Goal: Information Seeking & Learning: Learn about a topic

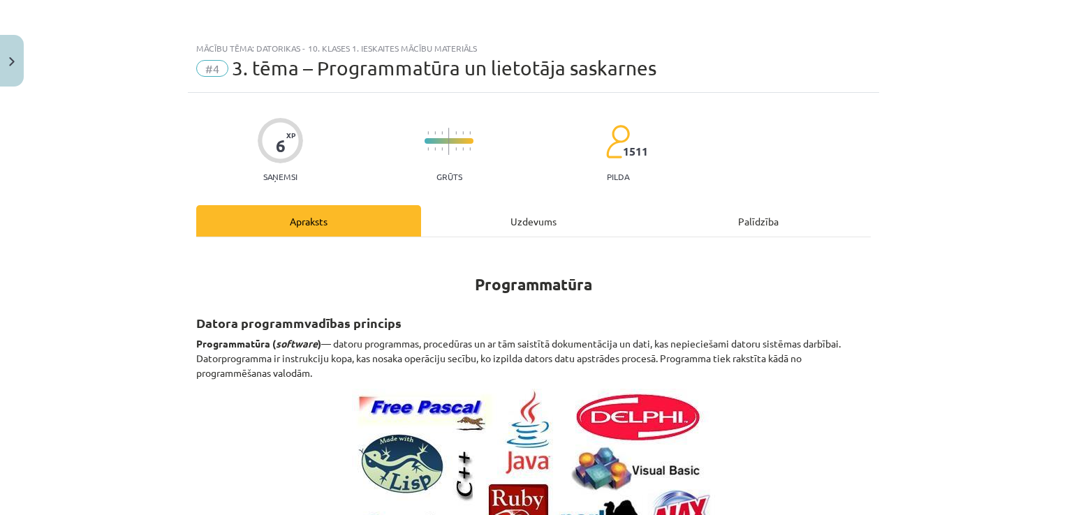
scroll to position [1461, 0]
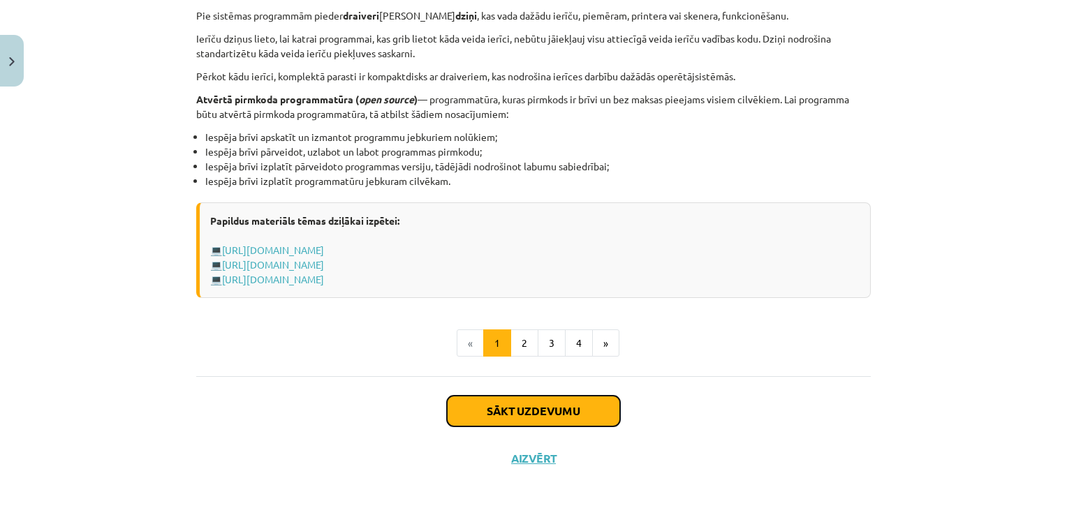
click at [508, 412] on button "Sākt uzdevumu" at bounding box center [533, 411] width 173 height 31
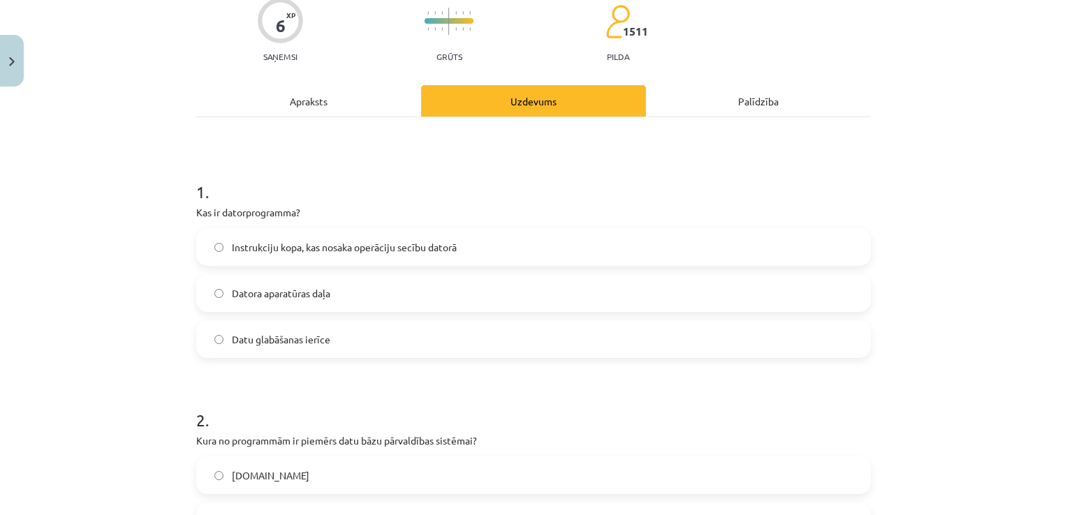
scroll to position [175, 0]
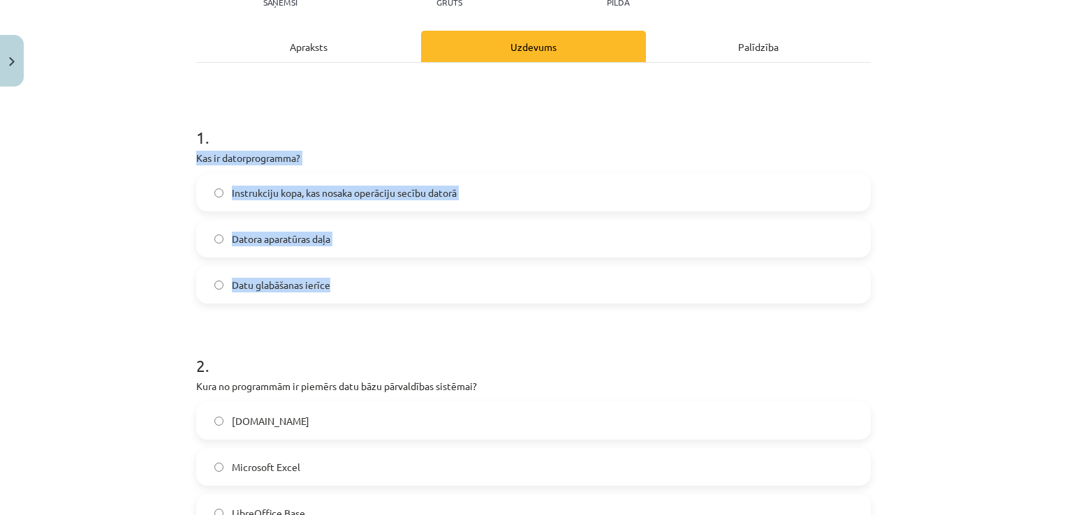
drag, startPoint x: 232, startPoint y: 163, endPoint x: 401, endPoint y: 294, distance: 213.5
copy div "Kas ir datorprogramma? Instrukciju kopa, kas nosaka operāciju secību datorā Dat…"
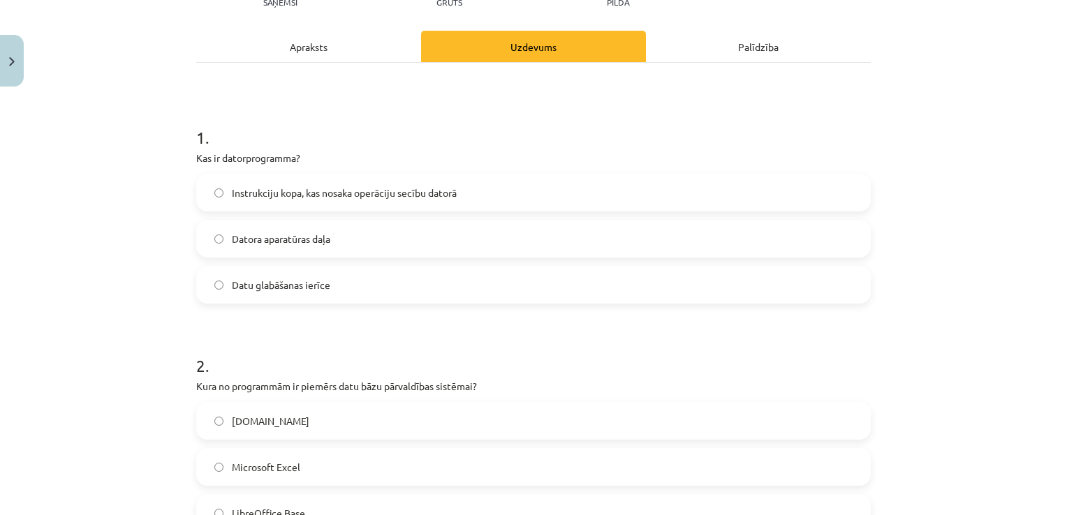
click at [324, 346] on h1 "2 ." at bounding box center [533, 353] width 674 height 43
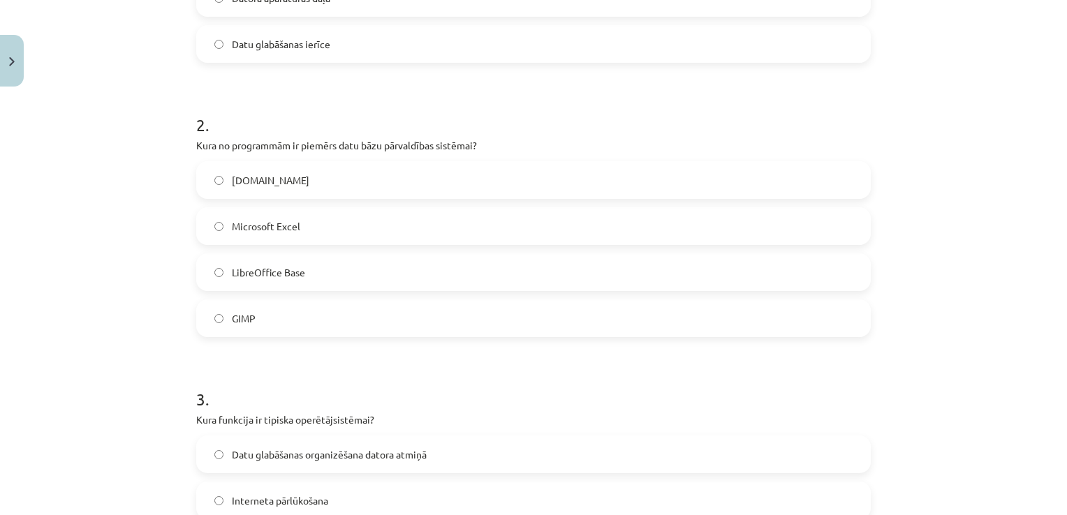
scroll to position [454, 0]
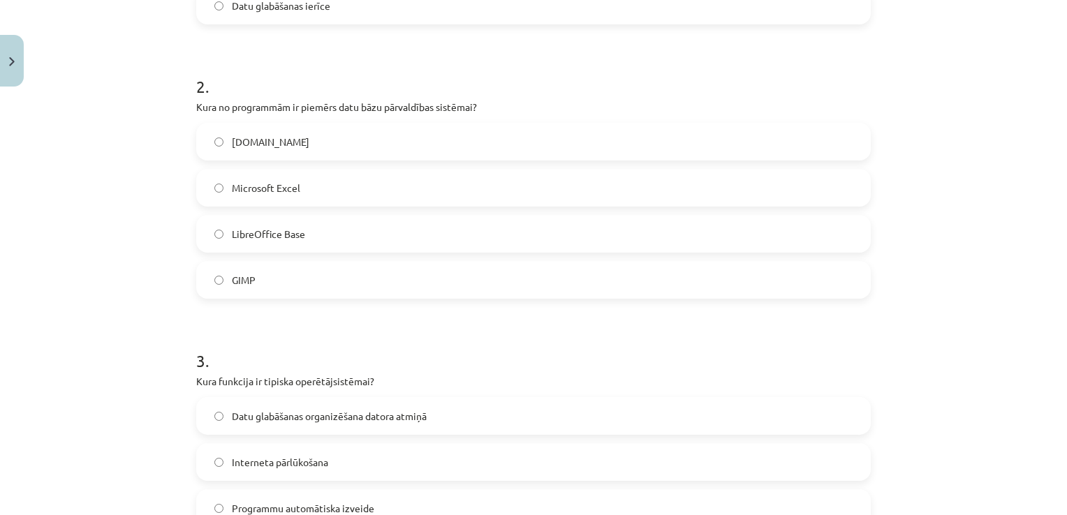
drag, startPoint x: 179, startPoint y: 103, endPoint x: 341, endPoint y: 281, distance: 241.2
click at [341, 281] on div "Mācību tēma: Datorikas - 10. klases 1. ieskaites mācību materiāls #4 3. tēma – …" at bounding box center [533, 257] width 1067 height 515
copy div "Kura no programmām ir piemērs datu bāzu pārvaldības sistēmai? [DOMAIN_NAME] Mic…"
click at [293, 336] on h1 "3 ." at bounding box center [533, 348] width 674 height 43
click at [216, 225] on label "LibreOffice Base" at bounding box center [534, 233] width 672 height 35
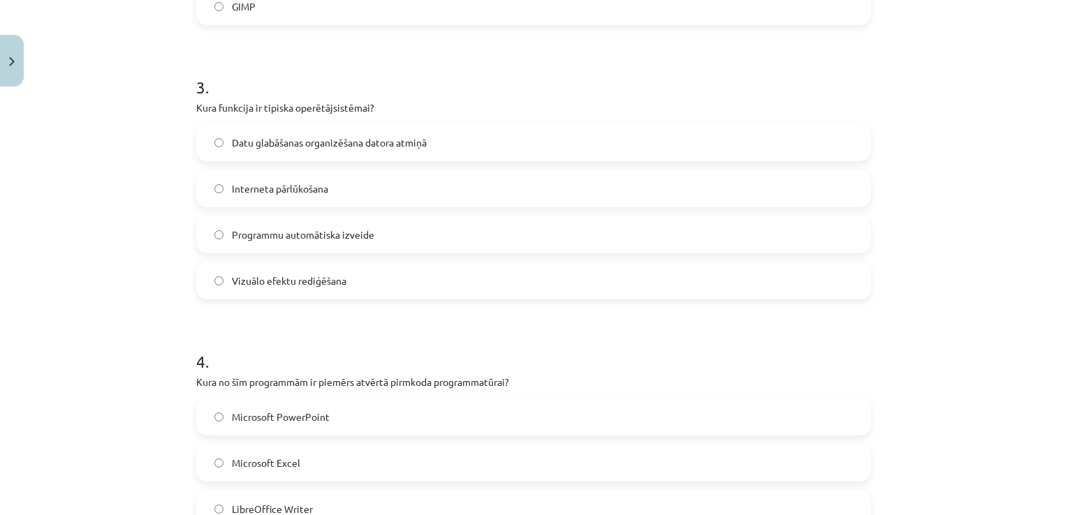
scroll to position [733, 0]
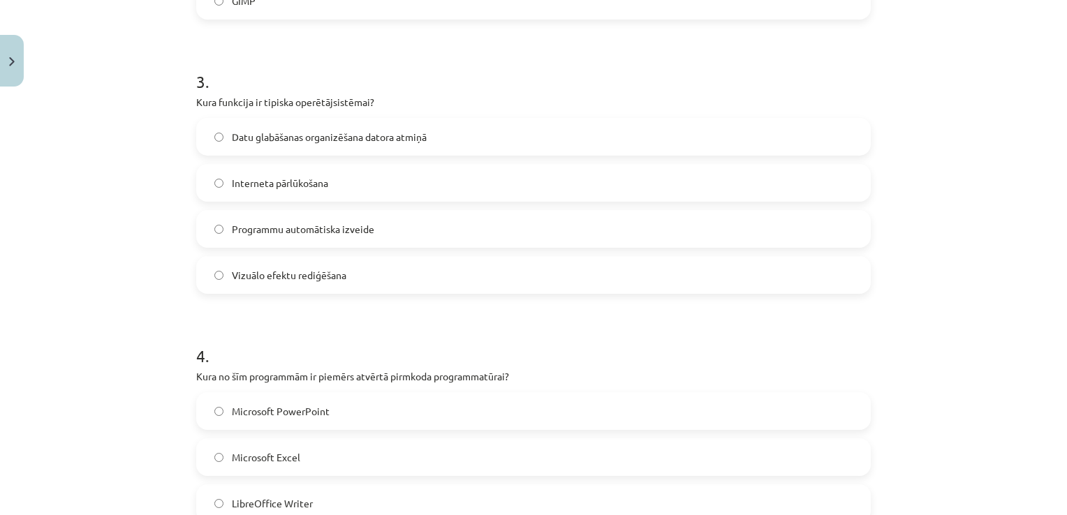
drag, startPoint x: 173, startPoint y: 102, endPoint x: 431, endPoint y: 279, distance: 312.9
click at [431, 279] on div "Mācību tēma: Datorikas - 10. klases 1. ieskaites mācību materiāls #4 3. tēma – …" at bounding box center [533, 257] width 1067 height 515
copy div "Kura funkcija ir tipiska operētājsistēmai? Datu glabāšanas organizēšana datora …"
click at [316, 317] on form "1 . Kas ir datorprogramma? Instrukciju kopa, kas nosaka operāciju secību datorā…" at bounding box center [533, 308] width 674 height 1526
click at [314, 136] on span "Datu glabāšanas organizēšana datora atmiņā" at bounding box center [329, 137] width 195 height 15
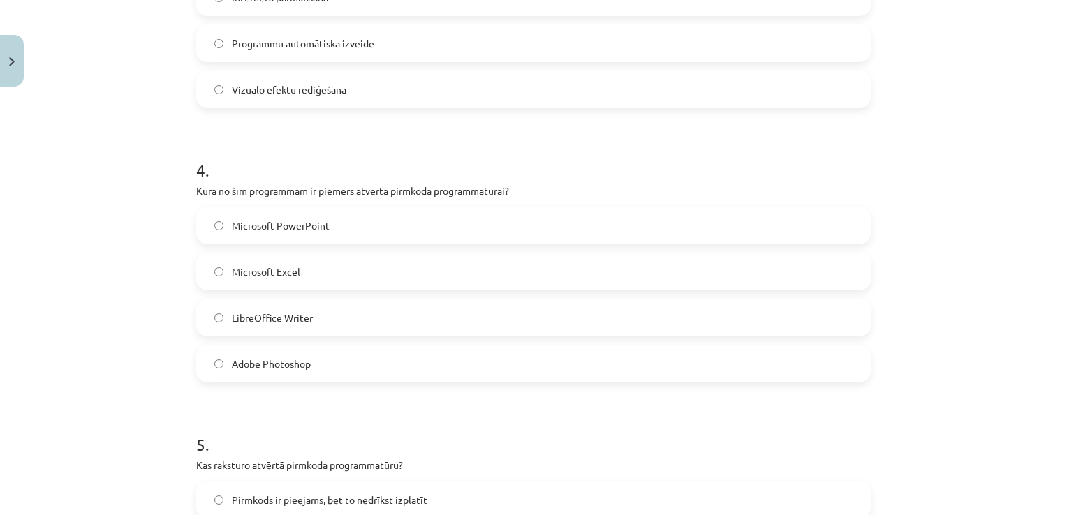
scroll to position [943, 0]
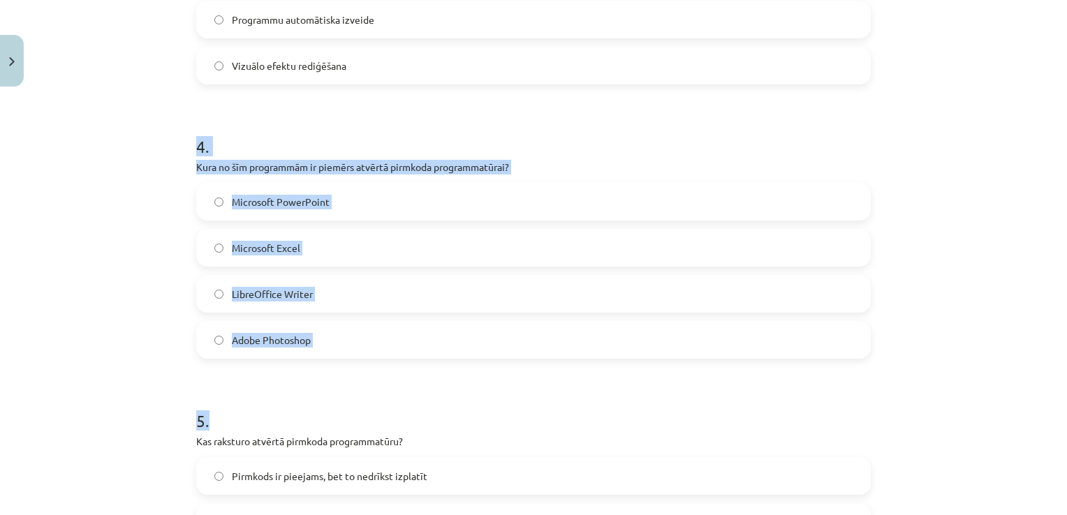
drag, startPoint x: 259, startPoint y: 144, endPoint x: 462, endPoint y: 379, distance: 310.9
click at [462, 379] on div "6 XP Saņemsi Grūts 1511 pilda Apraksts Uzdevums Palīdzība 1 . Kas ir datorprogr…" at bounding box center [533, 69] width 691 height 1838
drag, startPoint x: 462, startPoint y: 379, endPoint x: 453, endPoint y: 419, distance: 40.8
click at [453, 419] on h1 "5 ." at bounding box center [533, 408] width 674 height 43
click at [130, 210] on div "Mācību tēma: Datorikas - 10. klases 1. ieskaites mācību materiāls #4 3. tēma – …" at bounding box center [533, 257] width 1067 height 515
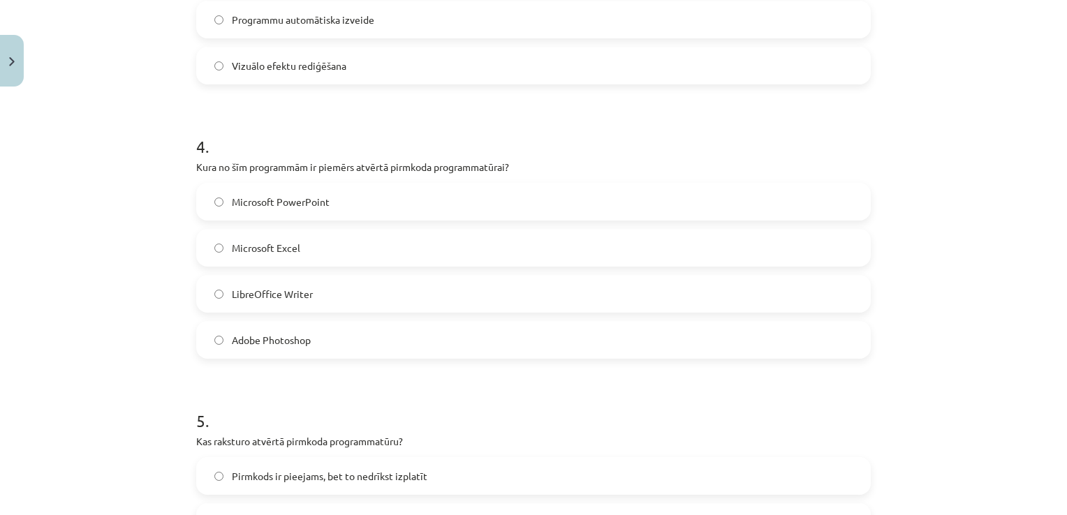
drag, startPoint x: 180, startPoint y: 155, endPoint x: 391, endPoint y: 341, distance: 281.0
click at [391, 341] on div "Mācību tēma: Datorikas - 10. klases 1. ieskaites mācību materiāls #4 3. tēma – …" at bounding box center [533, 257] width 1067 height 515
copy div "Kura no šīm programmām ir piemērs atvērtā pirmkoda programmatūrai? Microsoft Po…"
click at [404, 385] on form "1 . Kas ir datorprogramma? Instrukciju kopa, kas nosaka operāciju secību datorā…" at bounding box center [533, 98] width 674 height 1526
click at [293, 293] on span "LibreOffice Writer" at bounding box center [272, 294] width 81 height 15
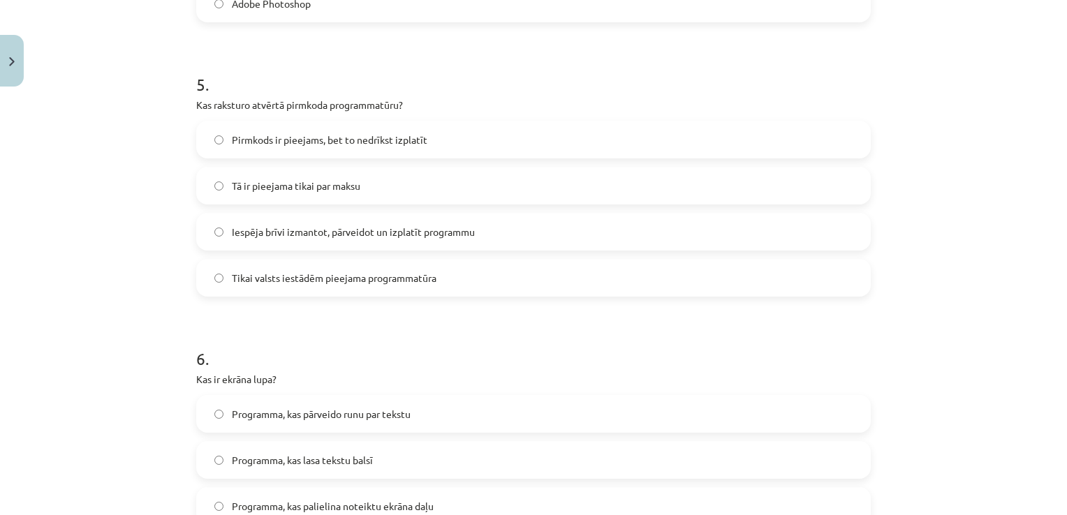
scroll to position [1292, 0]
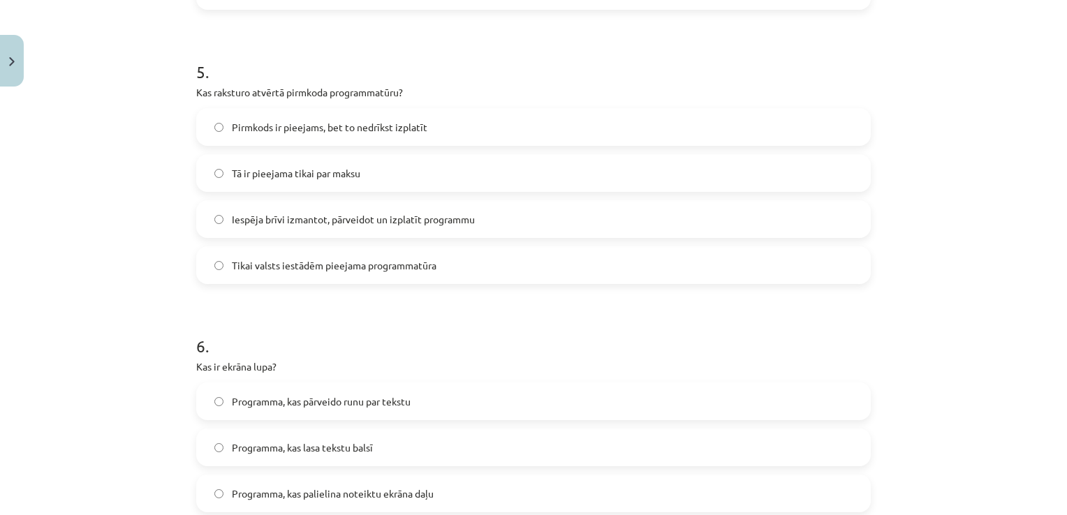
drag, startPoint x: 182, startPoint y: 64, endPoint x: 443, endPoint y: 264, distance: 329.1
copy div "5 . Kas raksturo atvērtā pirmkoda programmatūru? Pirmkods ir pieejams, bet to n…"
click at [148, 309] on div "Mācību tēma: Datorikas - 10. klases 1. ieskaites mācību materiāls #4 3. tēma – …" at bounding box center [533, 257] width 1067 height 515
click at [220, 214] on label "Iespēja brīvi izmantot, pārveidot un izplatīt programmu" at bounding box center [534, 219] width 672 height 35
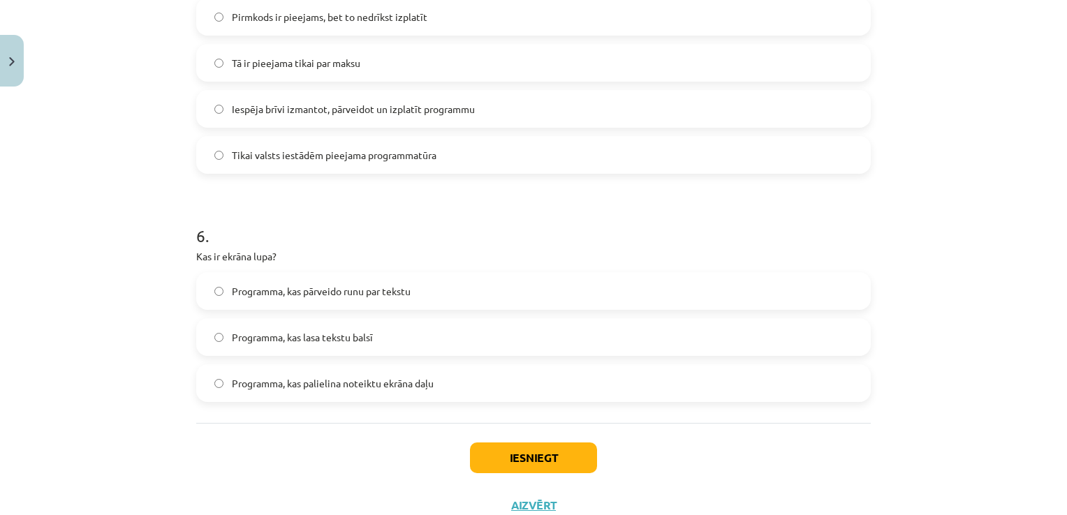
scroll to position [1431, 0]
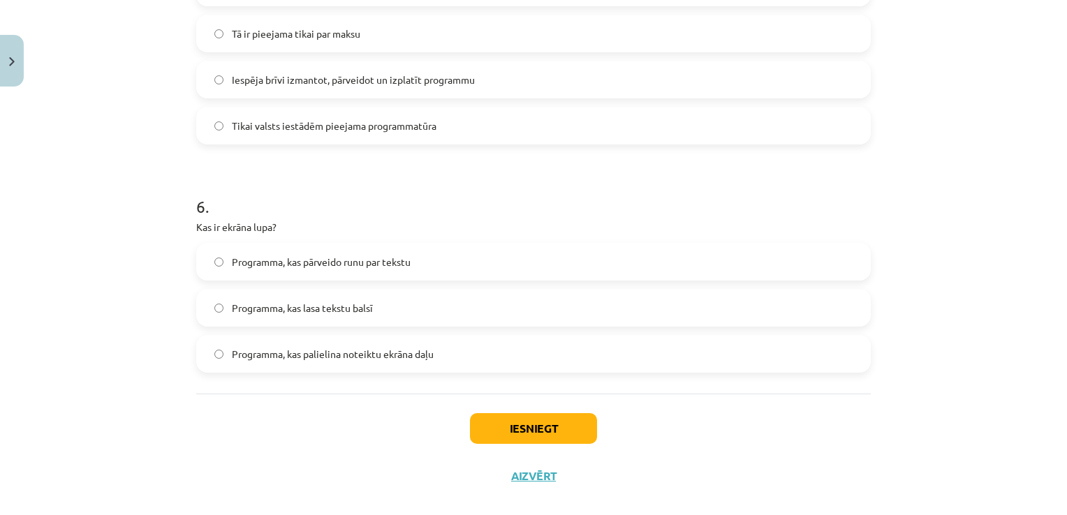
click at [282, 353] on span "Programma, kas palielina noteiktu ekrāna daļu" at bounding box center [333, 354] width 202 height 15
click at [538, 425] on button "Iesniegt" at bounding box center [533, 428] width 127 height 31
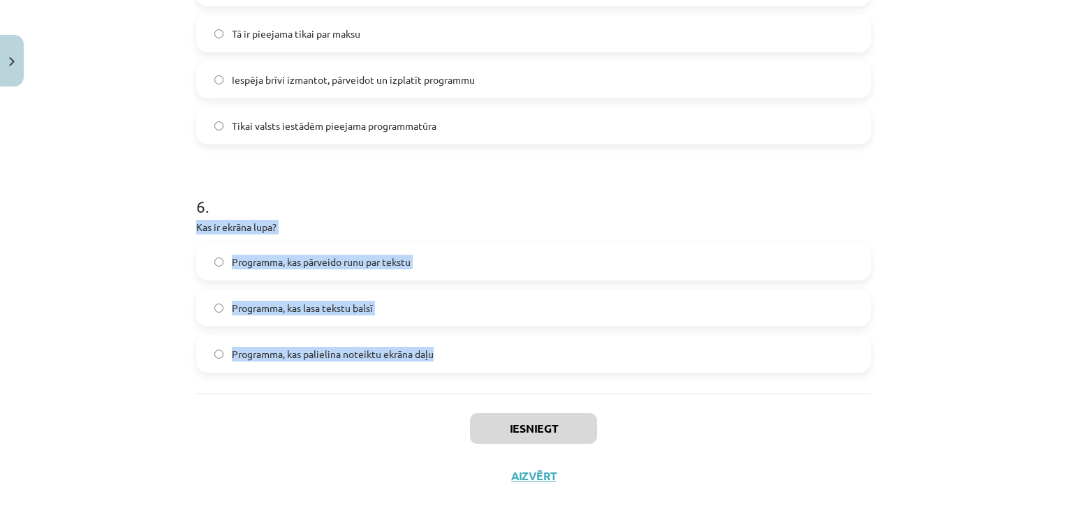
drag, startPoint x: 185, startPoint y: 219, endPoint x: 445, endPoint y: 366, distance: 298.2
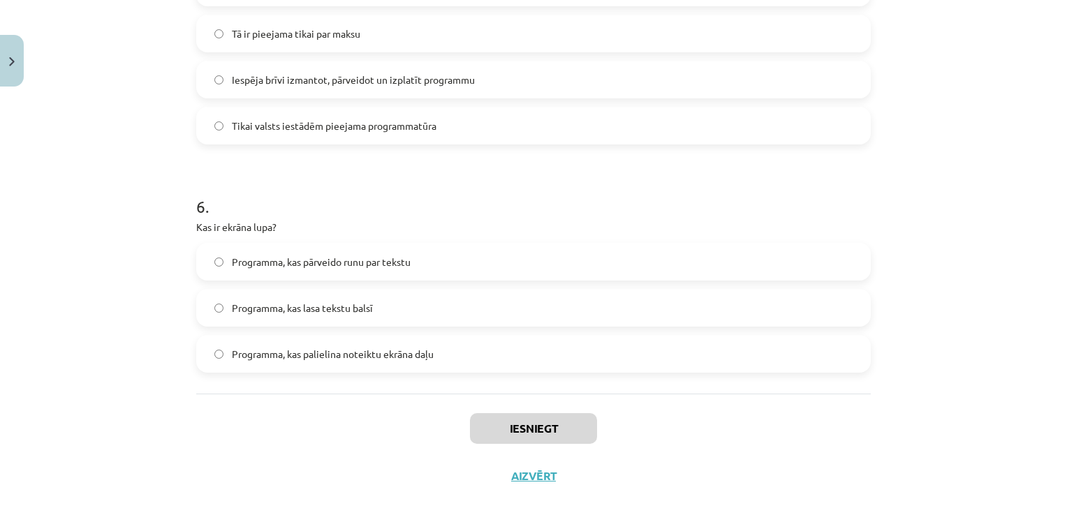
click at [242, 403] on div "Iesniegt Aizvērt" at bounding box center [533, 443] width 674 height 98
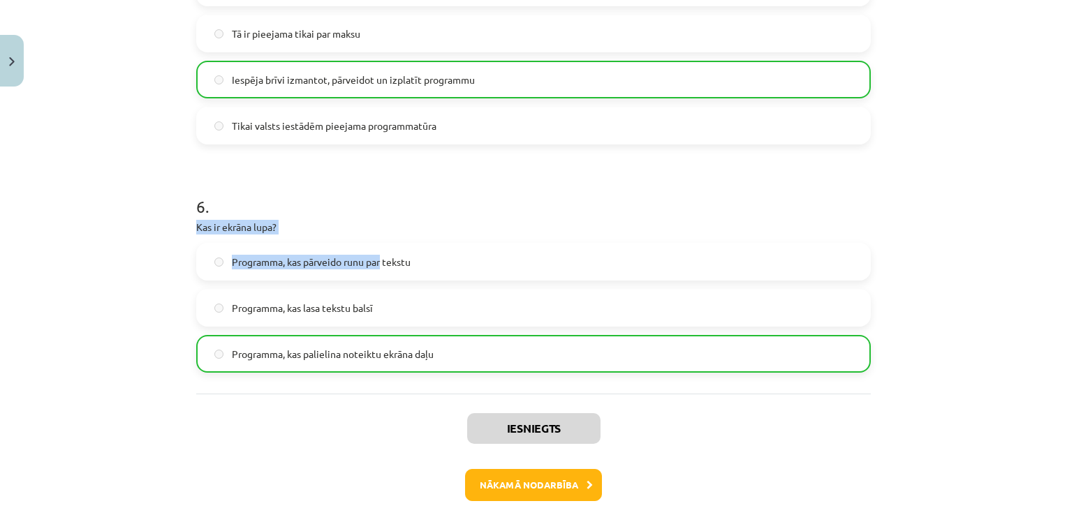
drag, startPoint x: 187, startPoint y: 219, endPoint x: 378, endPoint y: 265, distance: 196.1
click at [87, 350] on div "Mācību tēma: Datorikas - 10. klases 1. ieskaites mācību materiāls #4 3. tēma – …" at bounding box center [533, 257] width 1067 height 515
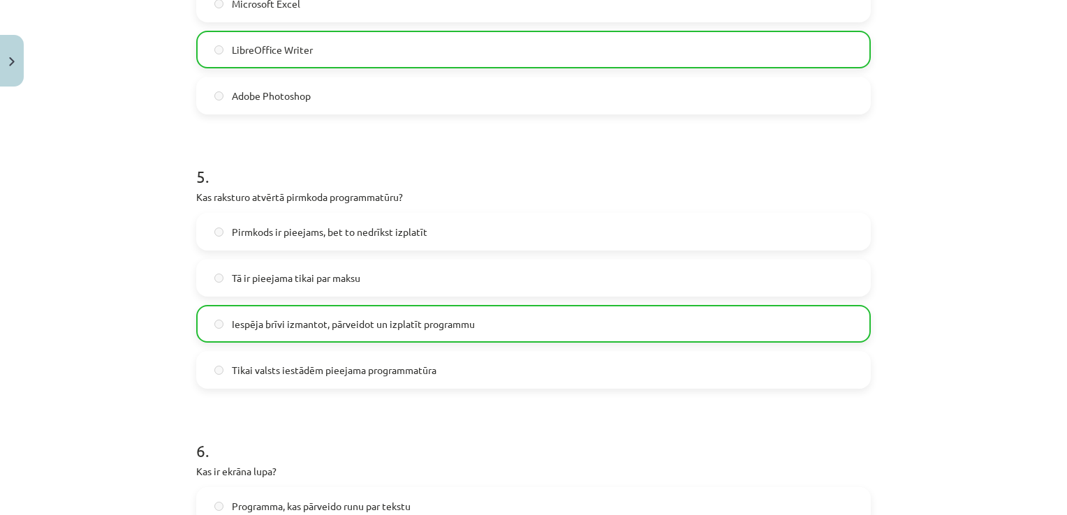
scroll to position [1494, 0]
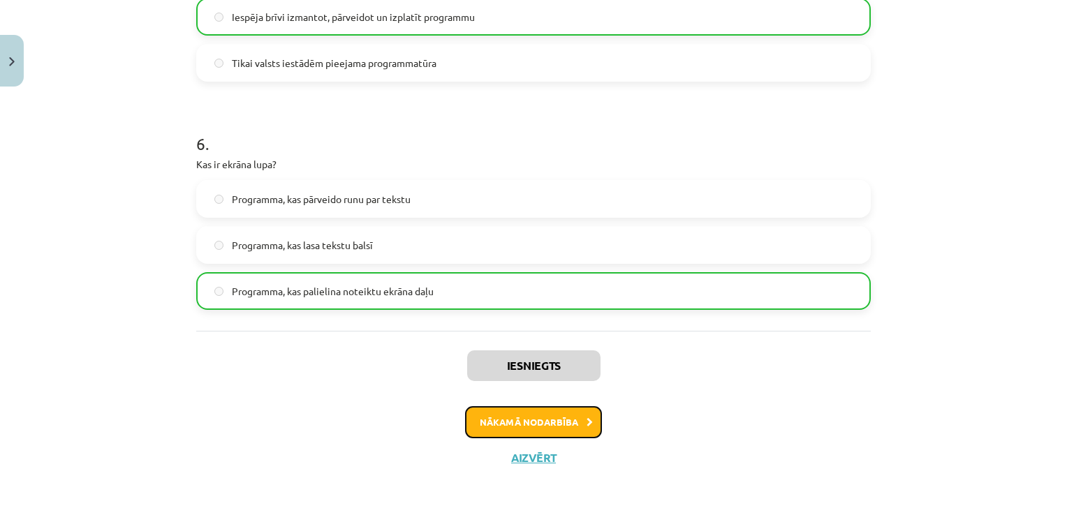
click at [536, 418] on button "Nākamā nodarbība" at bounding box center [533, 422] width 137 height 32
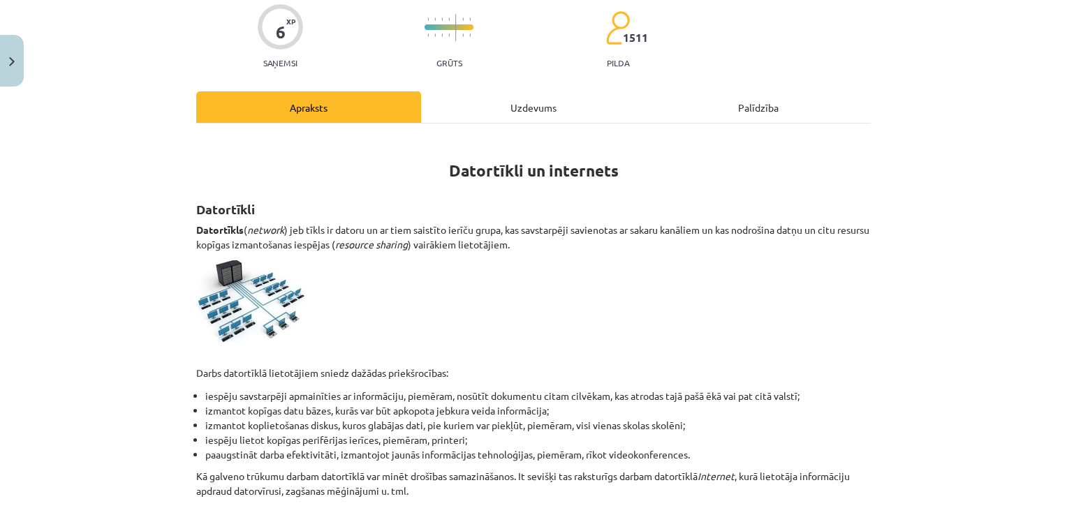
scroll to position [0, 0]
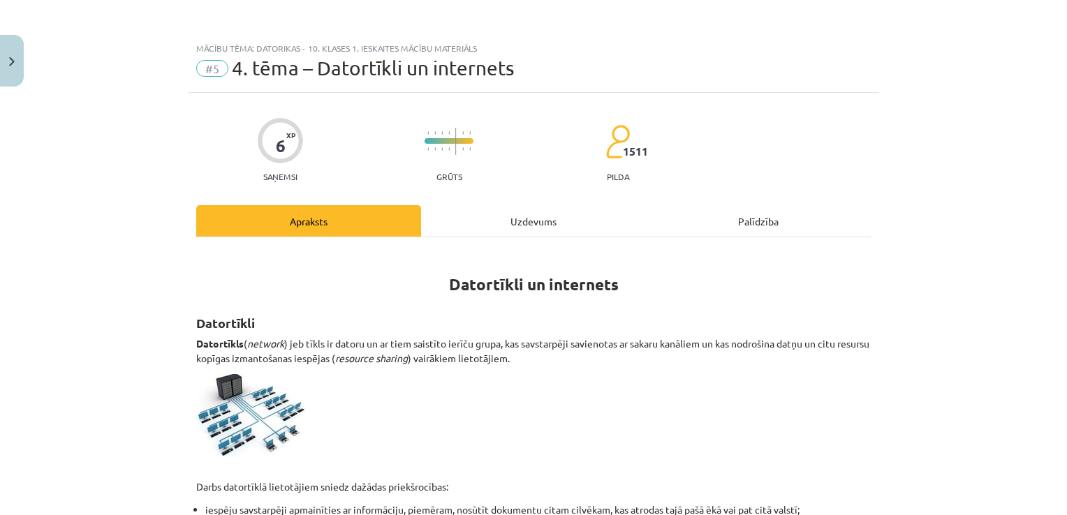
click at [529, 221] on div "Uzdevums" at bounding box center [533, 220] width 225 height 31
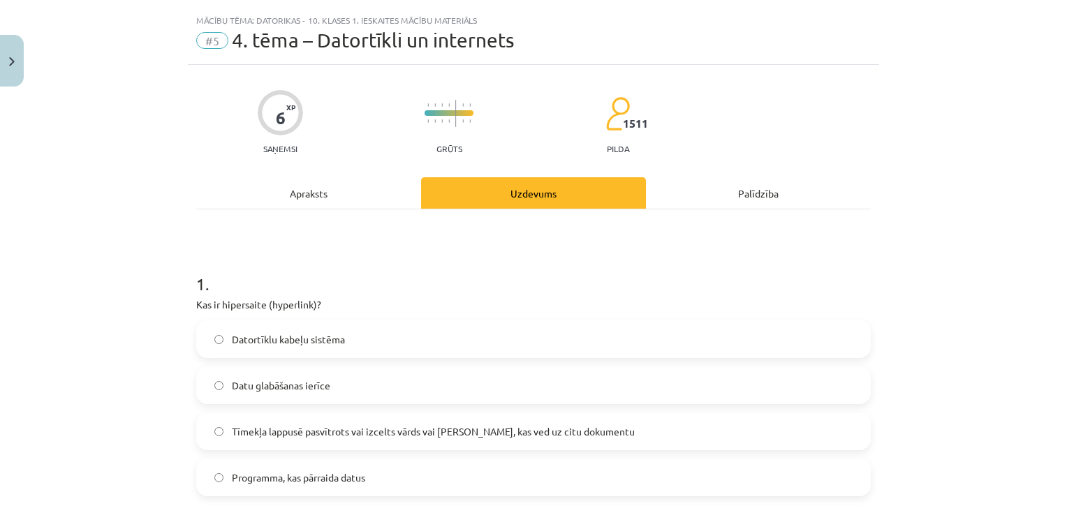
scroll to position [35, 0]
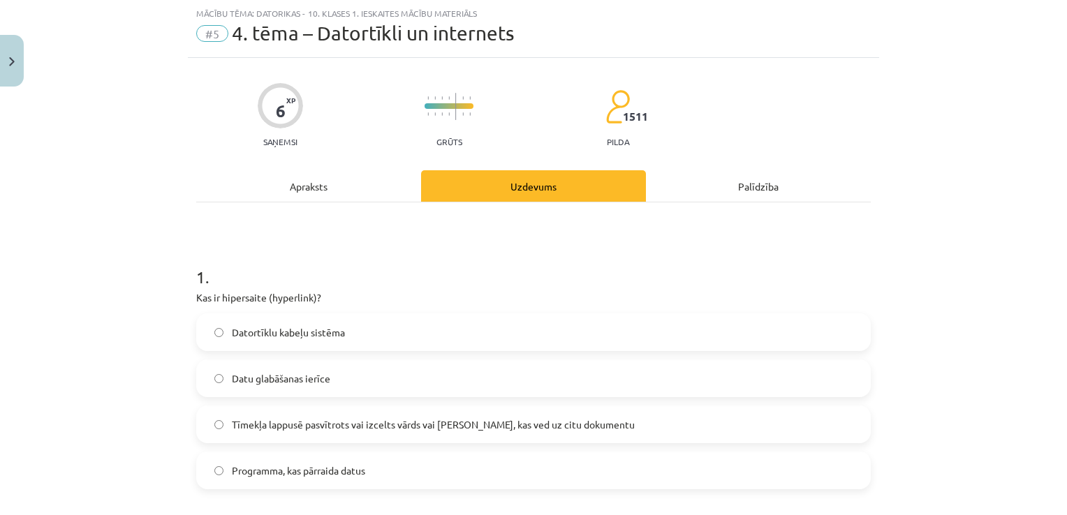
click at [738, 186] on div "Palīdzība" at bounding box center [758, 185] width 225 height 31
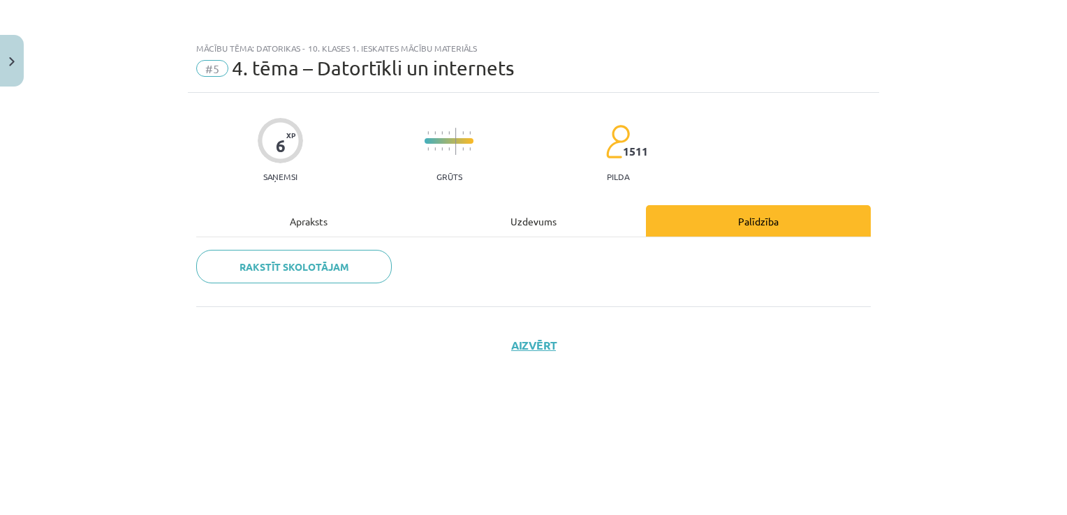
scroll to position [0, 0]
click at [295, 222] on div "Apraksts" at bounding box center [308, 220] width 225 height 31
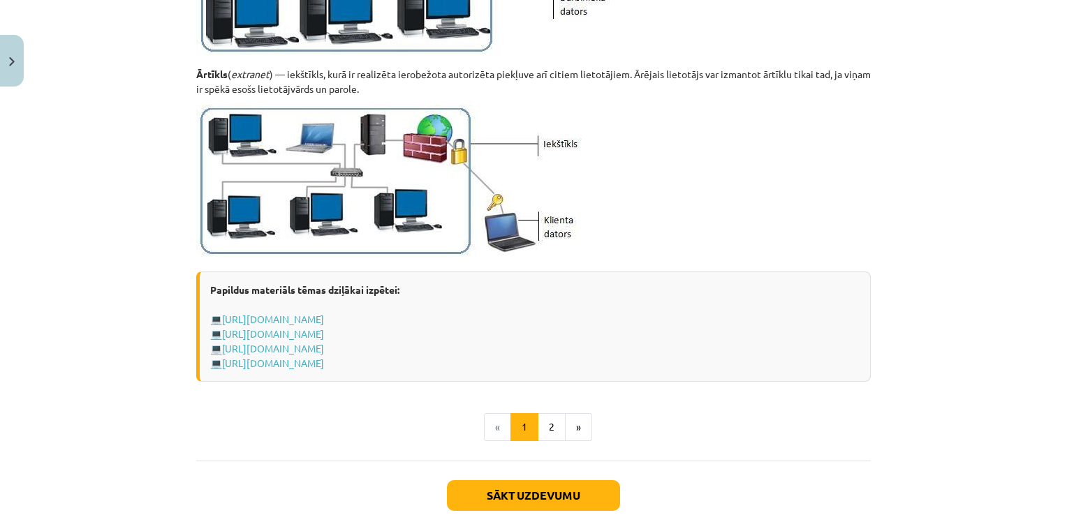
scroll to position [1676, 0]
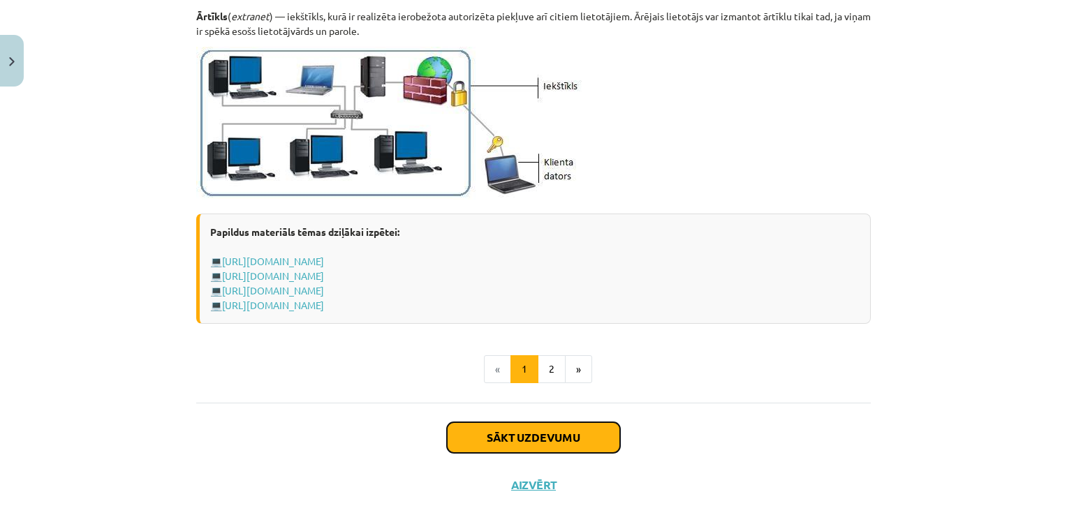
click at [572, 424] on button "Sākt uzdevumu" at bounding box center [533, 437] width 173 height 31
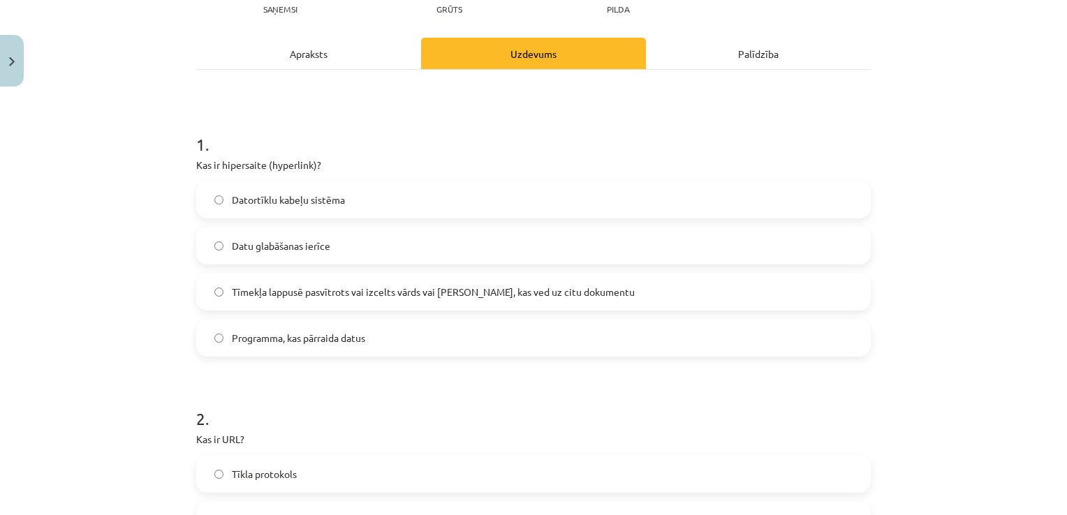
scroll to position [175, 0]
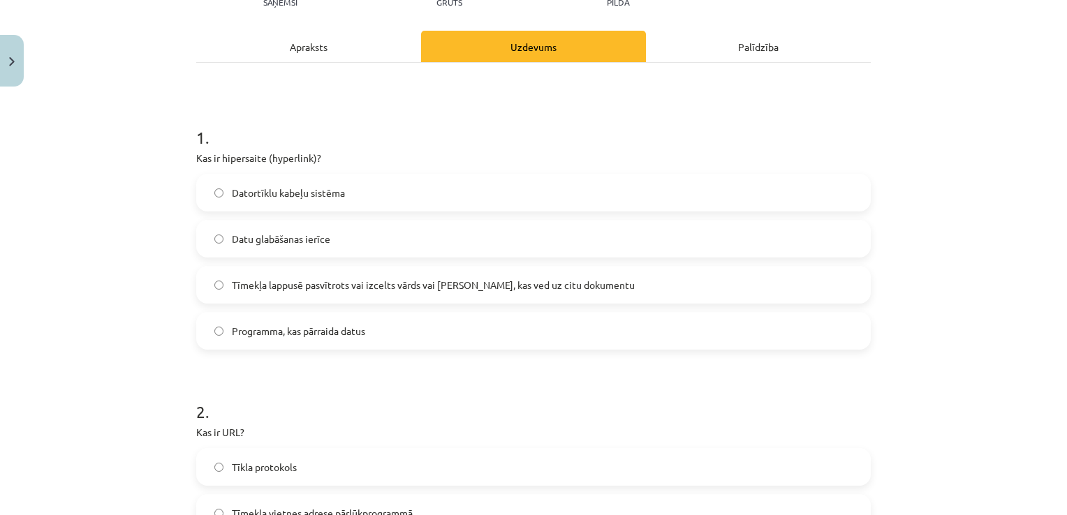
click at [232, 285] on span "Tīmekļa lappusē pasvītrots vai izcelts vārds vai [PERSON_NAME], kas ved uz citu…" at bounding box center [433, 285] width 403 height 15
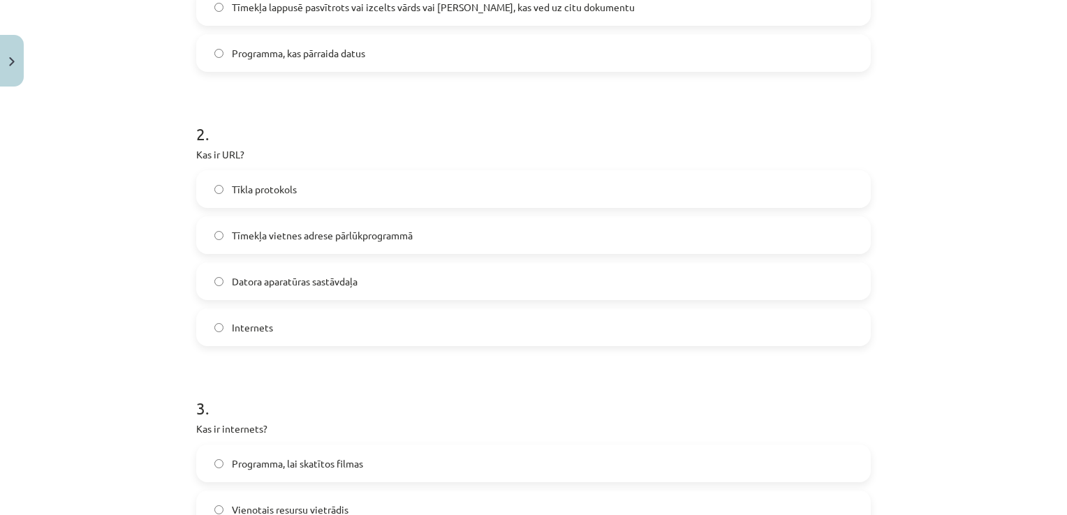
scroll to position [454, 0]
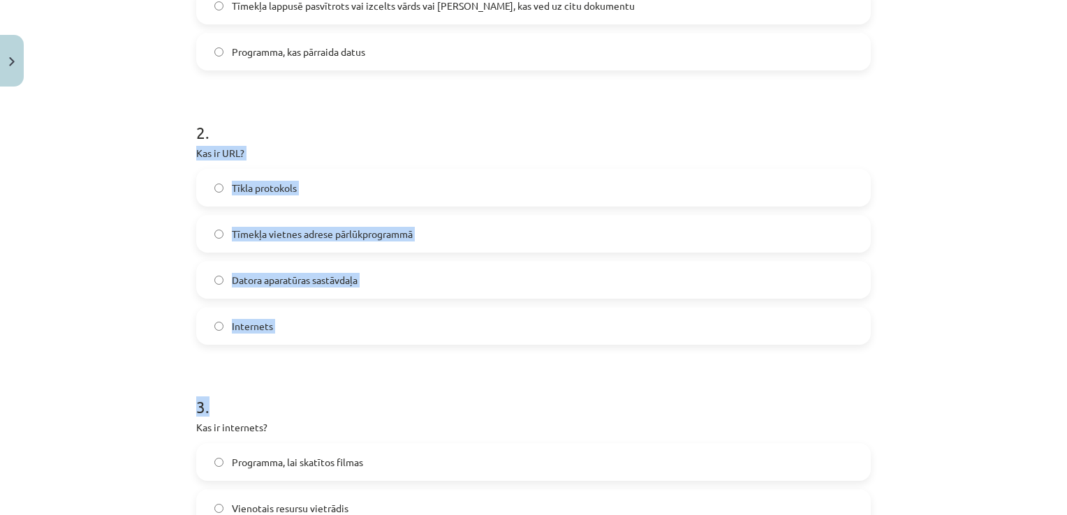
drag, startPoint x: 191, startPoint y: 148, endPoint x: 376, endPoint y: 398, distance: 311.0
copy form "Kas ir URL? Tīkla protokols Tīmekļa vietnes adrese pārlūkprogrammā Datora apara…"
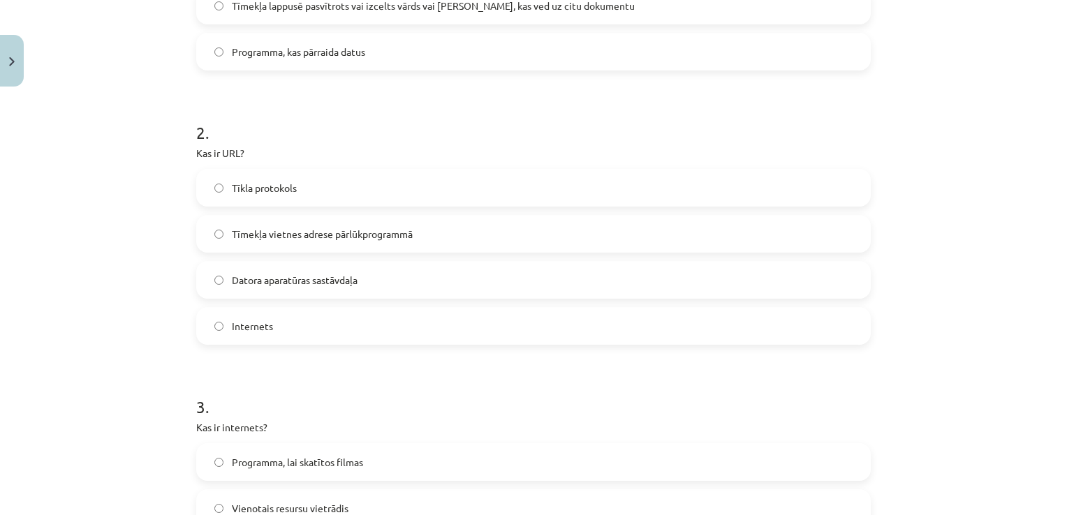
click at [405, 431] on p "Kas ir internets?" at bounding box center [533, 427] width 674 height 15
click at [339, 225] on label "Tīmekļa vietnes adrese pārlūkprogrammā" at bounding box center [534, 233] width 672 height 35
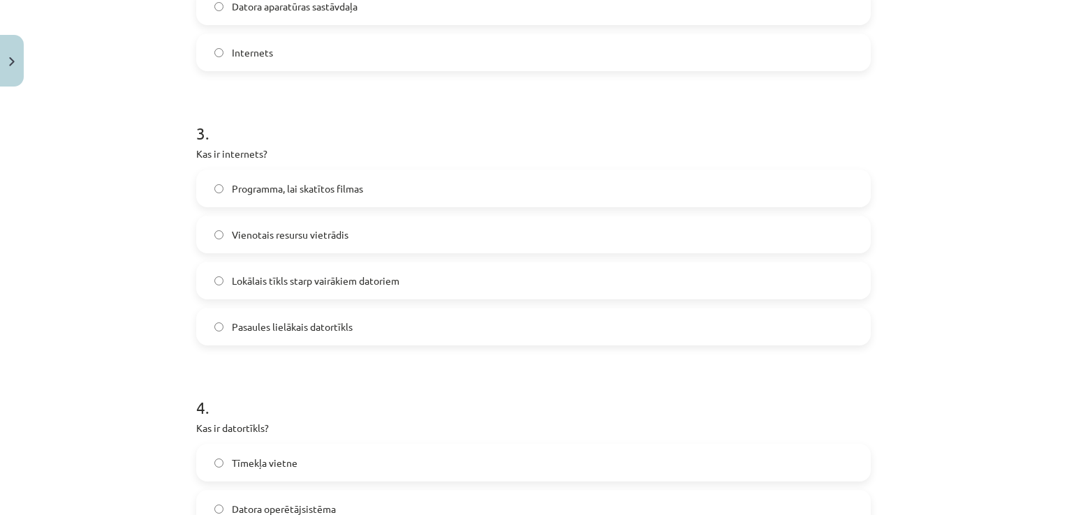
scroll to position [733, 0]
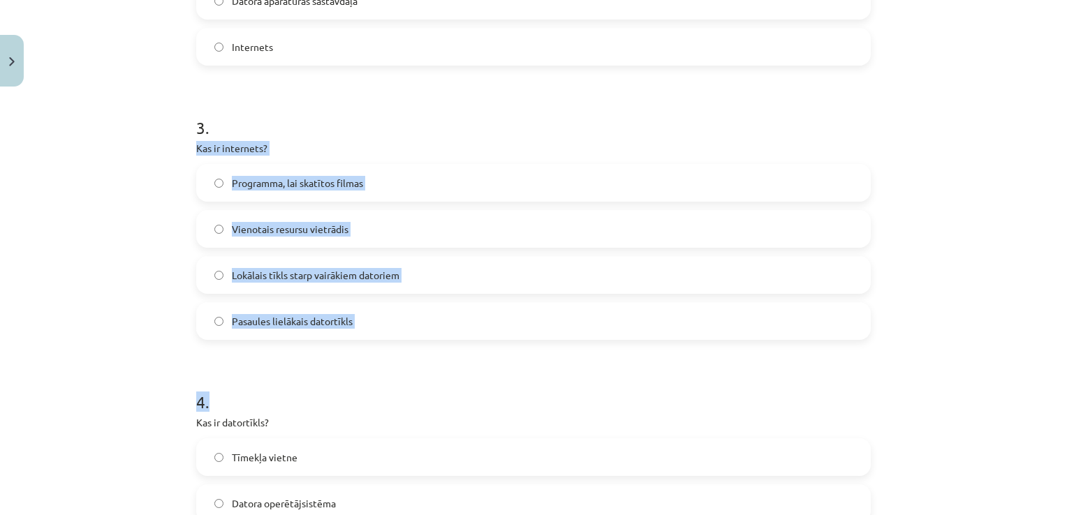
drag, startPoint x: 190, startPoint y: 142, endPoint x: 354, endPoint y: 341, distance: 258.4
click at [354, 341] on form "1 . Kas ir hipersaite (hyperlink)? Datortīklu kabeļu sistēma Datu glabāšanas ie…" at bounding box center [533, 354] width 674 height 1618
copy form "Kas ir internets? Programma, lai skatītos filmas Vienotais resursu vietrādis Lo…"
click at [269, 351] on form "1 . Kas ir hipersaite (hyperlink)? Datortīklu kabeļu sistēma Datu glabāšanas ie…" at bounding box center [533, 354] width 674 height 1618
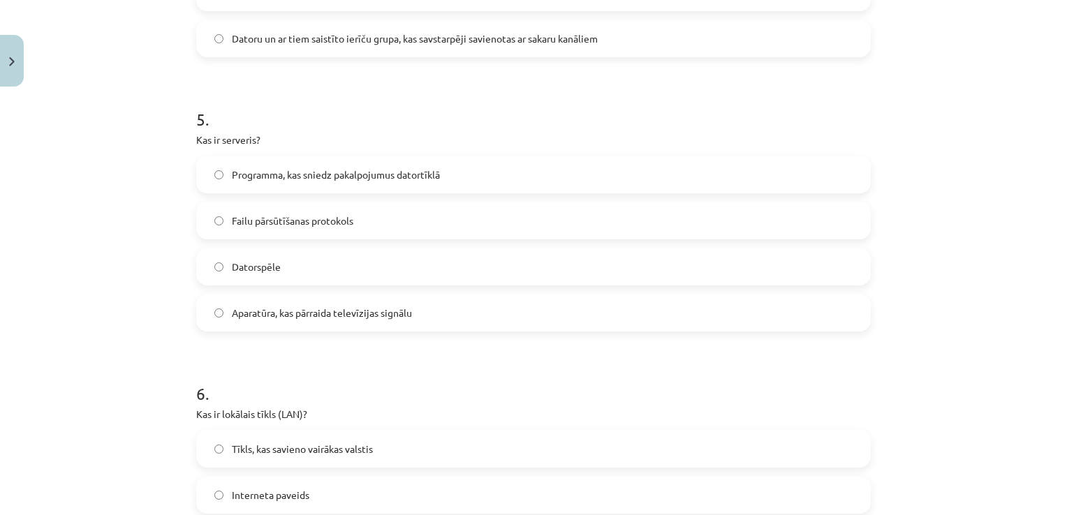
scroll to position [1292, 0]
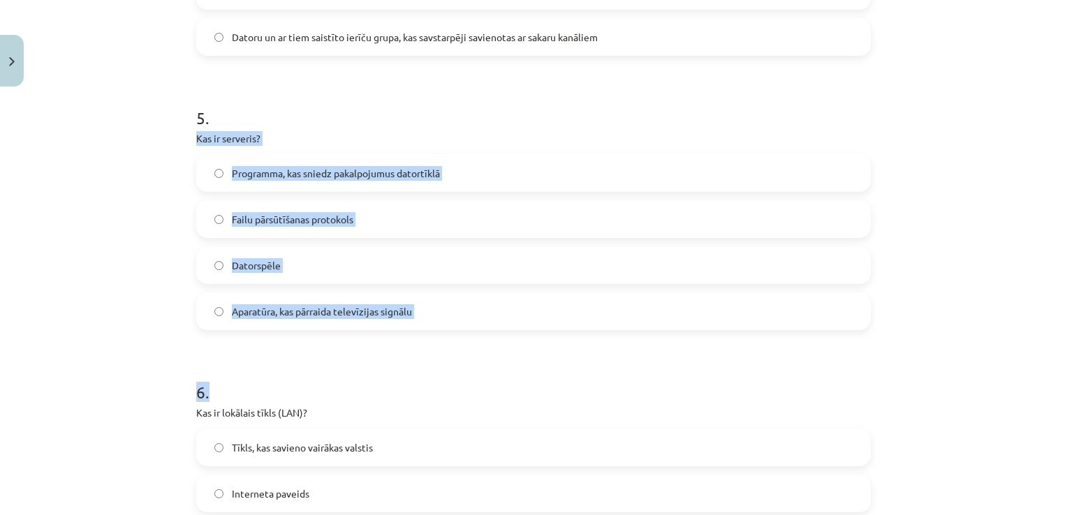
drag, startPoint x: 186, startPoint y: 134, endPoint x: 422, endPoint y: 335, distance: 310.0
copy form "Kas ir serveris? Programma, kas sniedz pakalpojumus datortīklā Failu pārsūtīšan…"
click at [311, 400] on h1 "6 ." at bounding box center [533, 379] width 674 height 43
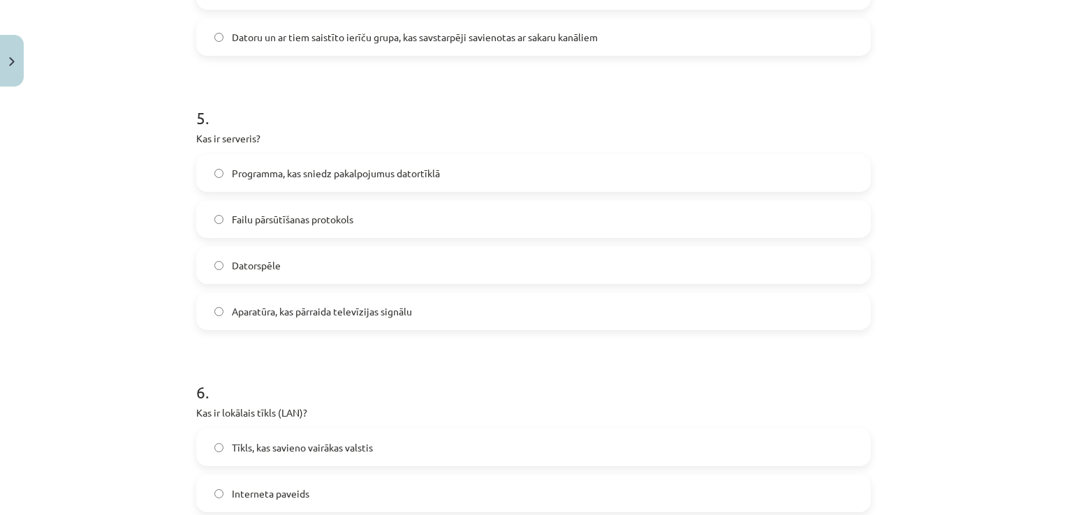
click at [282, 172] on span "Programma, kas sniedz pakalpojumus datortīklā" at bounding box center [336, 173] width 208 height 15
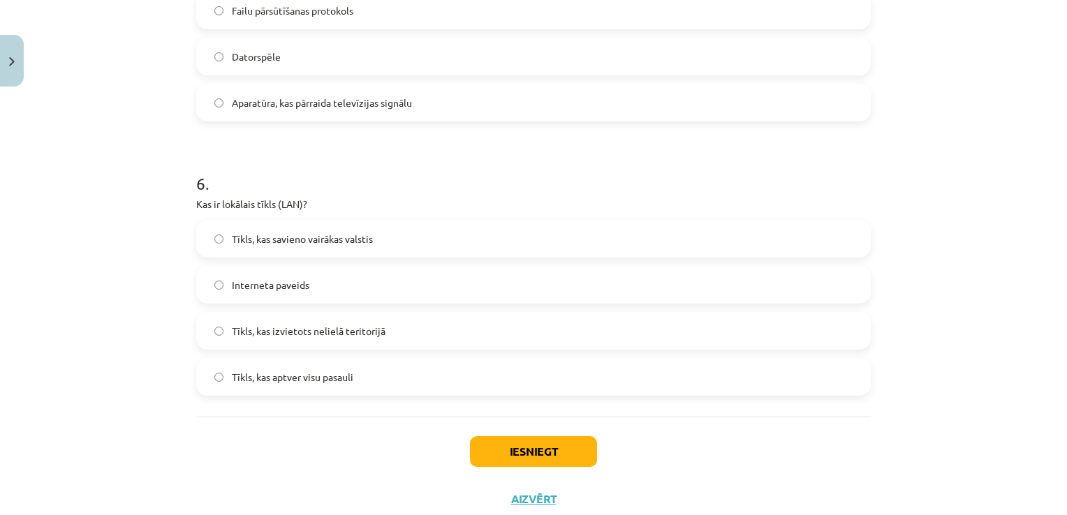
scroll to position [1501, 0]
click at [246, 328] on span "Tīkls, kas izvietots nelielā teritorijā" at bounding box center [309, 330] width 154 height 15
click at [544, 445] on button "Iesniegt" at bounding box center [533, 451] width 127 height 31
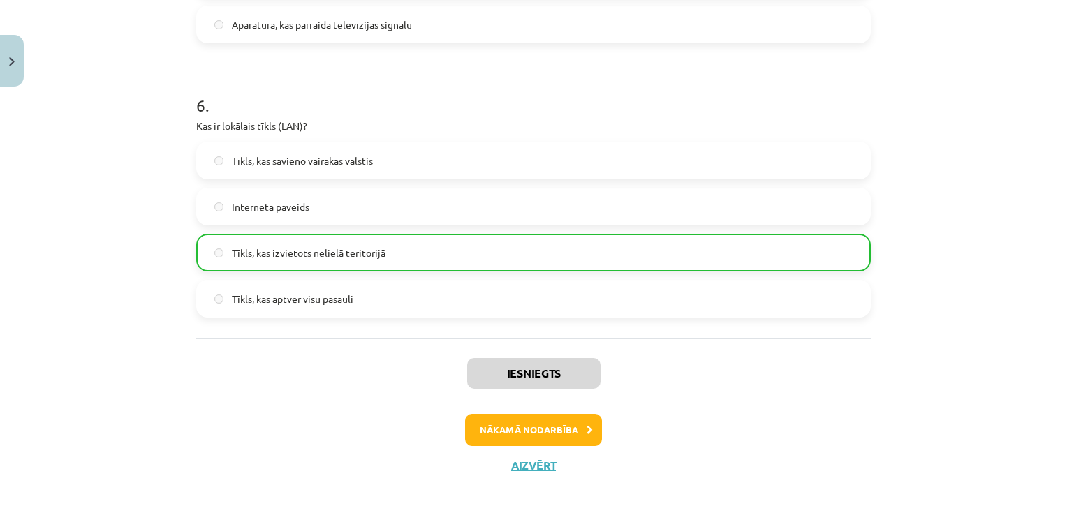
scroll to position [1586, 0]
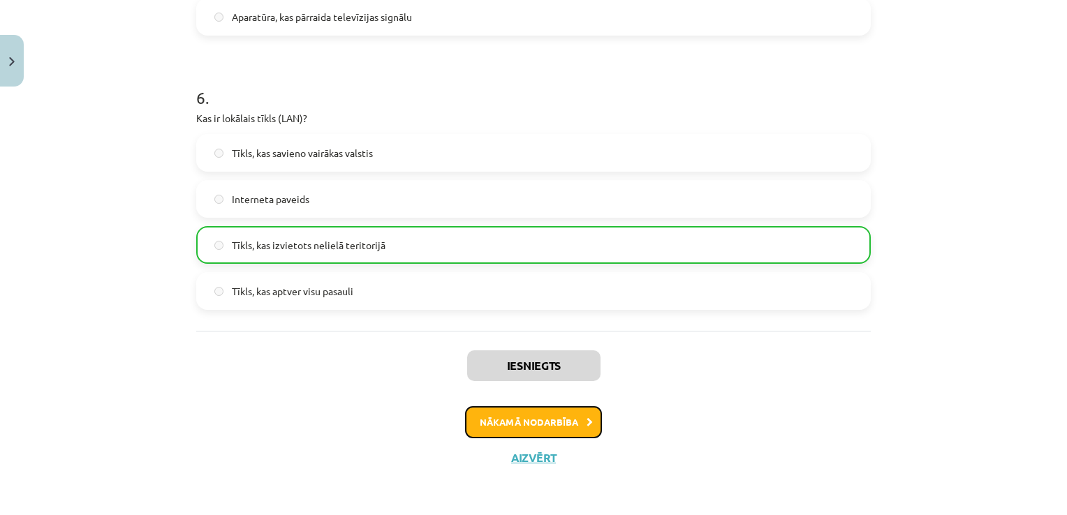
click at [570, 417] on button "Nākamā nodarbība" at bounding box center [533, 422] width 137 height 32
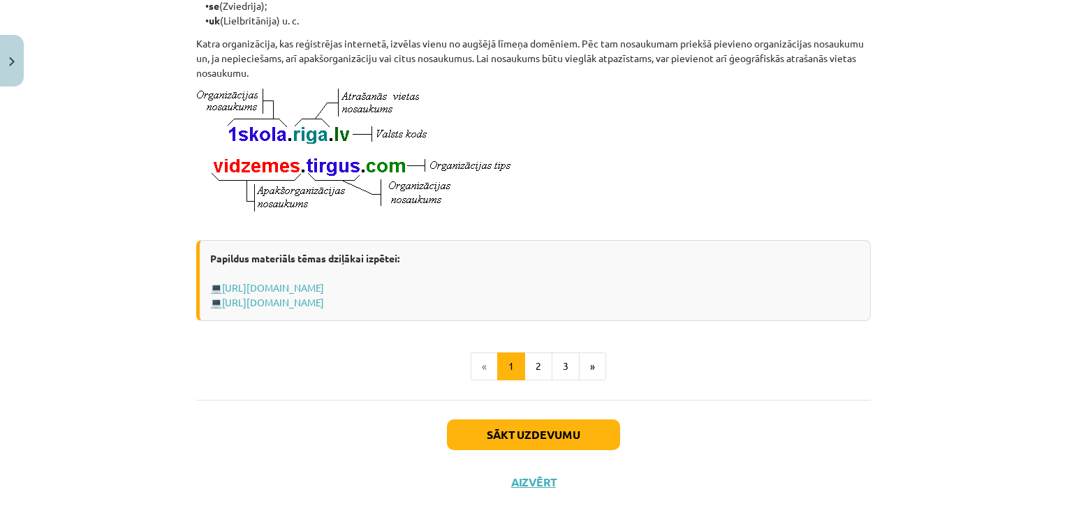
scroll to position [781, 0]
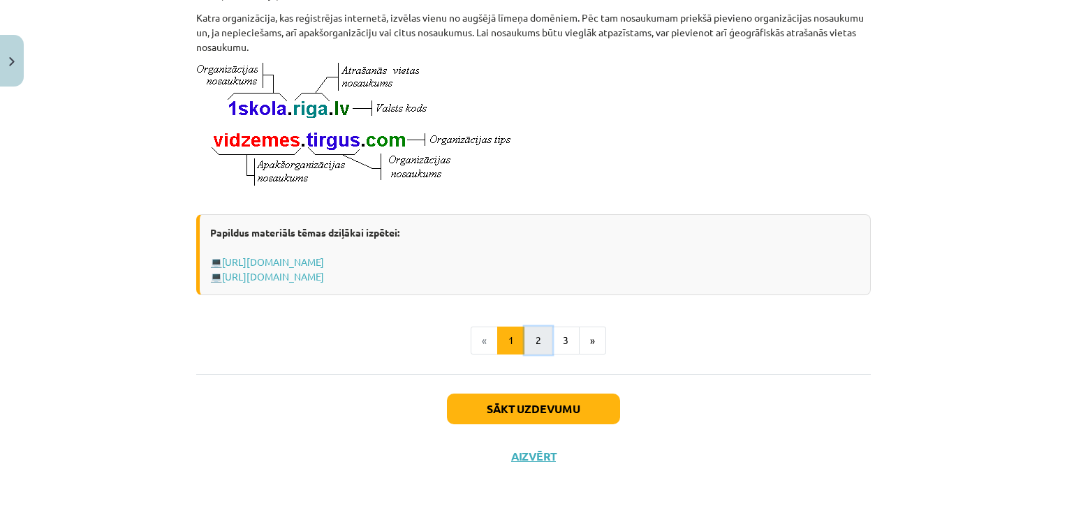
click at [530, 342] on button "2" at bounding box center [538, 341] width 28 height 28
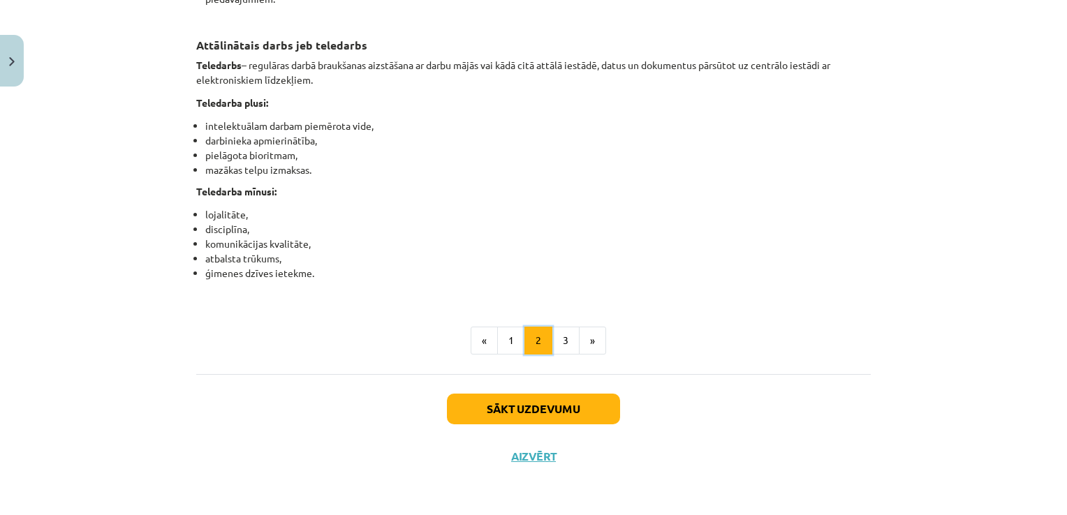
scroll to position [2259, 0]
click at [559, 342] on button "3" at bounding box center [566, 341] width 28 height 28
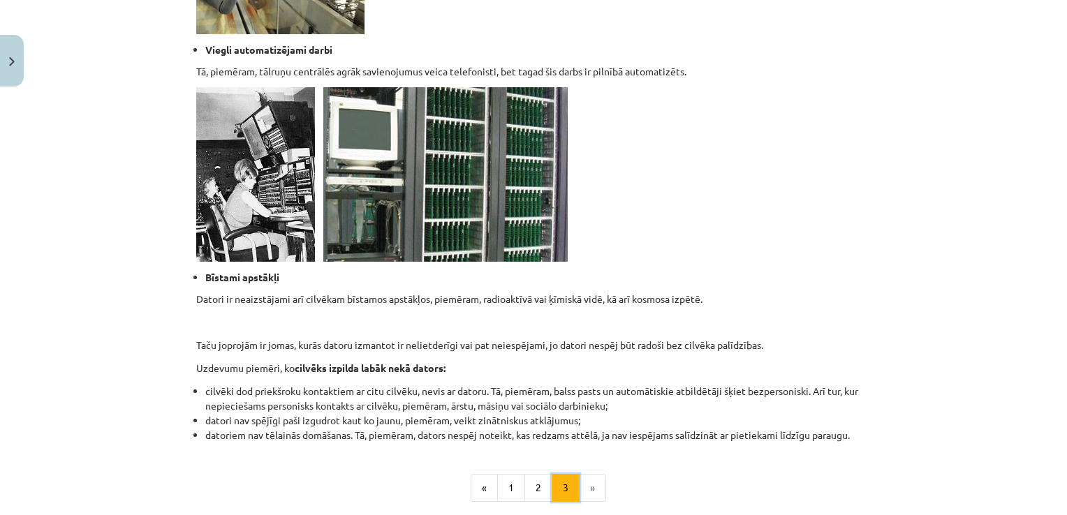
scroll to position [1352, 0]
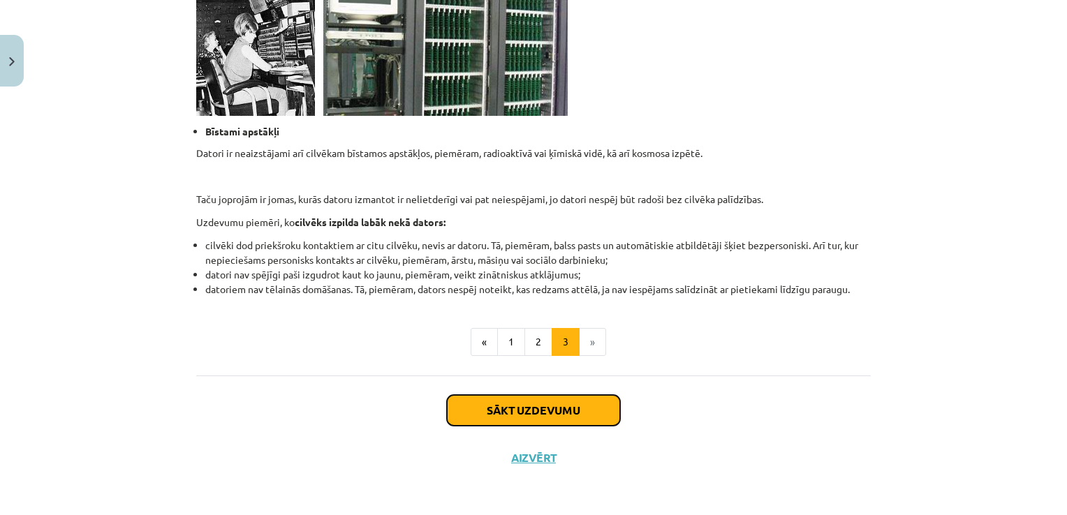
click at [552, 403] on button "Sākt uzdevumu" at bounding box center [533, 410] width 173 height 31
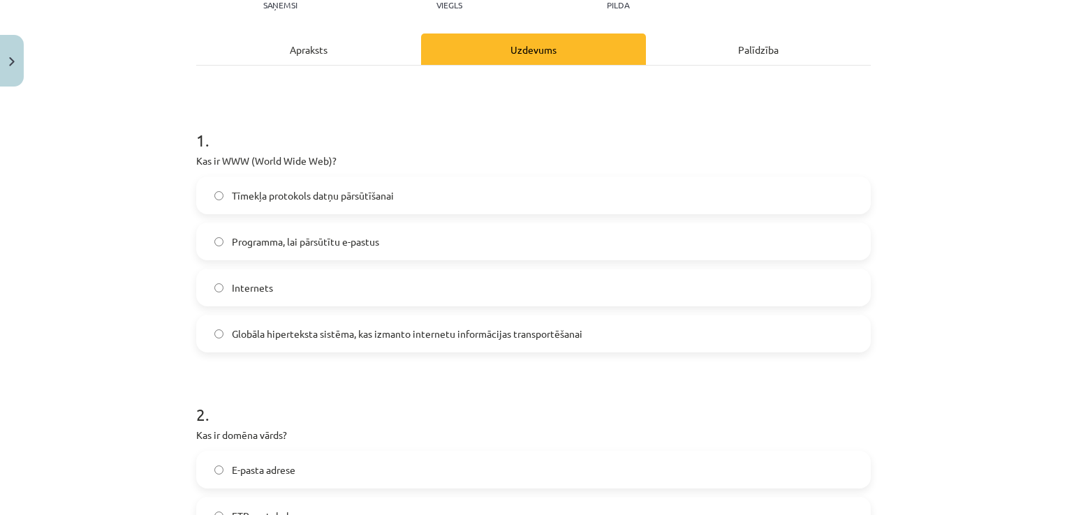
scroll to position [175, 0]
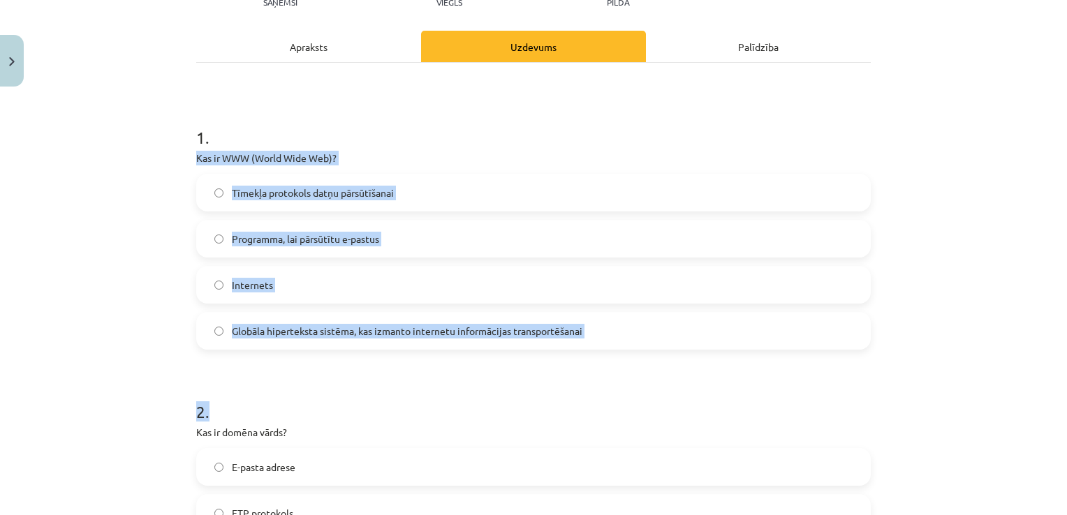
drag, startPoint x: 249, startPoint y: 167, endPoint x: 591, endPoint y: 351, distance: 389.2
copy form "Kas ir WWW (World Wide Web)? Tīmekļa protokols datņu pārsūtīšanai Programma, la…"
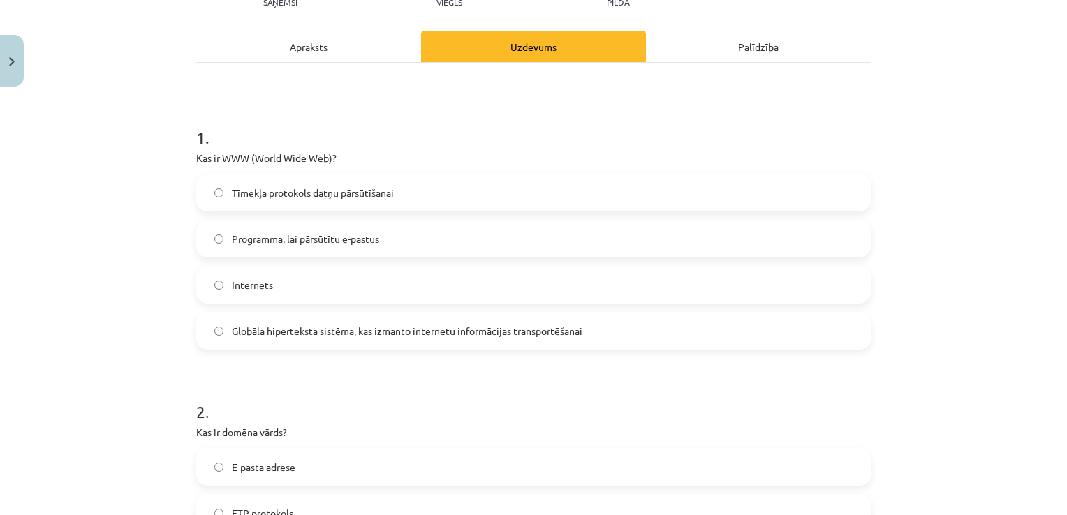
click at [232, 322] on label "Globāla hiperteksta sistēma, kas izmanto internetu informācijas transportēšanai" at bounding box center [534, 330] width 672 height 35
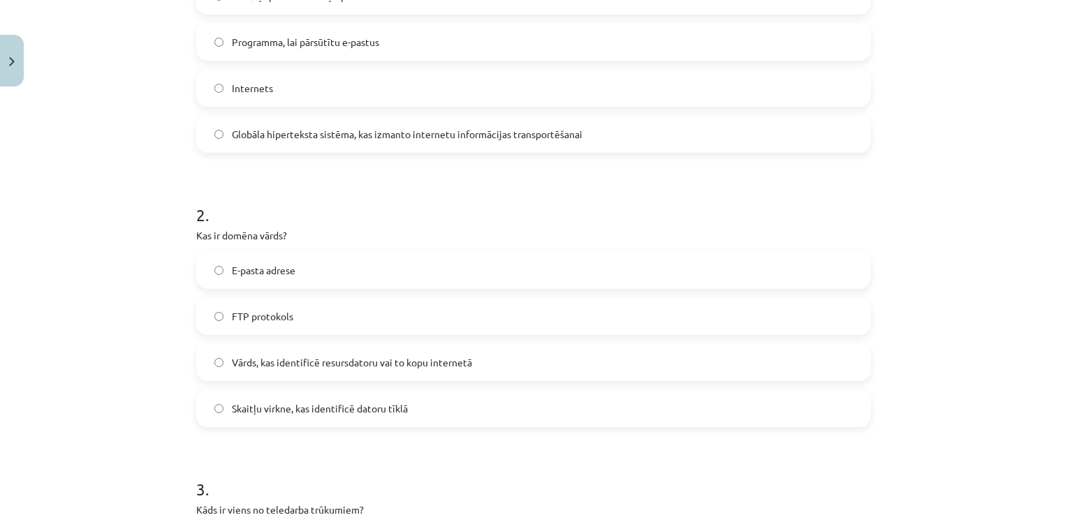
scroll to position [384, 0]
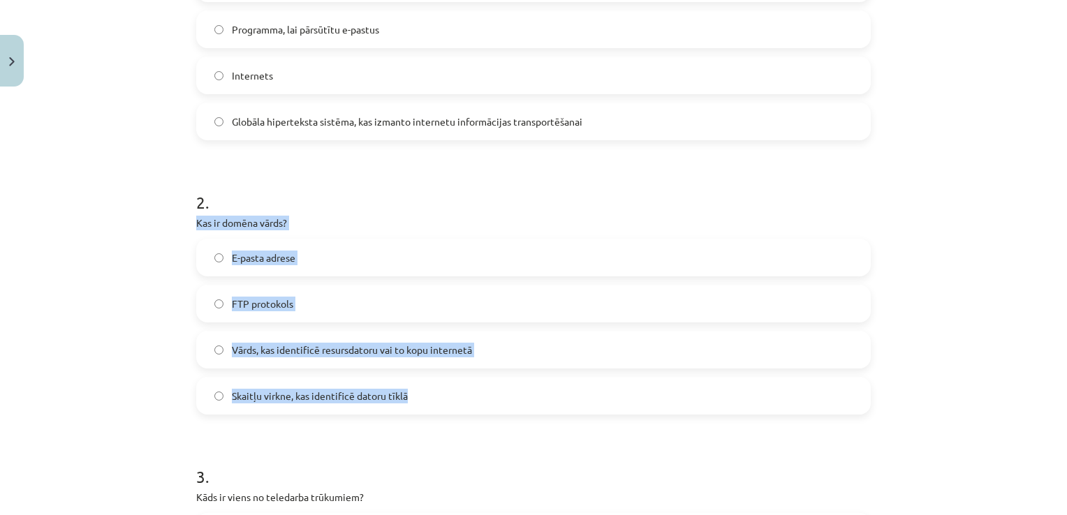
drag, startPoint x: 239, startPoint y: 210, endPoint x: 406, endPoint y: 405, distance: 256.5
copy div "Kas ir domēna vārds? E-pasta adrese FTP protokols Vārds, kas identificē resursd…"
click at [165, 366] on div "Mācību tēma: Datorikas - 10. klases 1. ieskaites mācību materiāls #6 5. tēma – …" at bounding box center [533, 257] width 1067 height 515
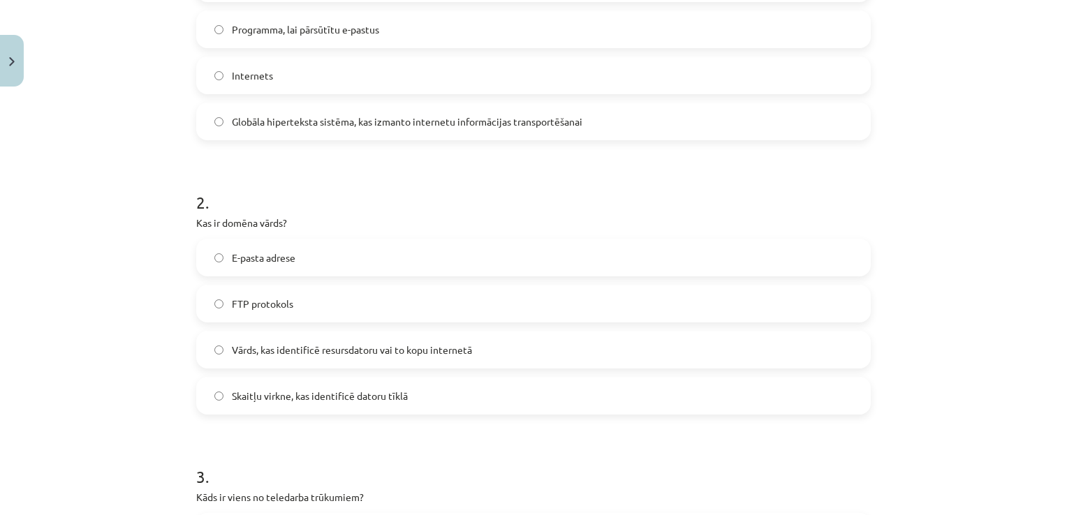
click at [274, 349] on span "Vārds, kas identificē resursdatoru vai to kopu internetā" at bounding box center [352, 350] width 240 height 15
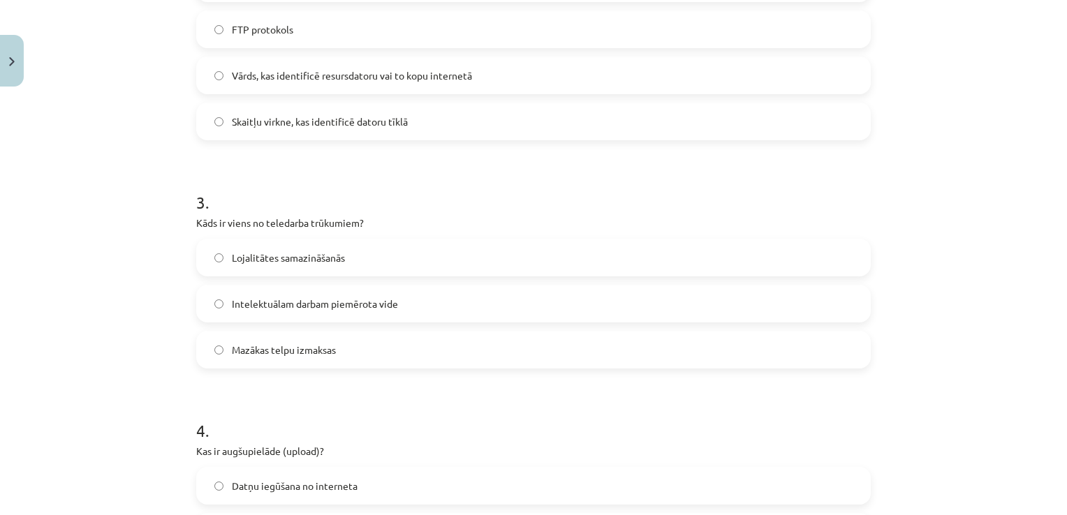
scroll to position [663, 0]
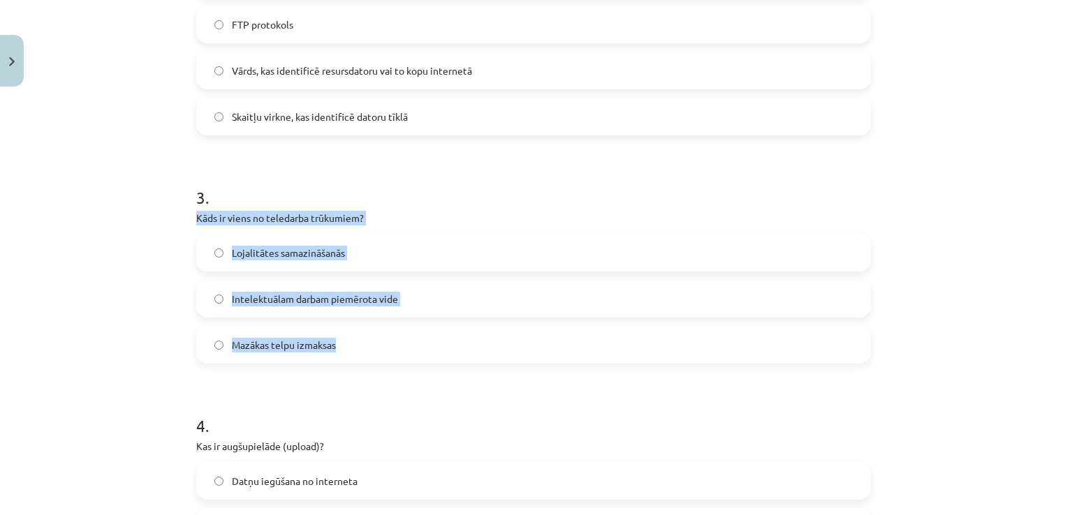
drag, startPoint x: 187, startPoint y: 214, endPoint x: 381, endPoint y: 350, distance: 237.5
click at [381, 350] on div "6 XP Saņemsi Viegls 1511 pilda Apraksts Uzdevums Palīdzība 1 . Kas ir WWW (Worl…" at bounding box center [533, 349] width 691 height 1838
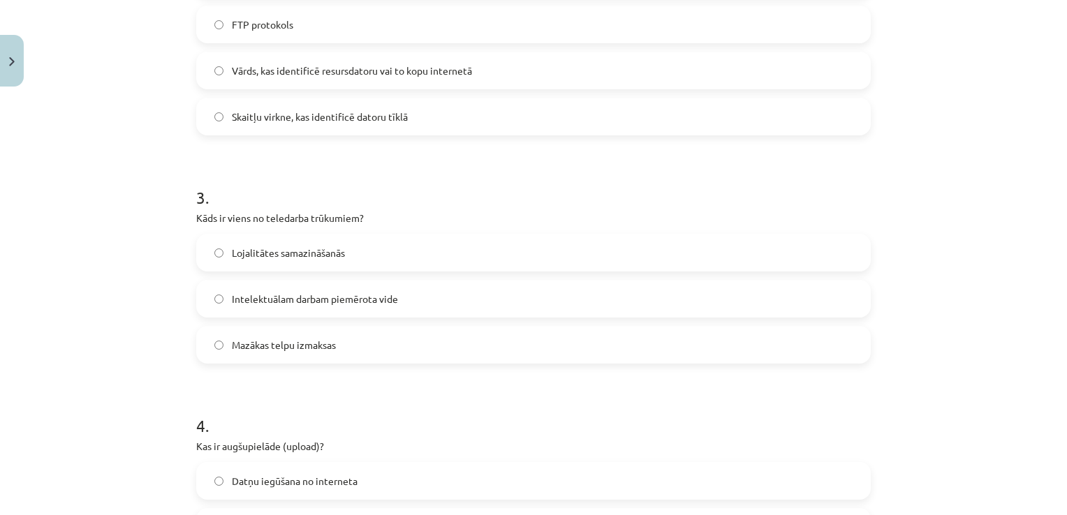
click at [451, 482] on label "Datņu iegūšana no interneta" at bounding box center [534, 481] width 672 height 35
click at [330, 250] on span "Lojalitātes samazināšanās" at bounding box center [288, 253] width 113 height 15
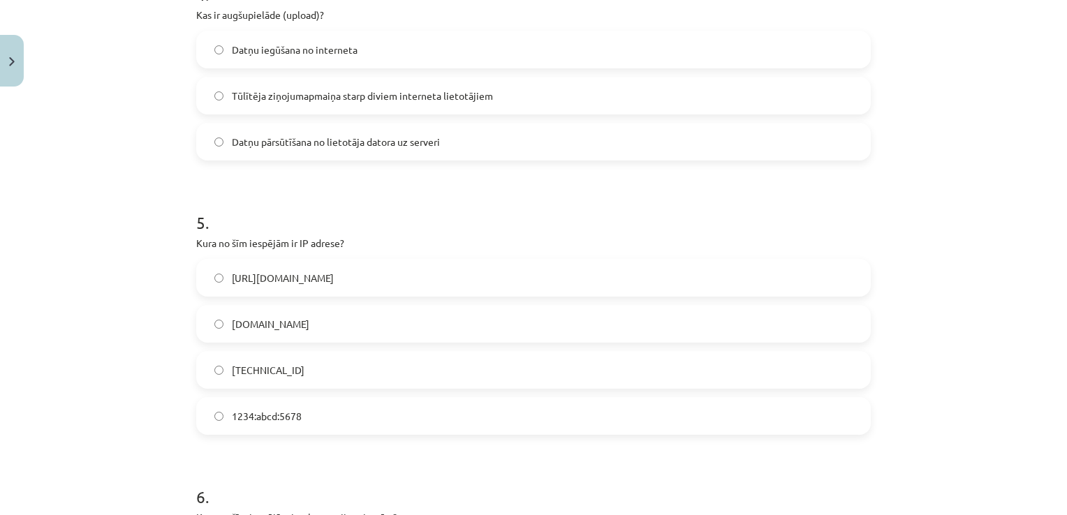
scroll to position [1152, 0]
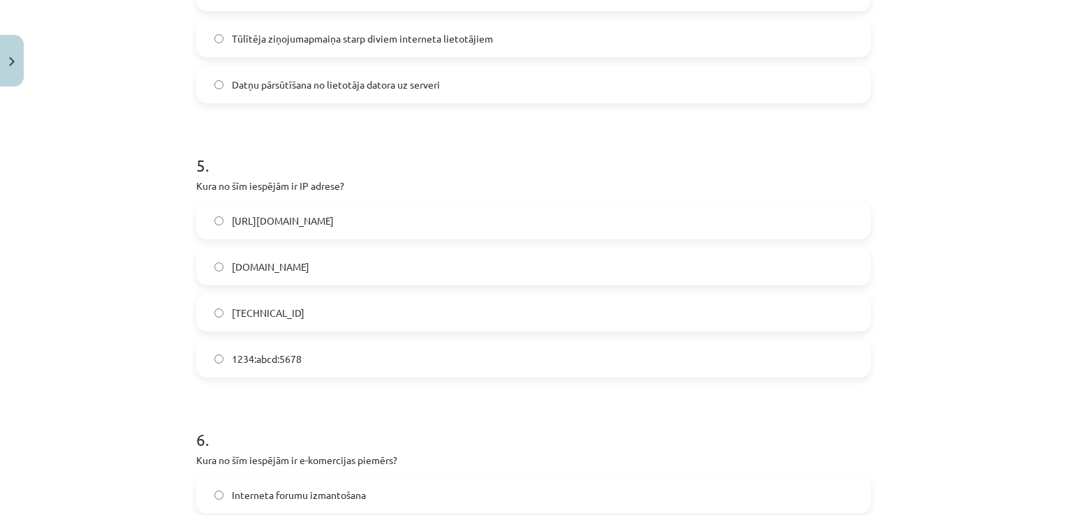
click at [265, 313] on span "[TECHNICAL_ID]" at bounding box center [268, 313] width 73 height 15
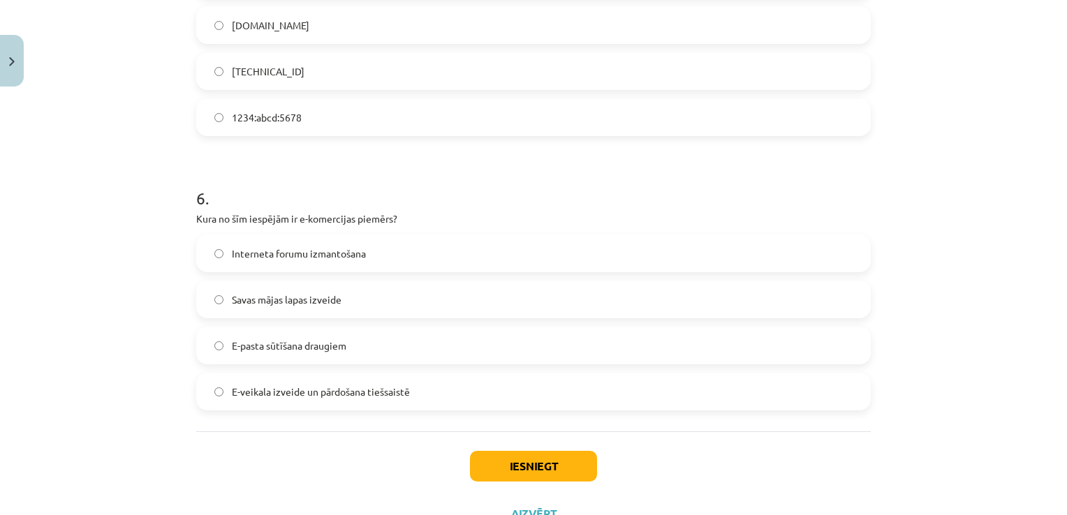
scroll to position [1431, 0]
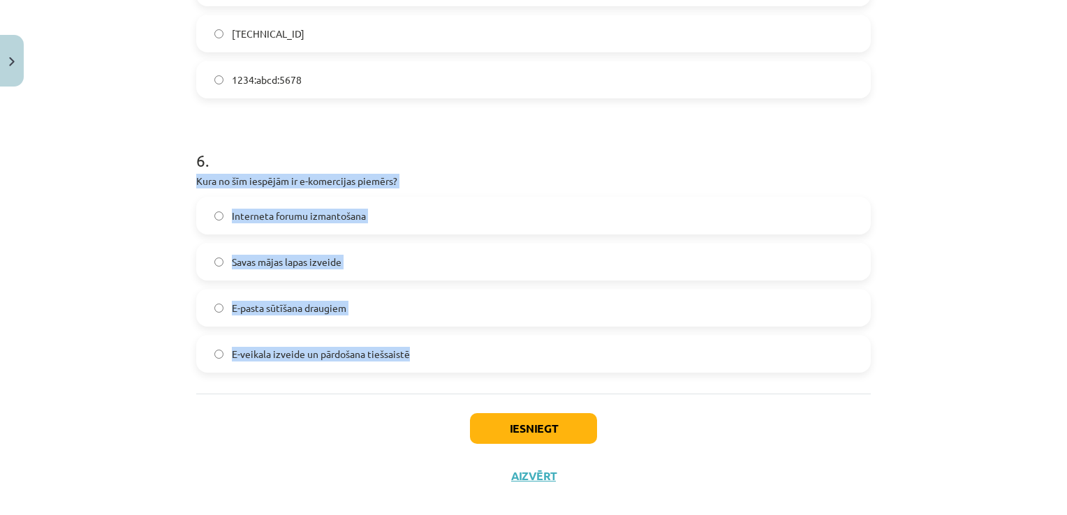
drag, startPoint x: 178, startPoint y: 170, endPoint x: 406, endPoint y: 358, distance: 295.5
click at [406, 358] on div "Mācību tēma: Datorikas - 10. klases 1. ieskaites mācību materiāls #6 5. tēma – …" at bounding box center [533, 257] width 1067 height 515
click at [124, 348] on div "Mācību tēma: Datorikas - 10. klases 1. ieskaites mācību materiāls #6 5. tēma – …" at bounding box center [533, 257] width 1067 height 515
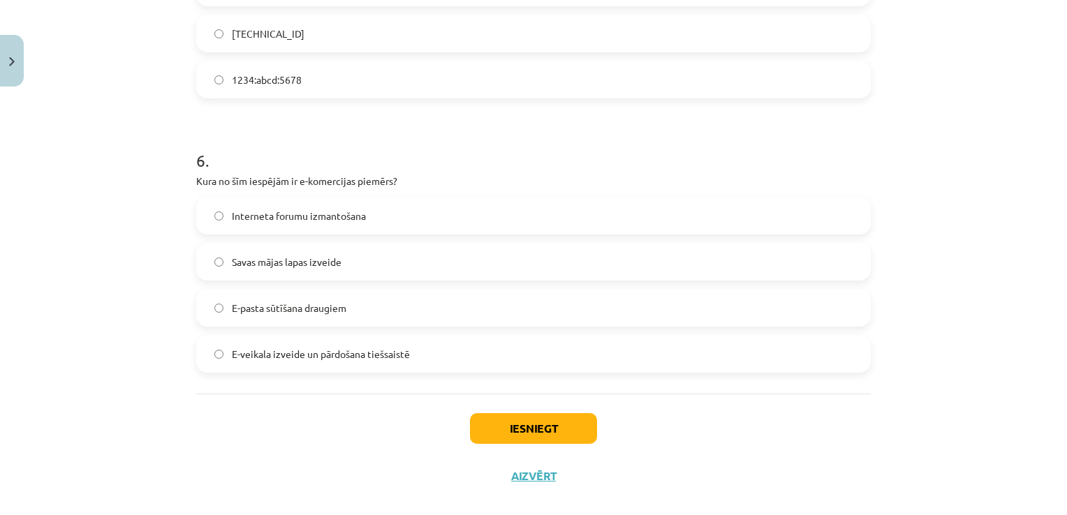
click at [244, 401] on div "Iesniegt Aizvērt" at bounding box center [533, 443] width 674 height 98
click at [492, 419] on button "Iesniegt" at bounding box center [533, 428] width 127 height 31
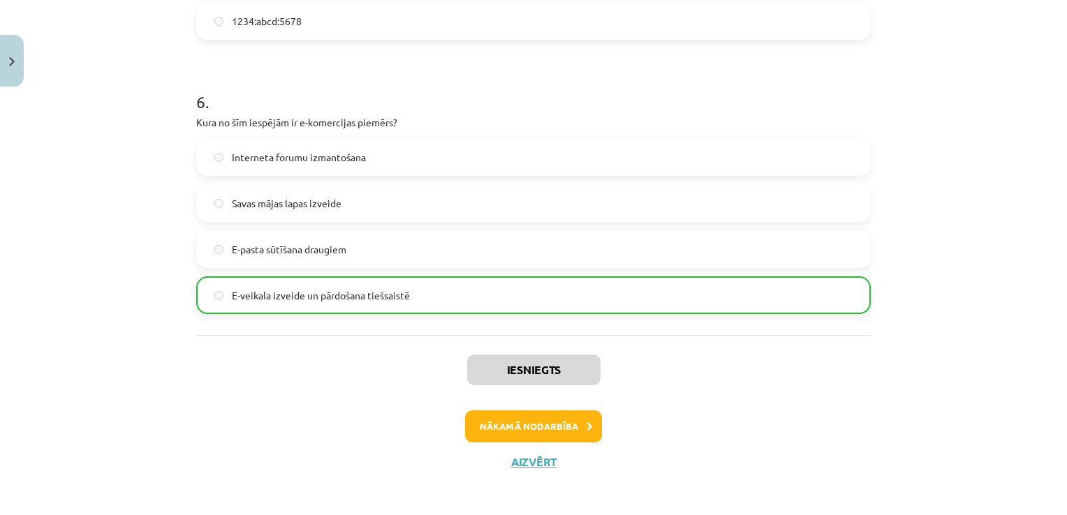
scroll to position [1494, 0]
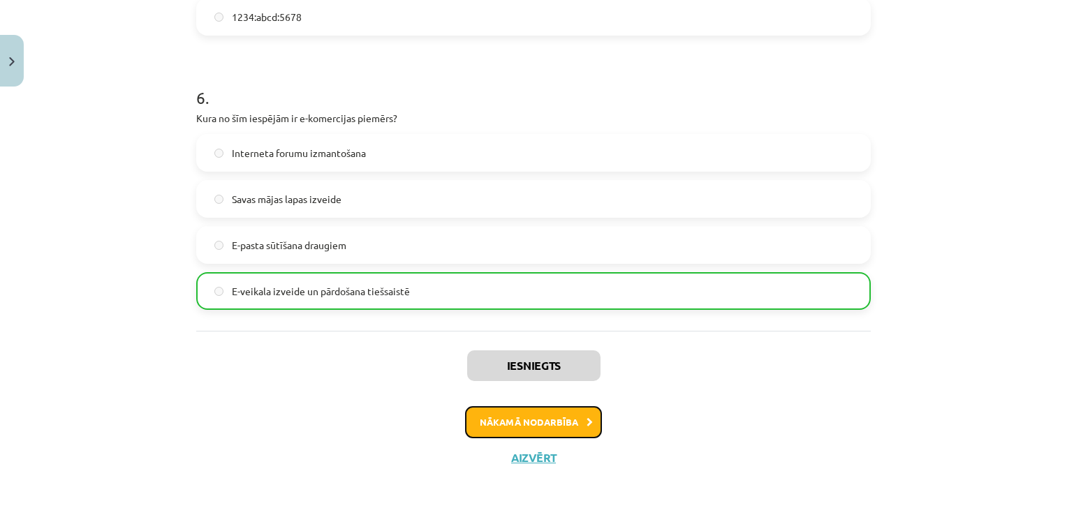
click at [559, 418] on button "Nākamā nodarbība" at bounding box center [533, 422] width 137 height 32
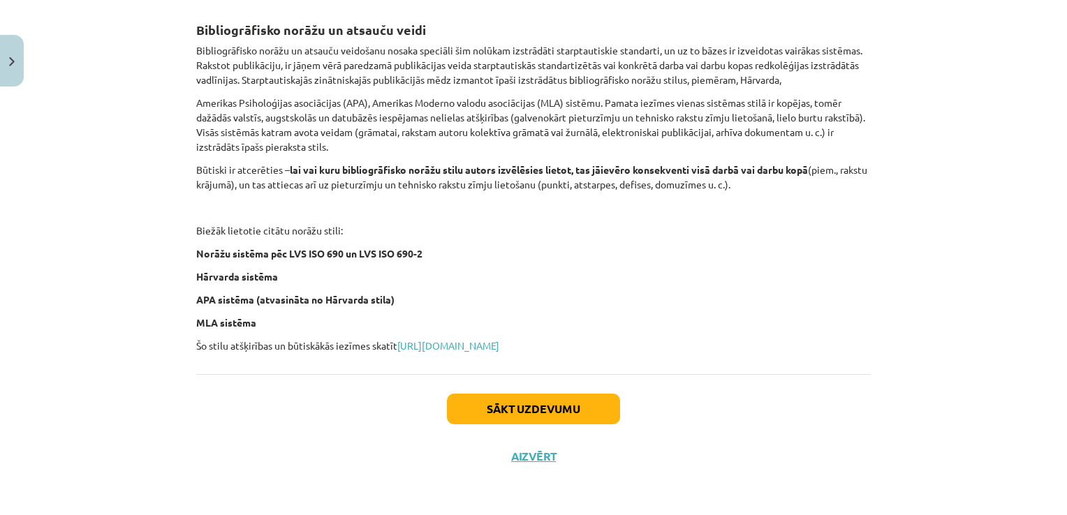
scroll to position [553, 0]
click at [487, 337] on div "Atsauces un norādes Pētnieciskos darbos autori, pamatojot vai paskaidrojot sava…" at bounding box center [533, 32] width 674 height 644
click at [489, 343] on link "[URL][DOMAIN_NAME]" at bounding box center [448, 345] width 102 height 13
click at [547, 412] on button "Sākt uzdevumu" at bounding box center [533, 409] width 173 height 31
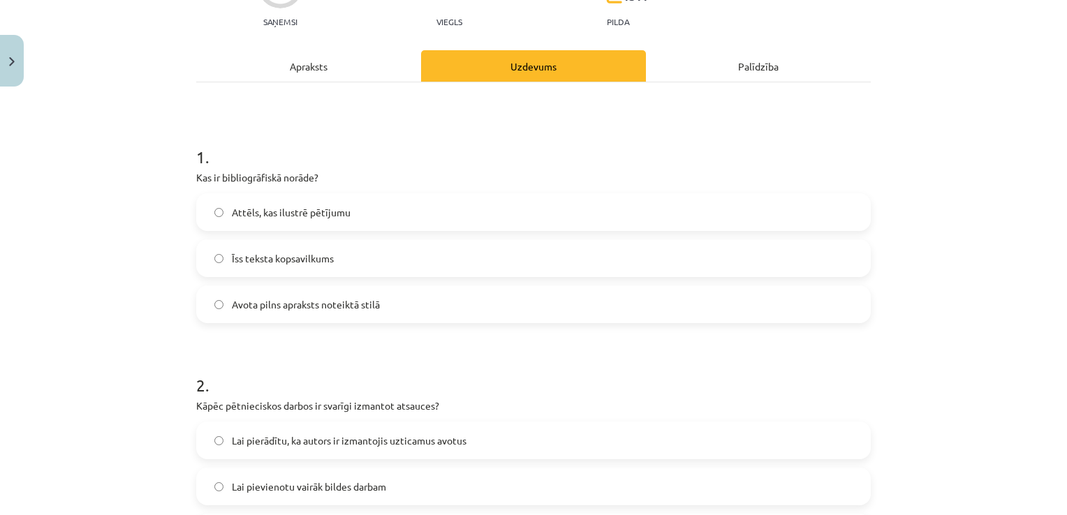
scroll to position [175, 0]
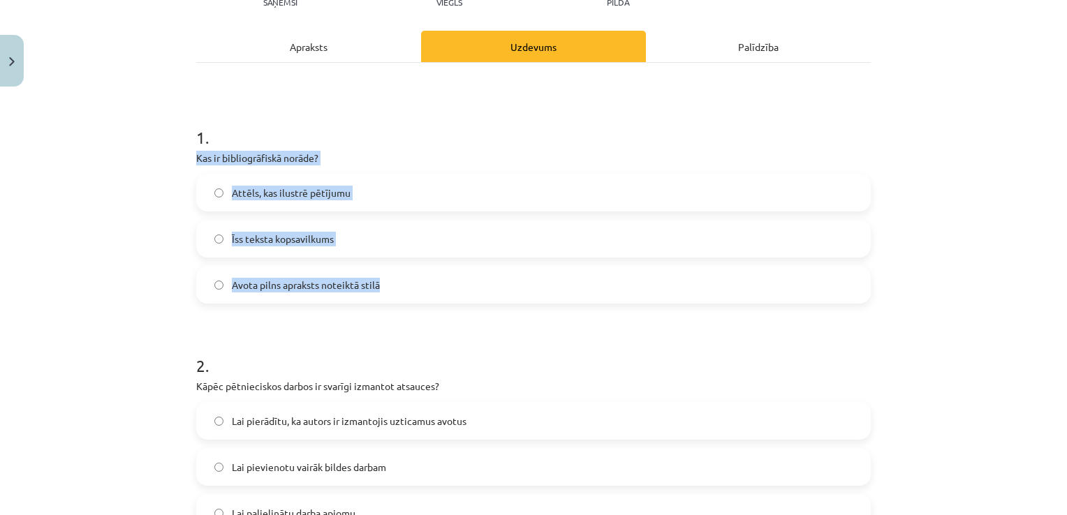
drag, startPoint x: 186, startPoint y: 152, endPoint x: 442, endPoint y: 291, distance: 291.2
click at [442, 291] on div "2 XP Saņemsi Viegls 1511 pilda Apraksts Uzdevums Palīdzība 1 . Kas ir bibliogrā…" at bounding box center [533, 288] width 691 height 741
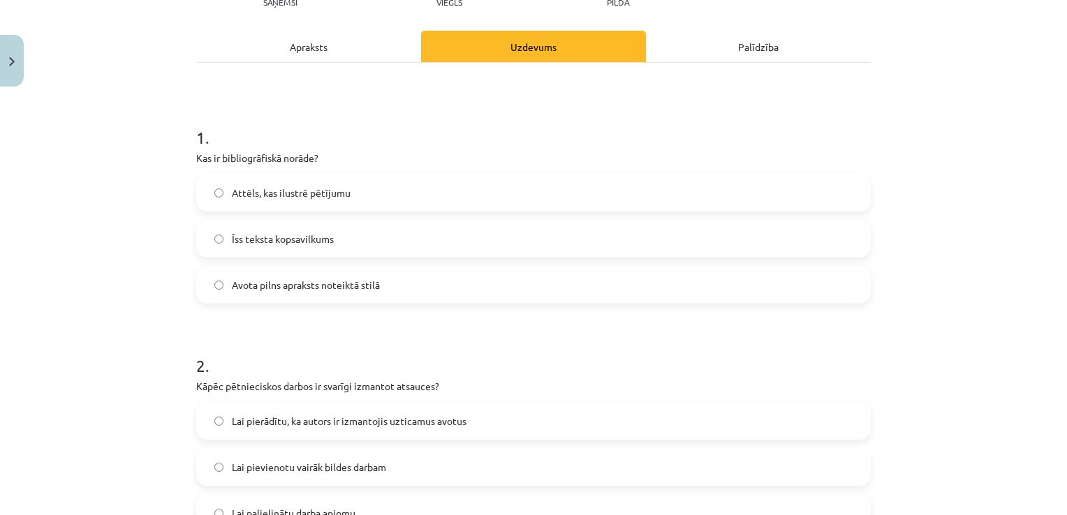
click at [140, 311] on div "Mācību tēma: Datorikas - 10. klases 1. ieskaites mācību materiāls #7 6. tēma – …" at bounding box center [533, 257] width 1067 height 515
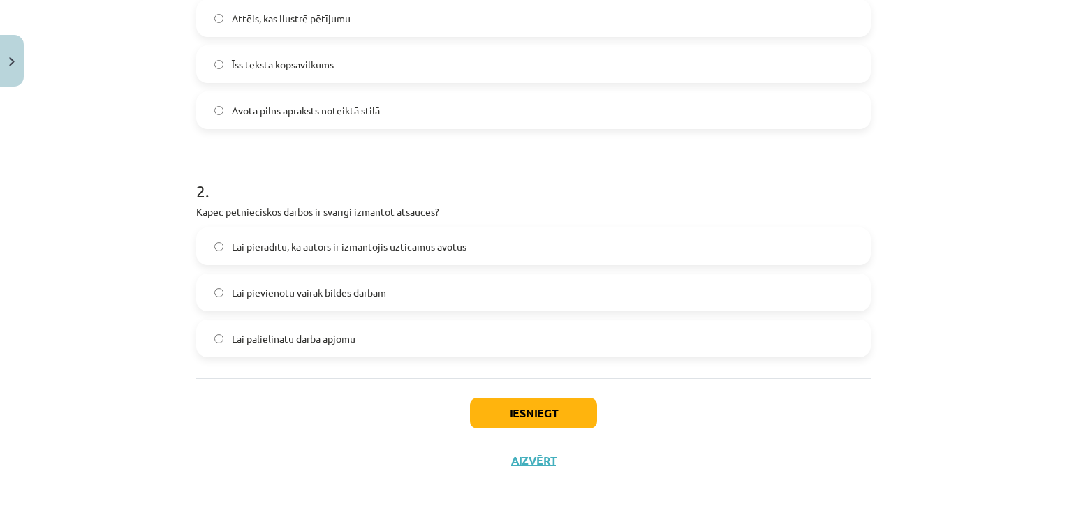
scroll to position [352, 0]
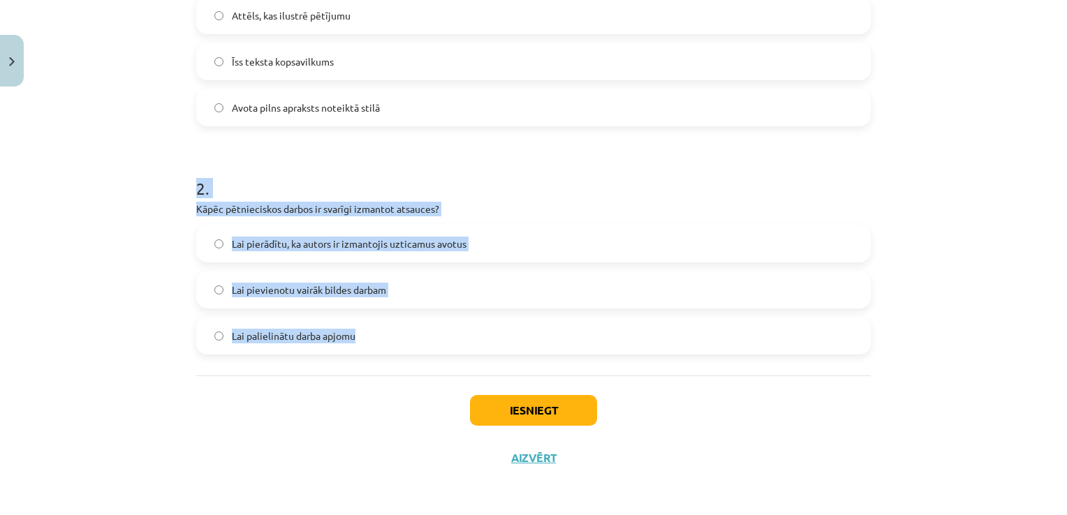
drag, startPoint x: 184, startPoint y: 195, endPoint x: 366, endPoint y: 348, distance: 236.9
click at [366, 348] on div "2 XP Saņemsi Viegls 1511 pilda Apraksts Uzdevums Palīdzība 1 . Kas ir bibliogrā…" at bounding box center [533, 111] width 691 height 741
click at [100, 364] on div "Mācību tēma: Datorikas - 10. klases 1. ieskaites mācību materiāls #7 6. tēma – …" at bounding box center [533, 257] width 1067 height 515
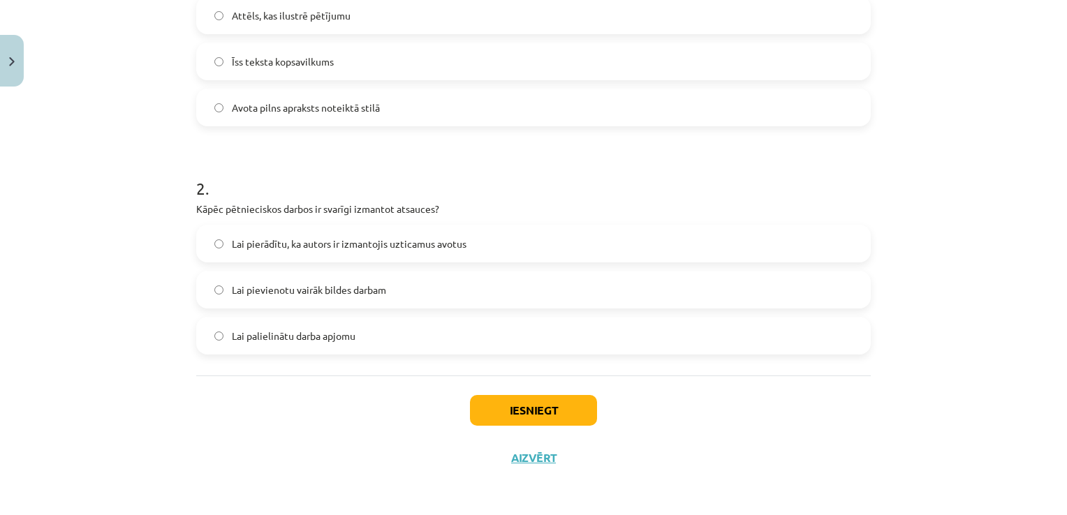
click at [279, 249] on span "Lai pierādītu, ka autors ir izmantojis uzticamus avotus" at bounding box center [349, 244] width 235 height 15
click at [550, 411] on button "Iesniegt" at bounding box center [533, 410] width 127 height 31
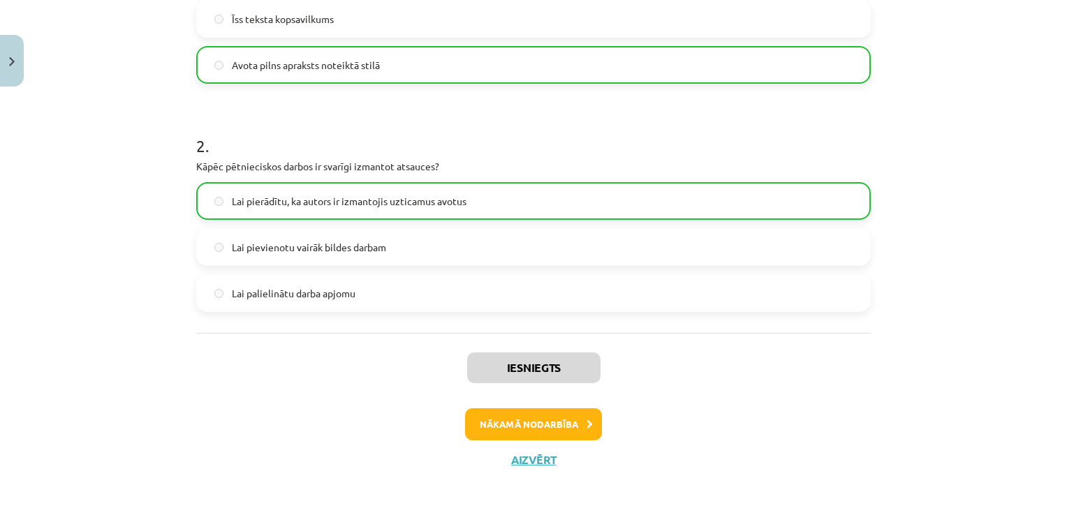
scroll to position [397, 0]
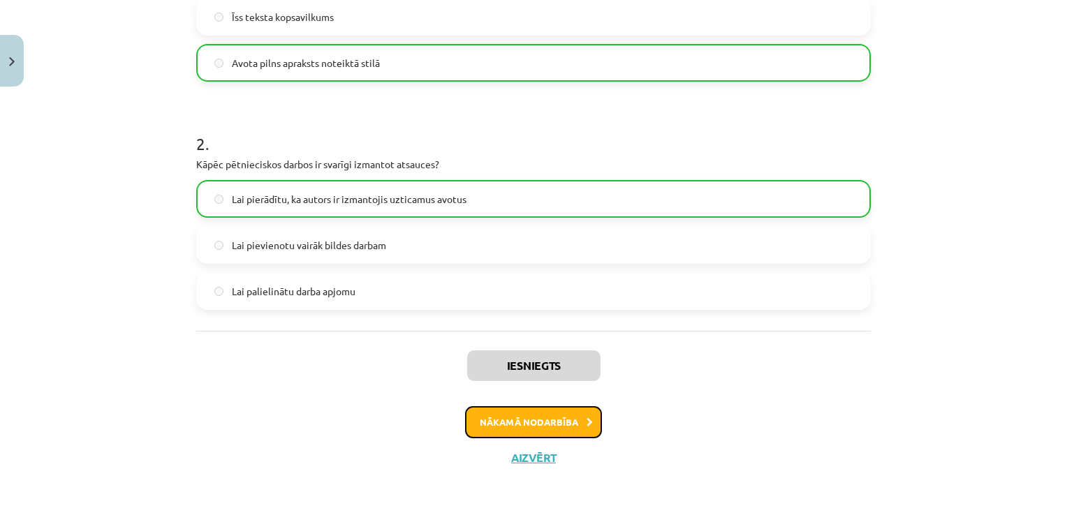
click at [547, 421] on button "Nākamā nodarbība" at bounding box center [533, 422] width 137 height 32
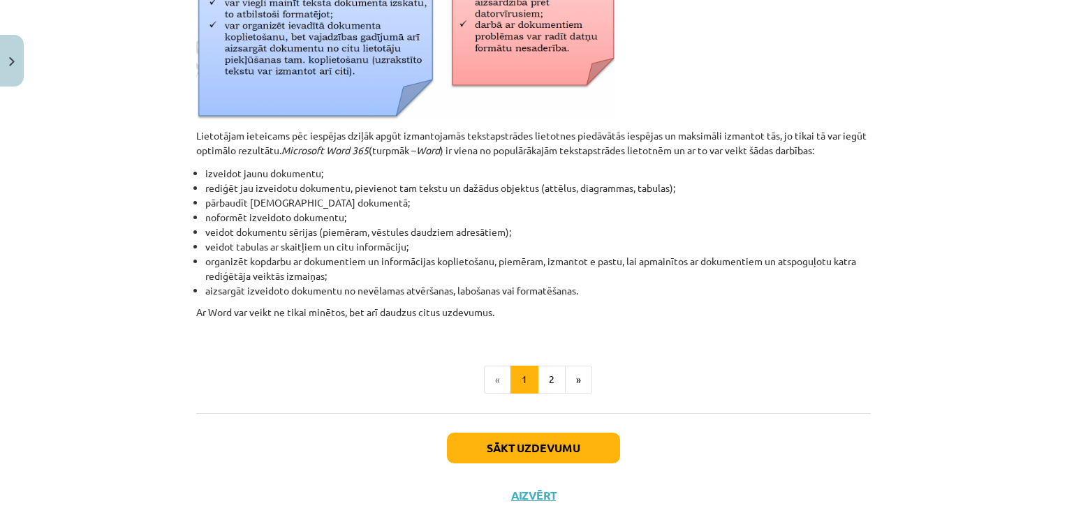
scroll to position [645, 0]
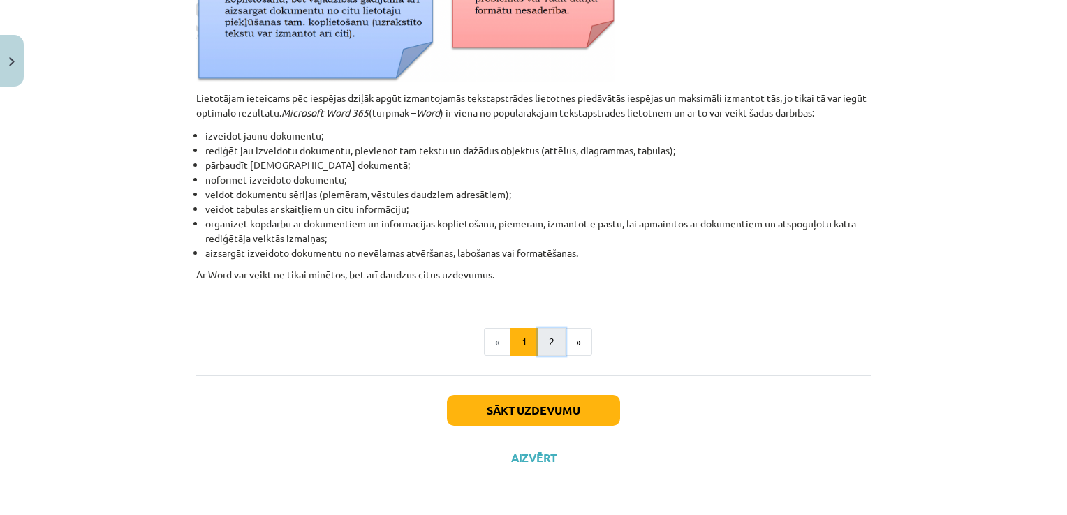
click at [542, 344] on button "2" at bounding box center [552, 342] width 28 height 28
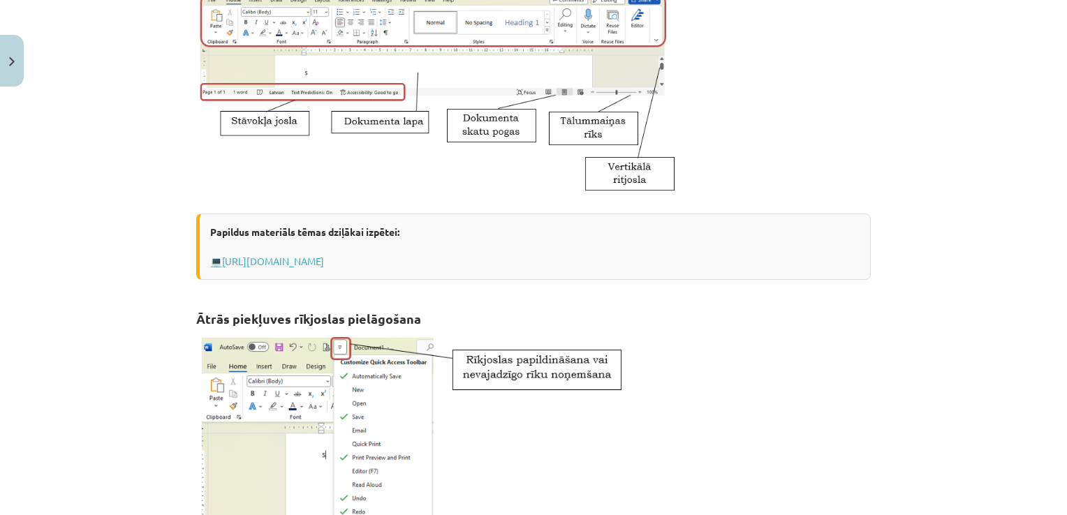
scroll to position [489, 0]
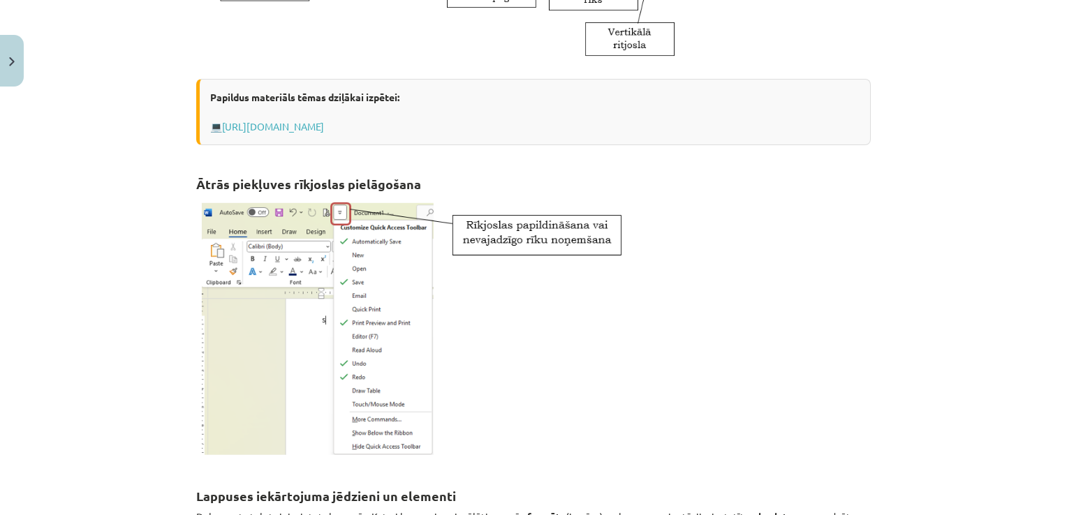
click at [486, 119] on div "Papildus materiāls tēmas dziļākai izpētei: 💻 [URL][DOMAIN_NAME]" at bounding box center [533, 112] width 674 height 66
click at [324, 121] on link "[URL][DOMAIN_NAME]" at bounding box center [273, 126] width 102 height 13
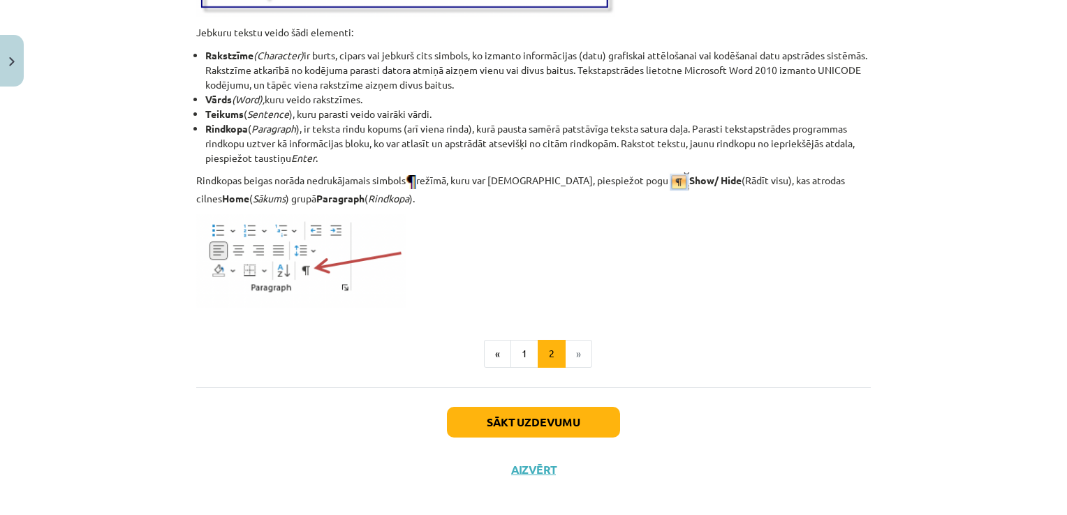
scroll to position [1794, 0]
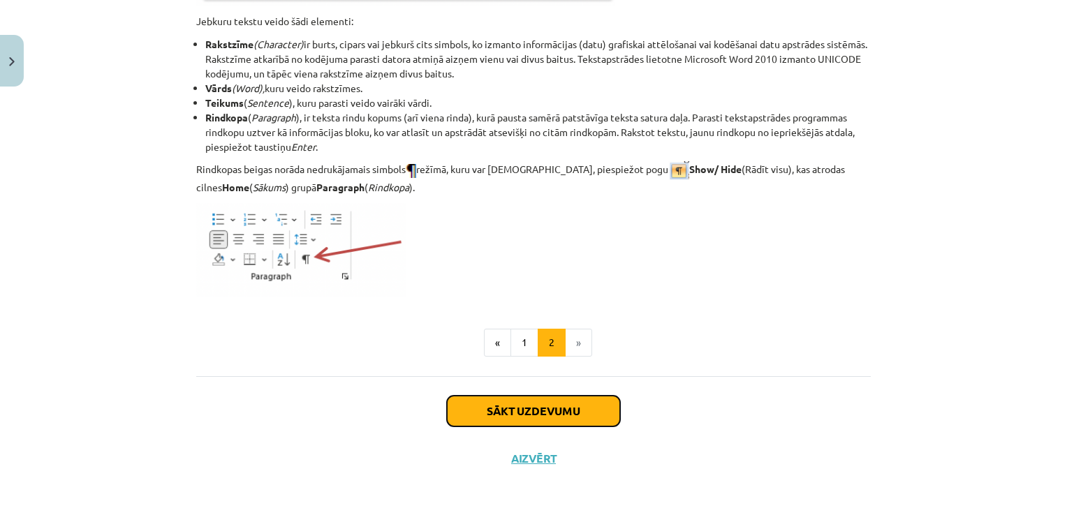
click at [542, 404] on button "Sākt uzdevumu" at bounding box center [533, 411] width 173 height 31
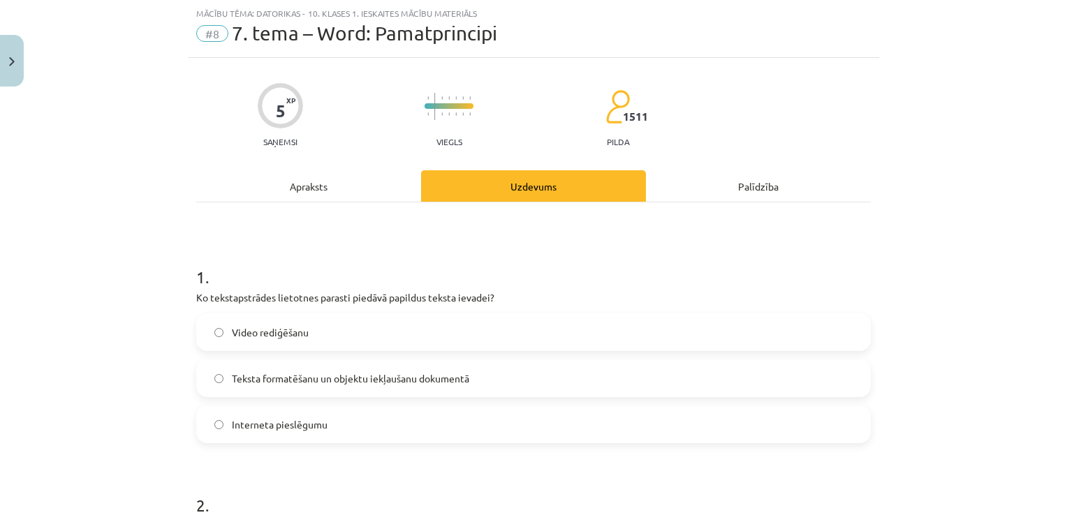
scroll to position [105, 0]
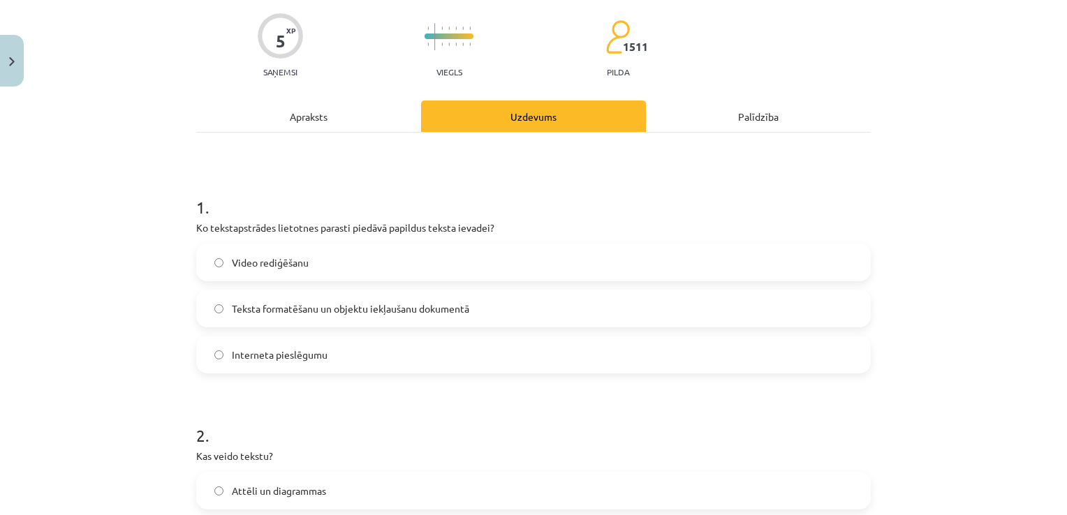
click at [400, 305] on span "Teksta formatēšanu un objektu iekļaušanu dokumentā" at bounding box center [350, 309] width 237 height 15
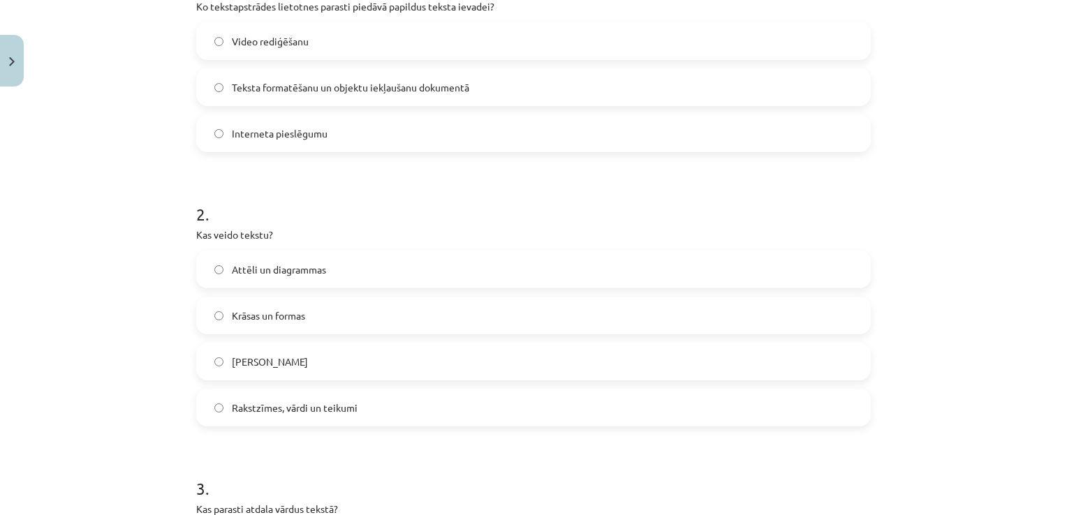
scroll to position [384, 0]
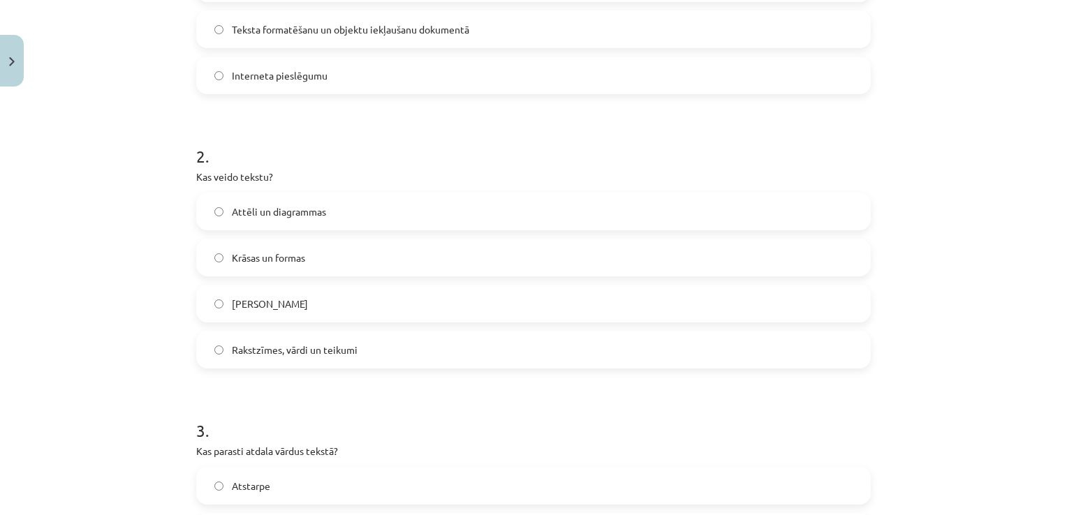
click at [337, 345] on span "Rakstzīmes, vārdi un teikumi" at bounding box center [295, 350] width 126 height 15
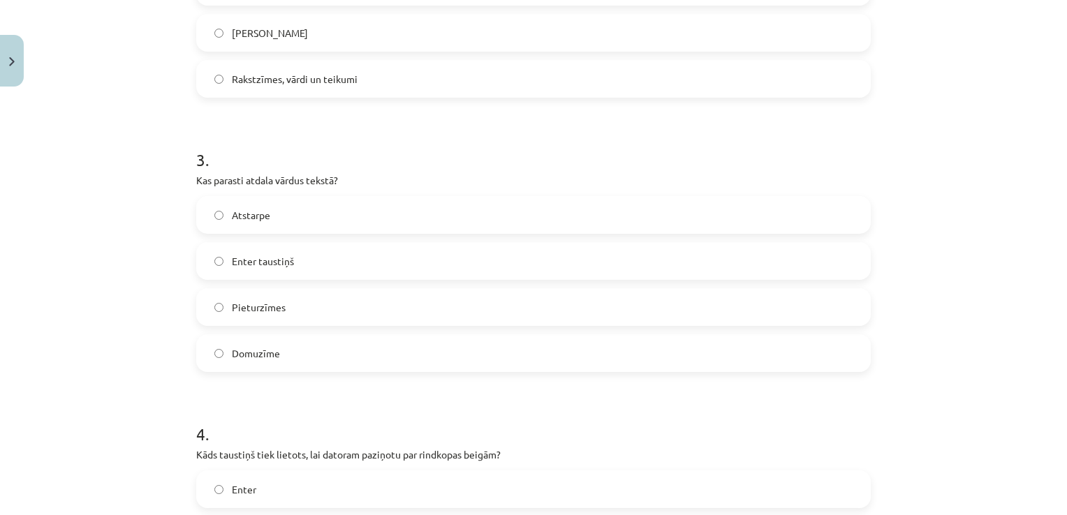
scroll to position [663, 0]
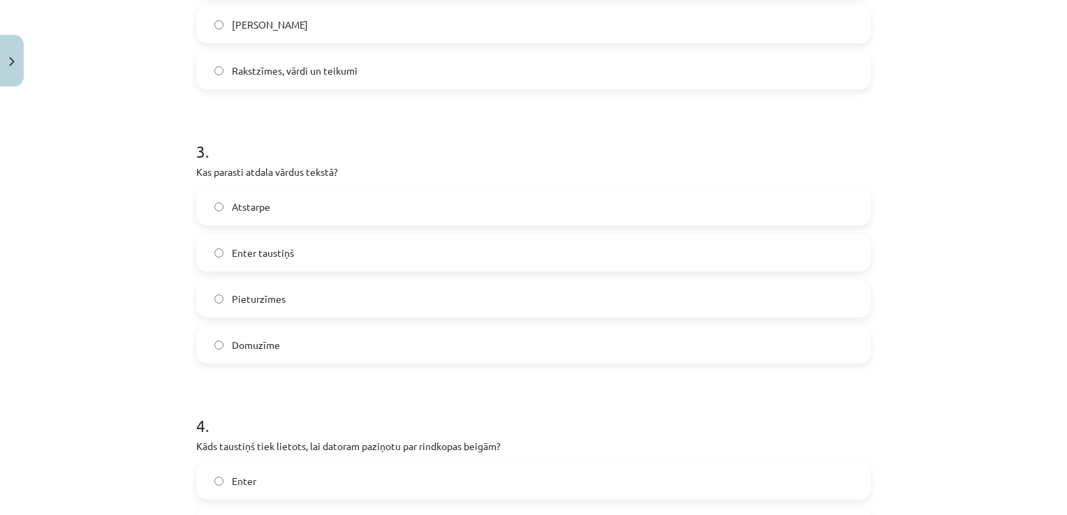
click at [240, 205] on span "Atstarpe" at bounding box center [251, 207] width 38 height 15
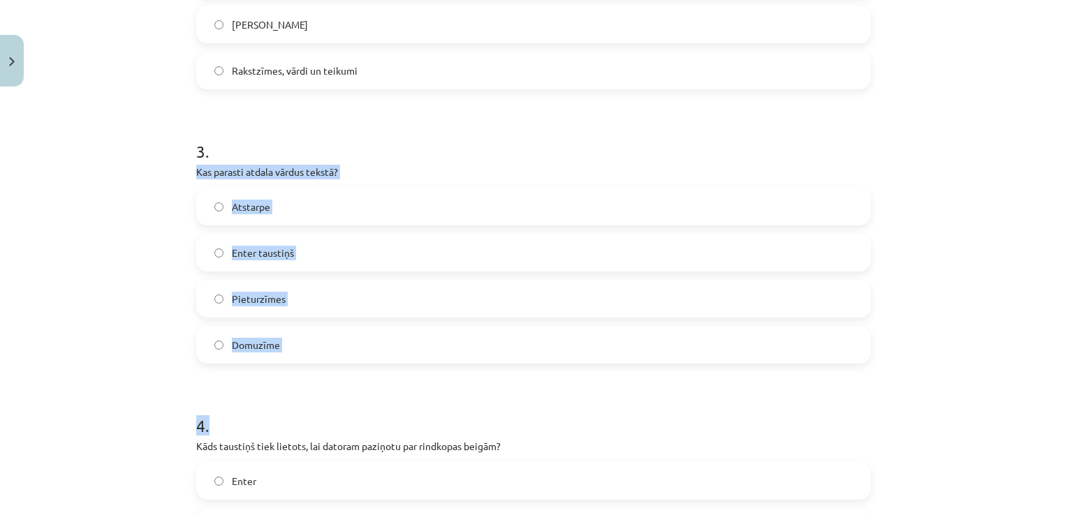
drag, startPoint x: 187, startPoint y: 168, endPoint x: 384, endPoint y: 371, distance: 283.4
click at [384, 371] on div "5 XP Saņemsi Viegls 1511 pilda Apraksts Uzdevums Palīdzība 1 . Ko tekstapstrāde…" at bounding box center [533, 235] width 691 height 1610
click at [169, 309] on div "Mācību tēma: Datorikas - 10. klases 1. ieskaites mācību materiāls #8 7. tema – …" at bounding box center [533, 257] width 1067 height 515
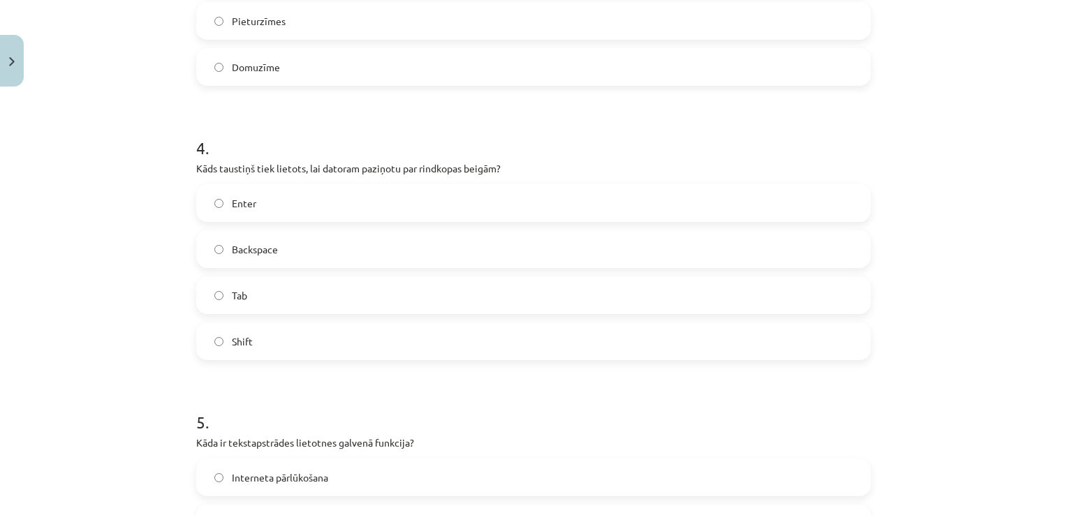
scroll to position [943, 0]
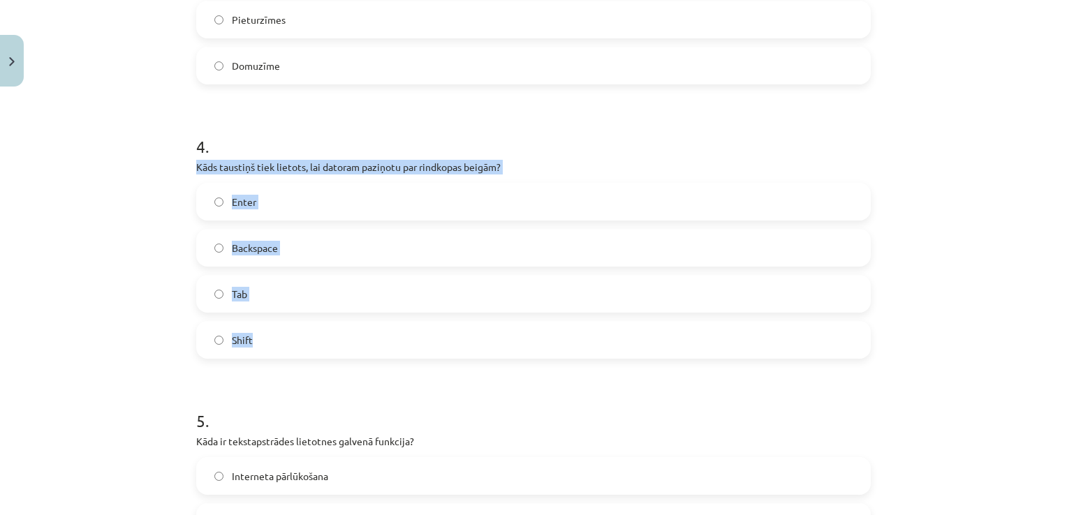
drag, startPoint x: 187, startPoint y: 164, endPoint x: 394, endPoint y: 353, distance: 280.2
click at [349, 166] on p "Kāds taustiņš tiek lietots, lai datoram paziņotu par rindkopas beigām?" at bounding box center [533, 167] width 674 height 15
click at [154, 177] on div "Mācību tēma: Datorikas - 10. klases 1. ieskaites mācību materiāls #8 7. tema – …" at bounding box center [533, 257] width 1067 height 515
drag, startPoint x: 190, startPoint y: 163, endPoint x: 302, endPoint y: 350, distance: 217.3
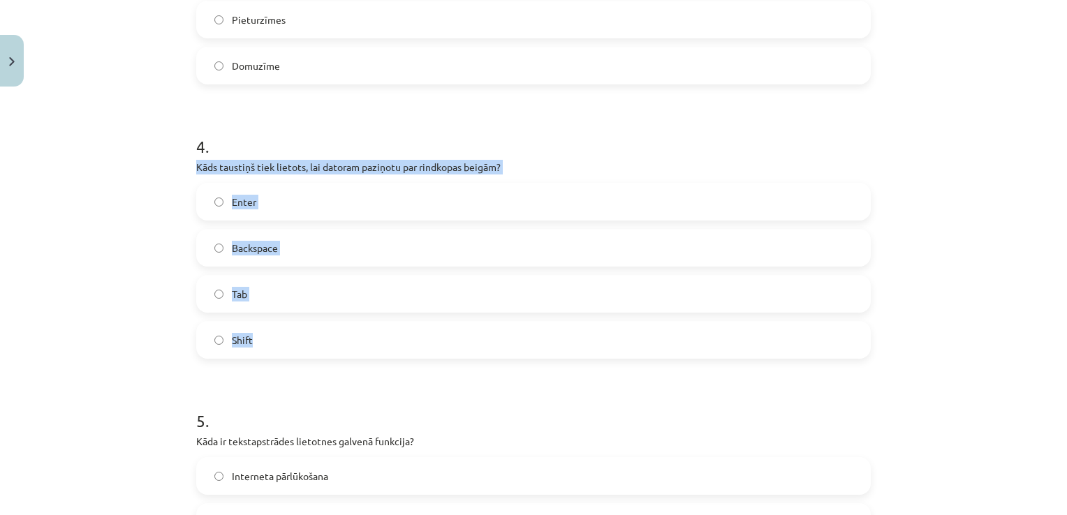
click at [302, 350] on div "4 . Kāds taustiņš tiek lietots, lai datoram paziņotu par rindkopas beigām? Ente…" at bounding box center [533, 235] width 674 height 246
click at [173, 163] on div "Mācību tēma: Datorikas - 10. klases 1. ieskaites mācību materiāls #8 7. tema – …" at bounding box center [533, 257] width 1067 height 515
click at [128, 182] on div "Mācību tēma: Datorikas - 10. klases 1. ieskaites mācību materiāls #8 7. tema – …" at bounding box center [533, 257] width 1067 height 515
drag, startPoint x: 212, startPoint y: 158, endPoint x: 461, endPoint y: 383, distance: 335.6
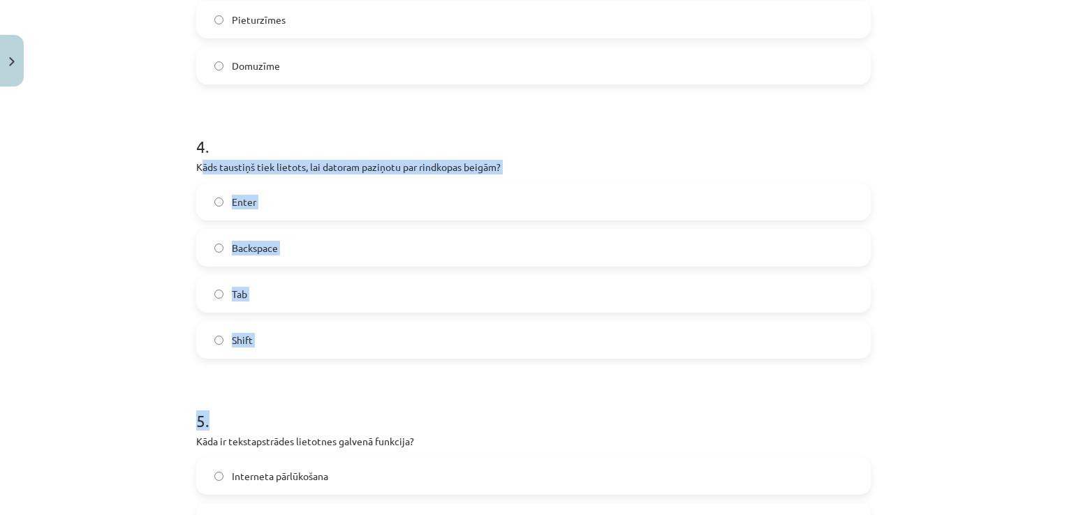
click at [328, 408] on h1 "5 ." at bounding box center [533, 408] width 674 height 43
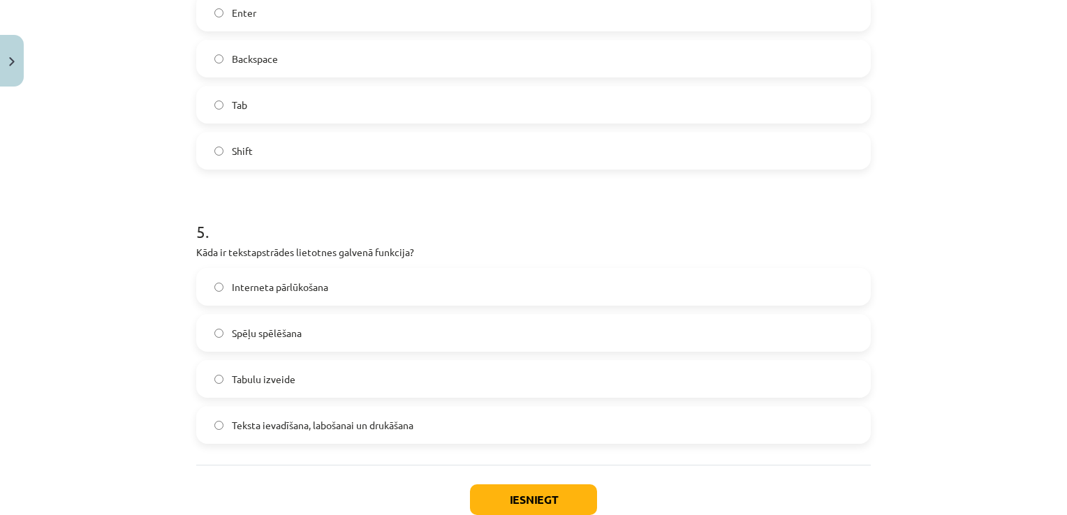
scroll to position [1152, 0]
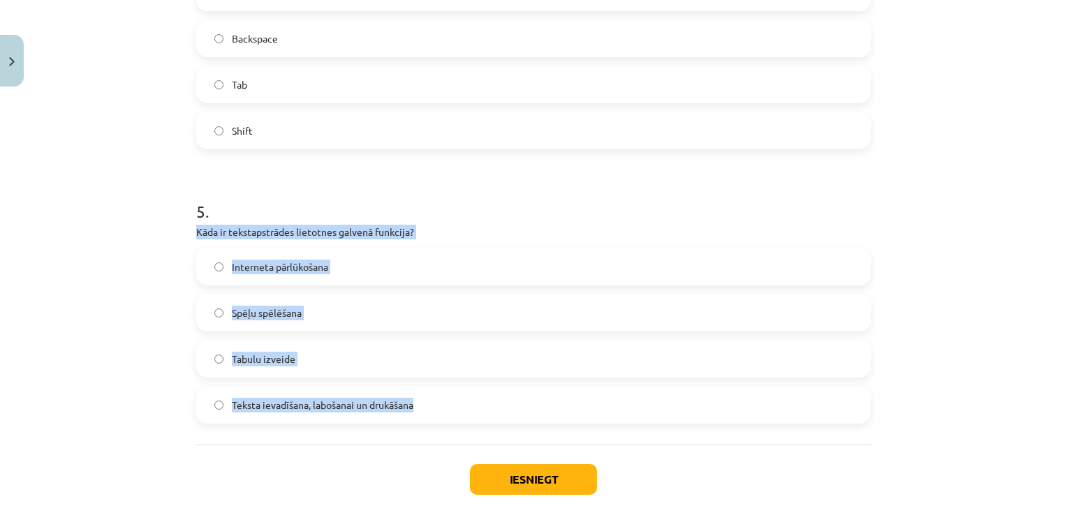
drag, startPoint x: 186, startPoint y: 230, endPoint x: 497, endPoint y: 412, distance: 360.4
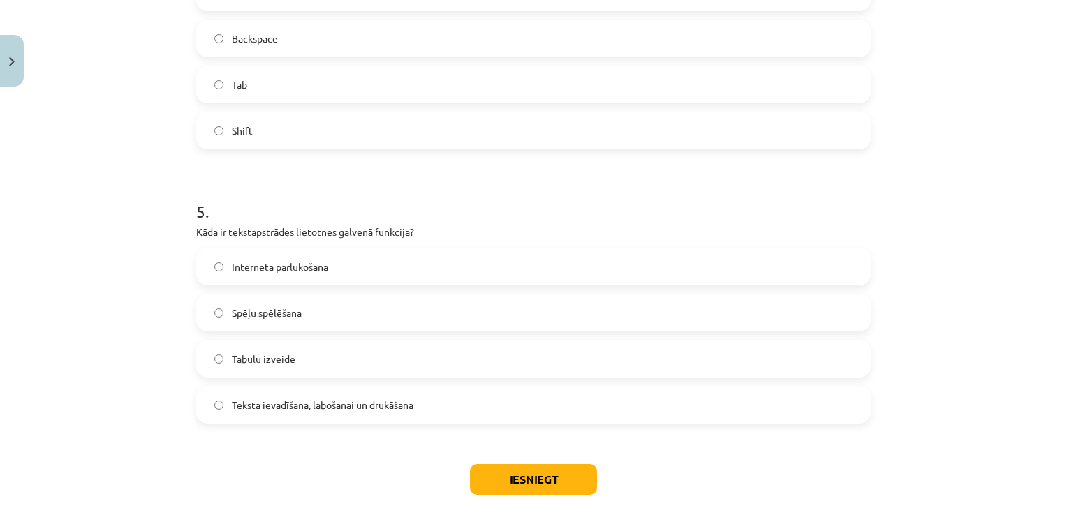
click at [366, 466] on div "Iesniegt Aizvērt" at bounding box center [533, 494] width 674 height 98
click at [505, 471] on button "Iesniegt" at bounding box center [533, 479] width 127 height 31
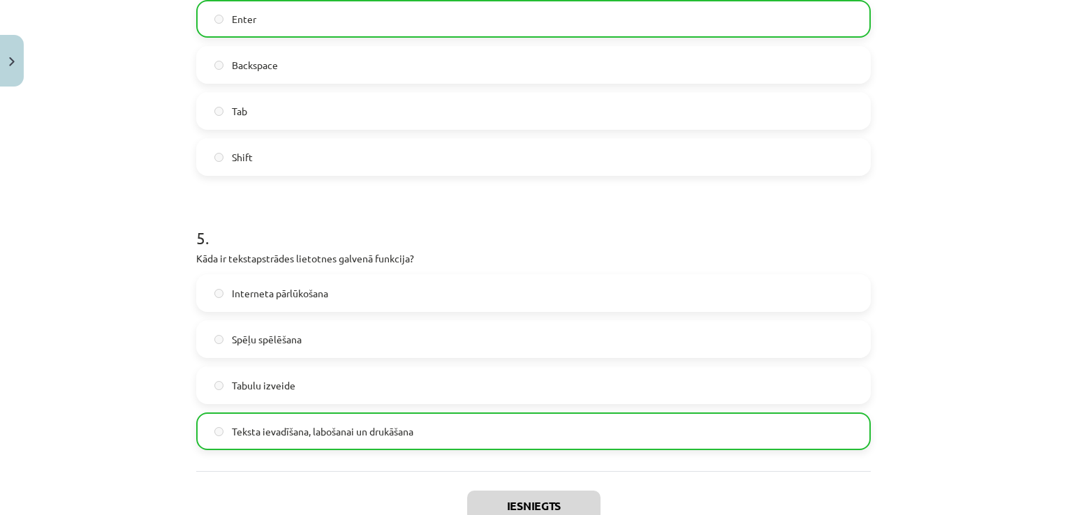
scroll to position [1265, 0]
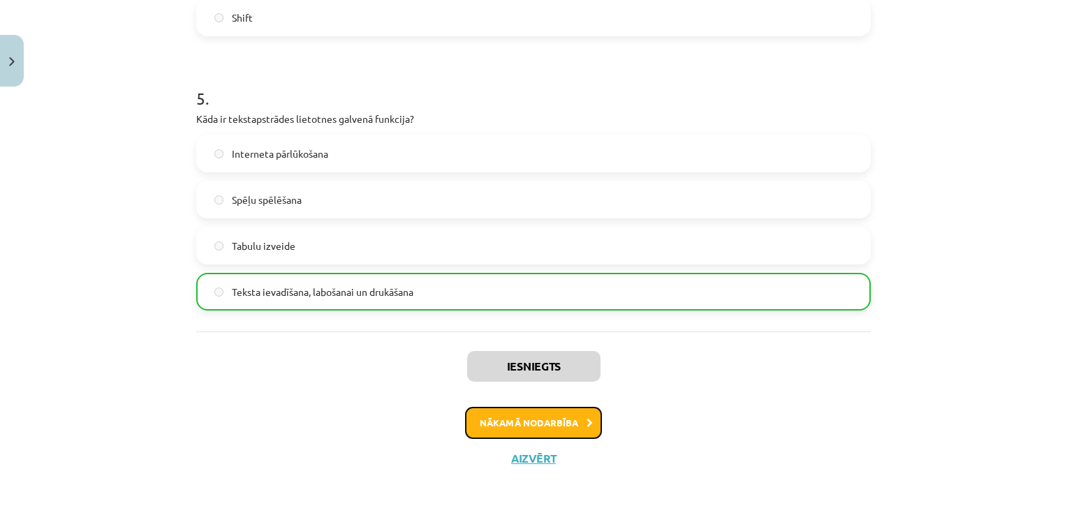
click at [529, 411] on button "Nākamā nodarbība" at bounding box center [533, 423] width 137 height 32
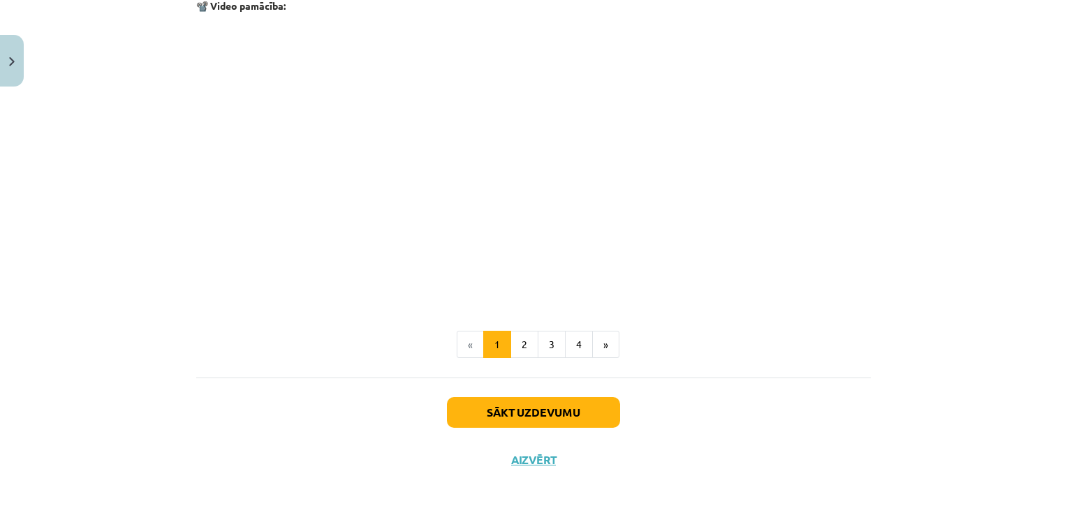
scroll to position [2790, 0]
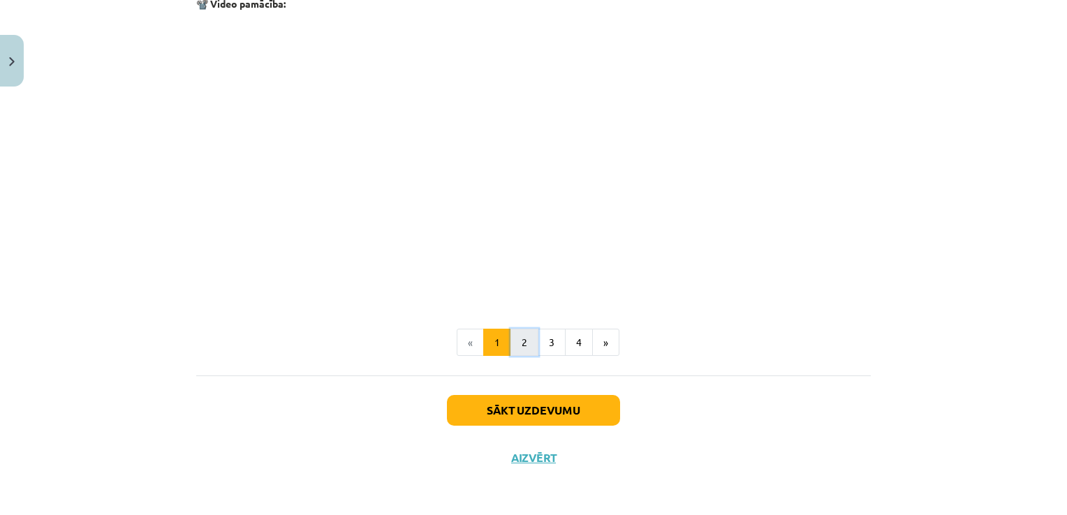
click at [514, 345] on button "2" at bounding box center [524, 343] width 28 height 28
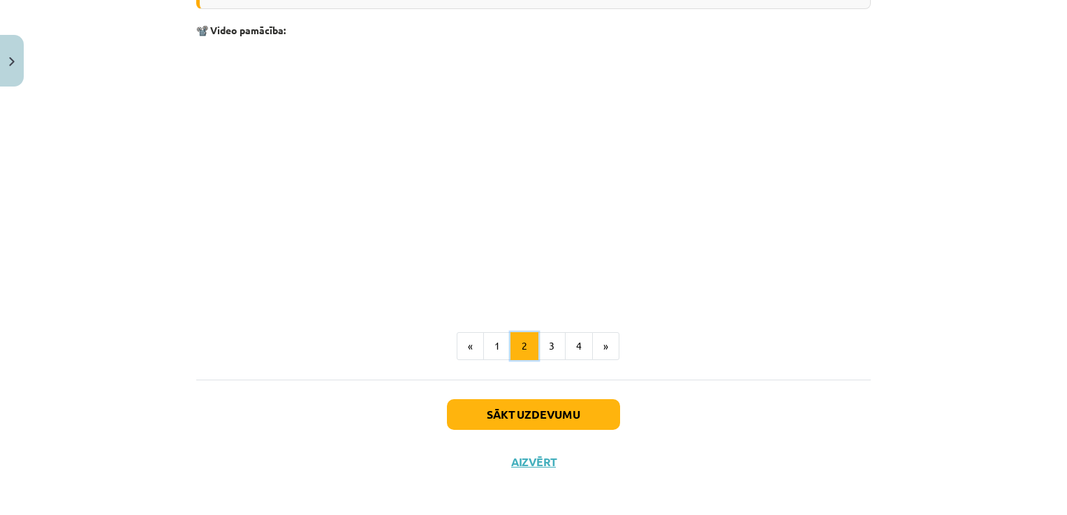
scroll to position [2152, 0]
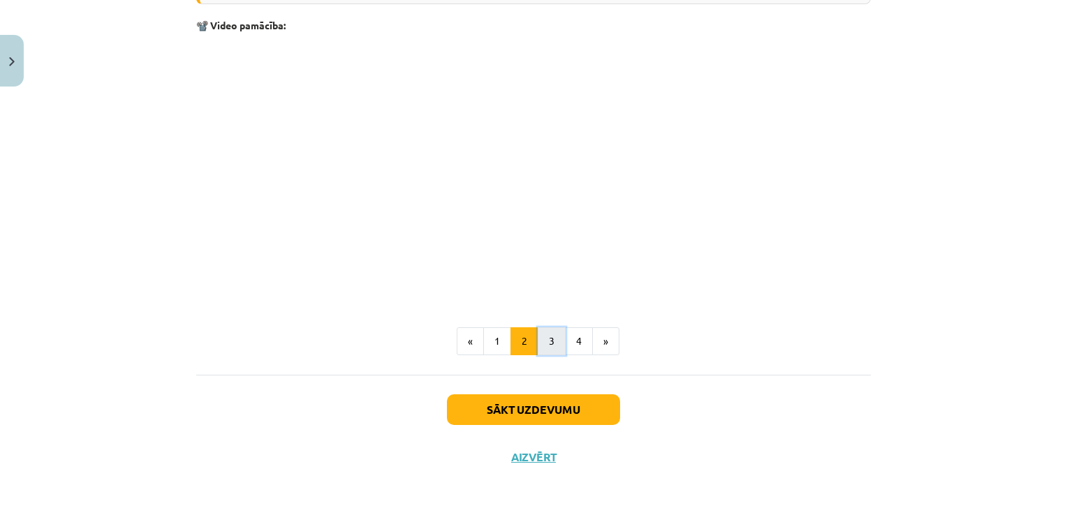
click at [545, 348] on button "3" at bounding box center [552, 341] width 28 height 28
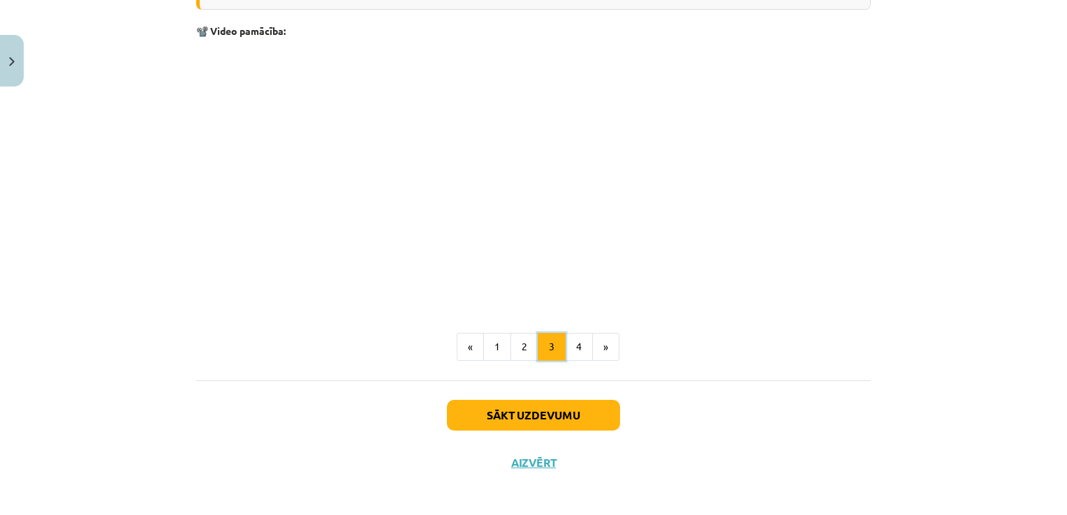
scroll to position [2280, 0]
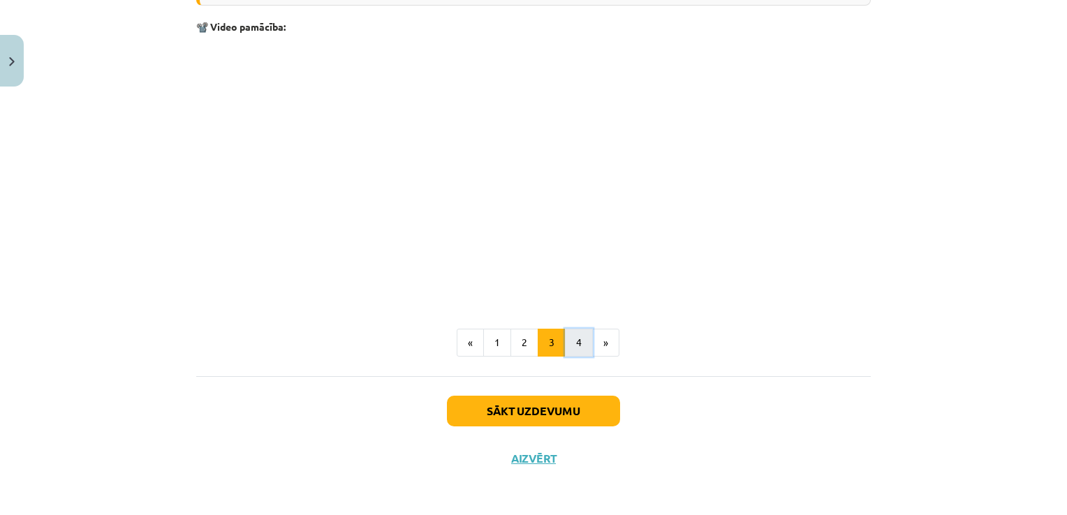
click at [573, 339] on button "4" at bounding box center [579, 343] width 28 height 28
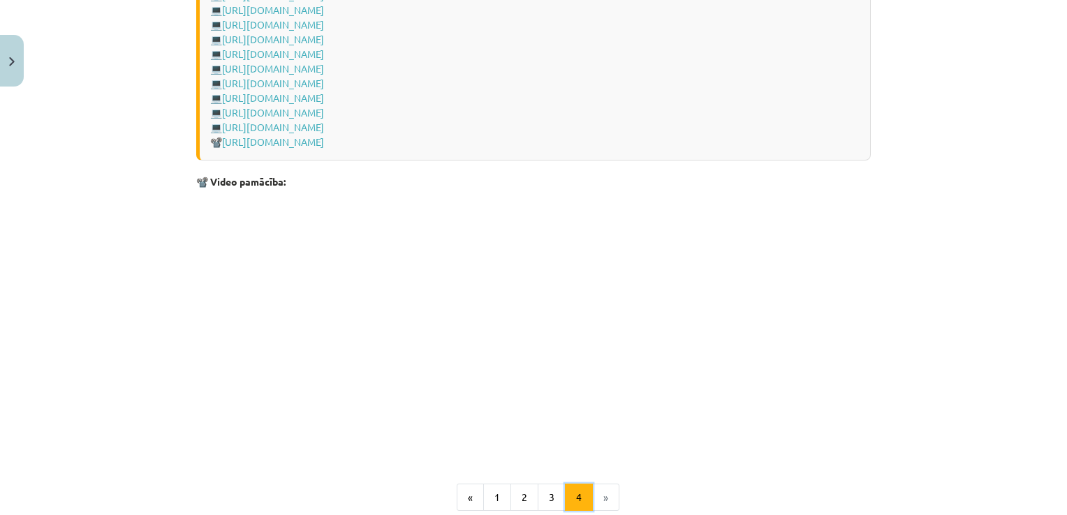
scroll to position [2080, 0]
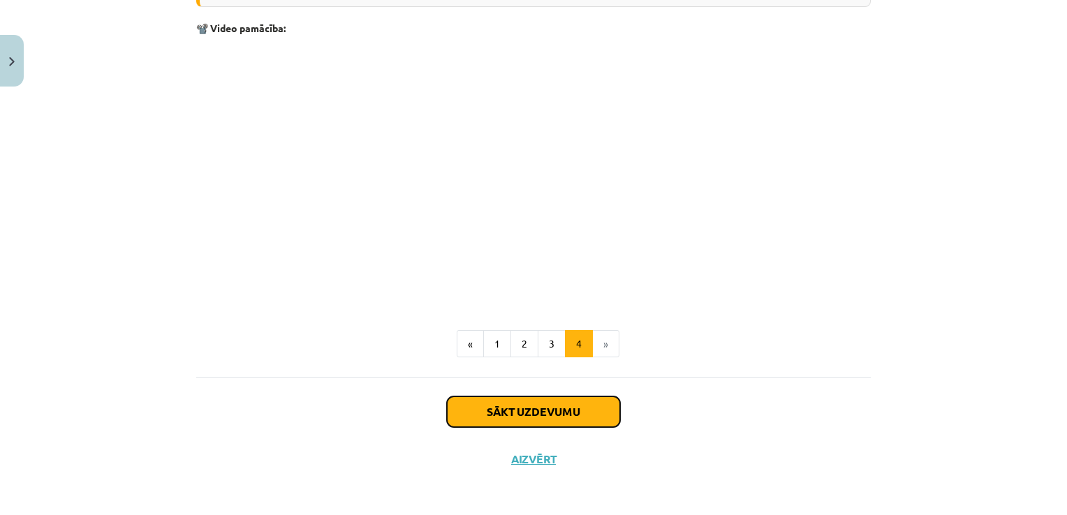
click at [579, 407] on button "Sākt uzdevumu" at bounding box center [533, 412] width 173 height 31
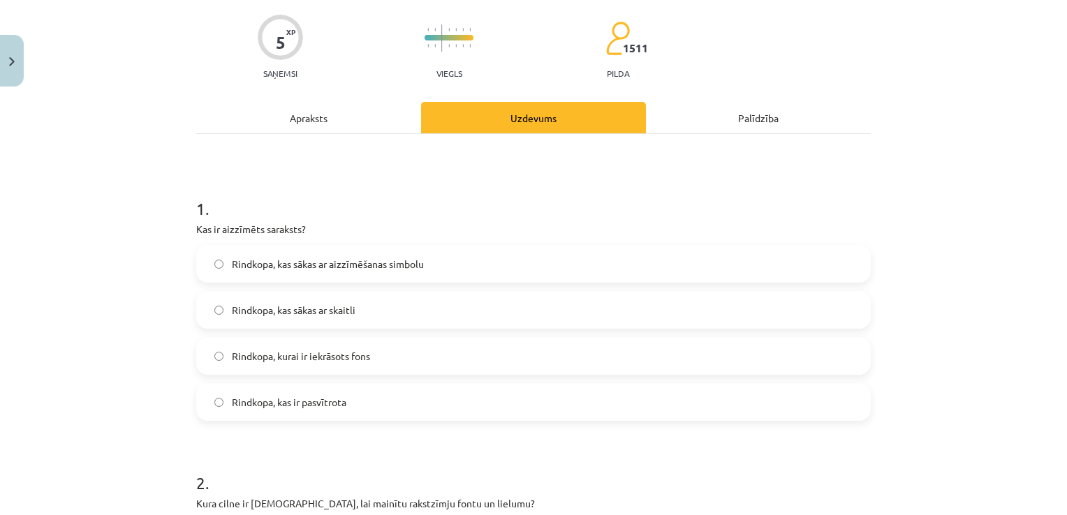
scroll to position [105, 0]
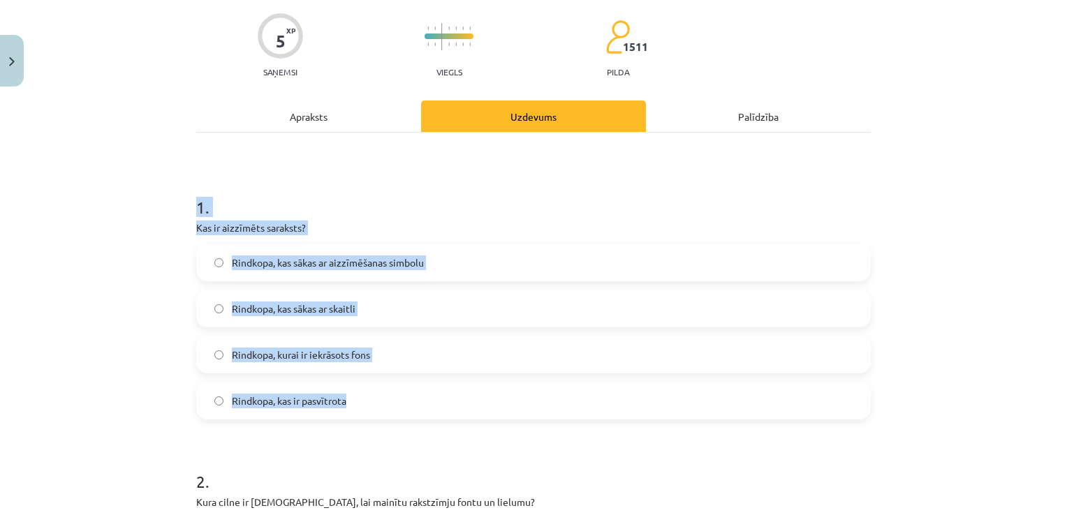
drag, startPoint x: 190, startPoint y: 200, endPoint x: 369, endPoint y: 409, distance: 274.8
click at [165, 272] on div "Mācību tēma: Datorikas - 10. klases 1. ieskaites mācību materiāls #9 8. tēma – …" at bounding box center [533, 257] width 1067 height 515
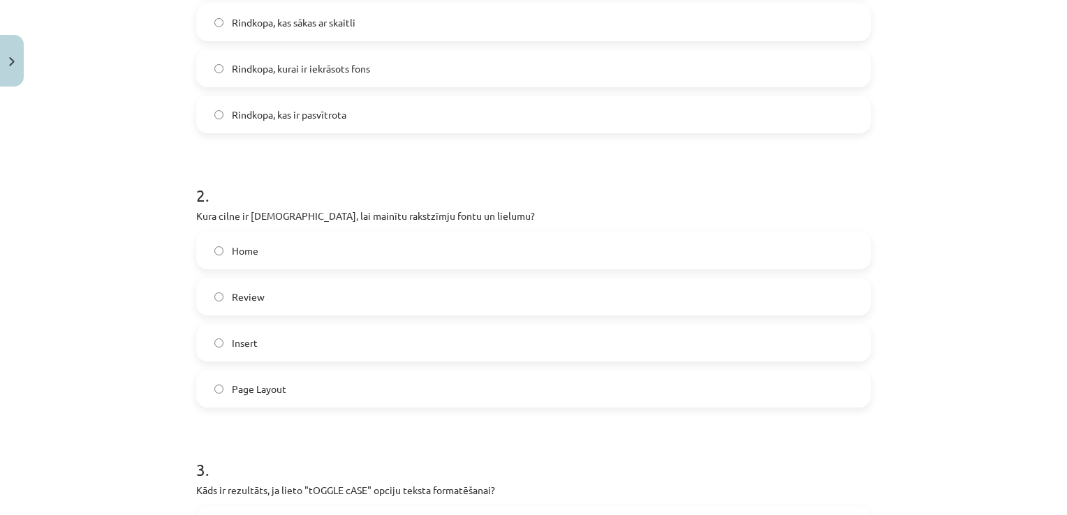
scroll to position [454, 0]
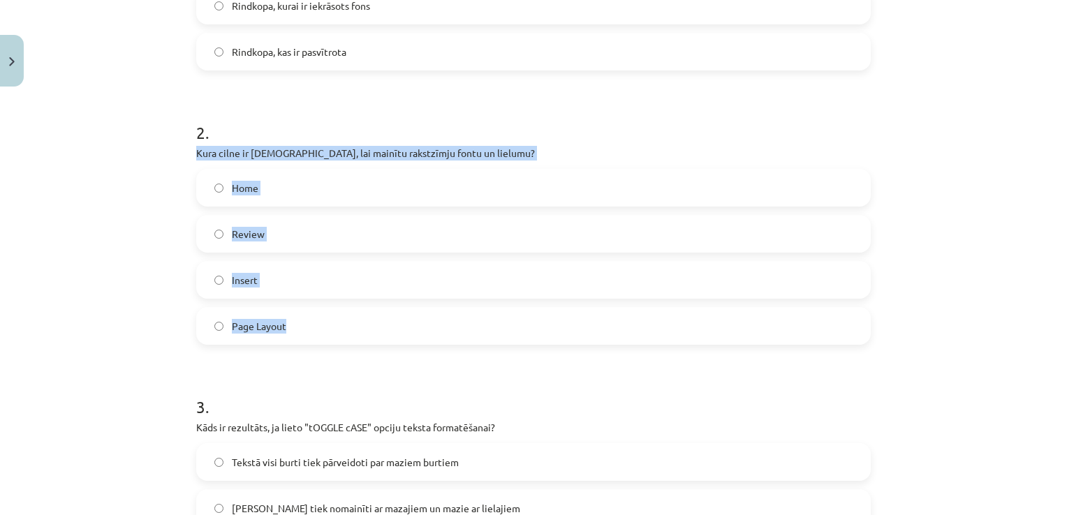
drag, startPoint x: 187, startPoint y: 150, endPoint x: 459, endPoint y: 318, distance: 319.1
click at [459, 318] on div "5 XP Saņemsi Viegls 1511 pilda Apraksts Uzdevums Palīdzība 1 . Kas ir aizzīmēts…" at bounding box center [533, 473] width 691 height 1669
click at [125, 331] on div "Mācību tēma: Datorikas - 10. klases 1. ieskaites mācību materiāls #9 8. tēma – …" at bounding box center [533, 257] width 1067 height 515
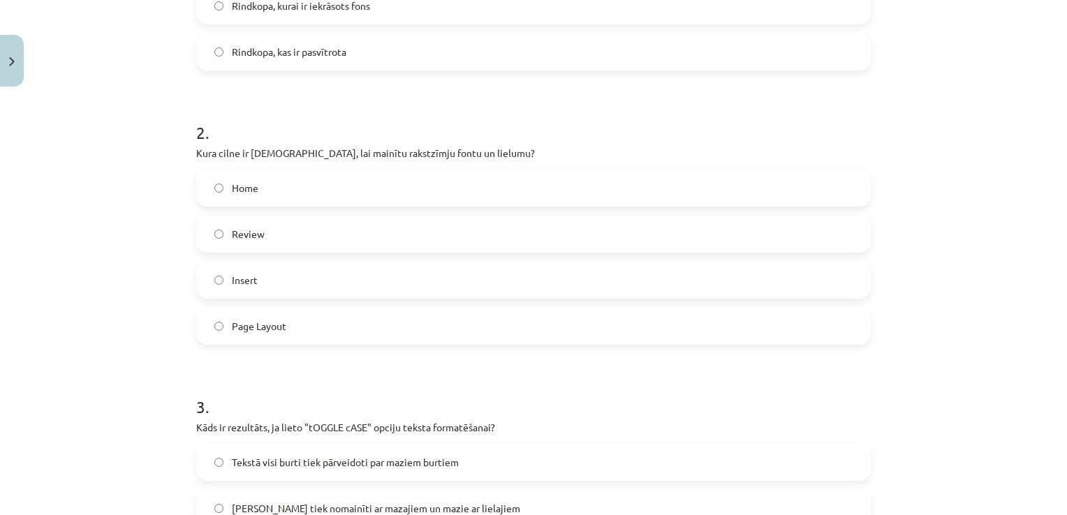
click at [265, 388] on h1 "3 ." at bounding box center [533, 394] width 674 height 43
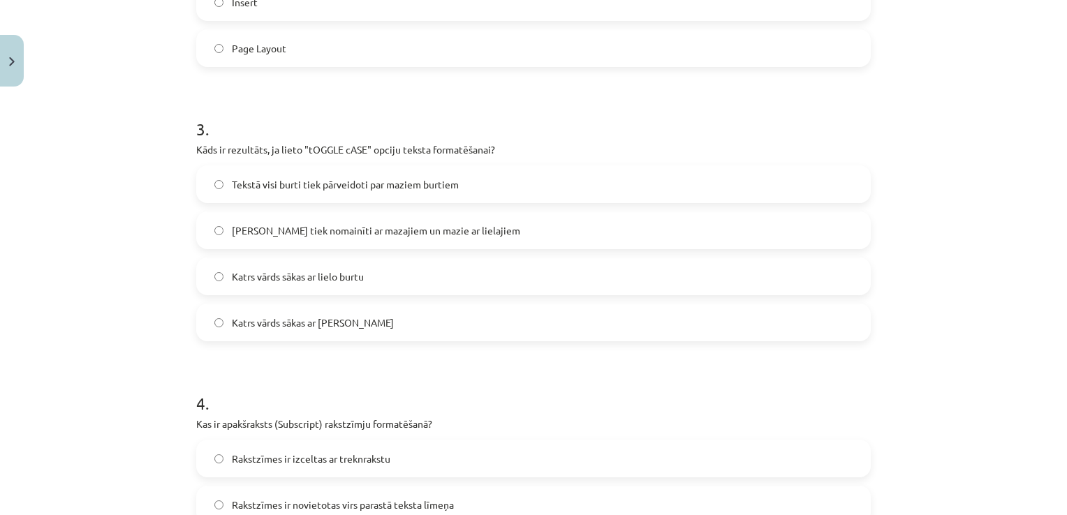
scroll to position [733, 0]
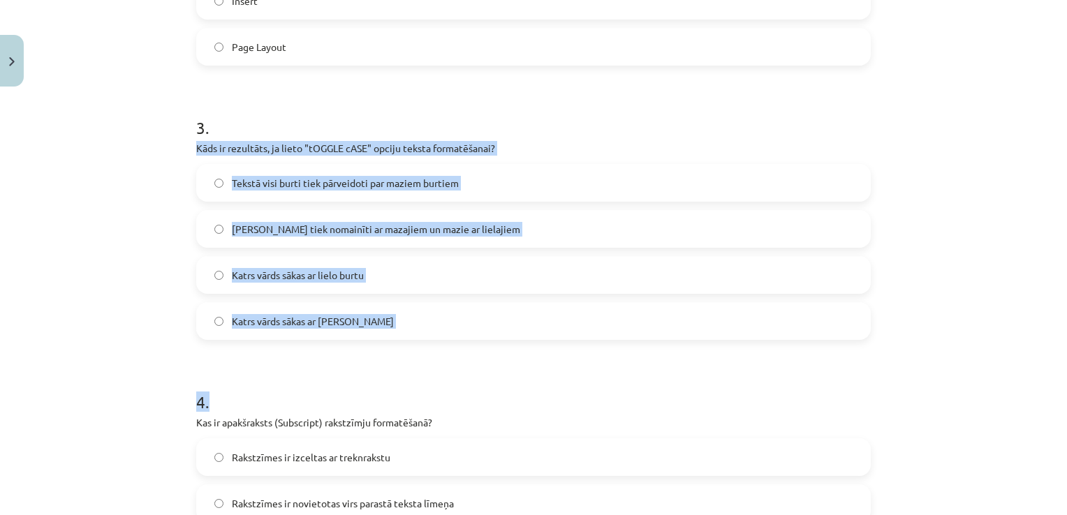
drag, startPoint x: 212, startPoint y: 148, endPoint x: 484, endPoint y: 350, distance: 338.3
click at [484, 350] on div "5 XP Saņemsi Viegls 1511 pilda Apraksts Uzdevums Palīdzība 1 . Kas ir aizzīmēts…" at bounding box center [533, 194] width 691 height 1669
click at [153, 288] on div "Mācību tēma: Datorikas - 10. klases 1. ieskaites mācību materiāls #9 8. tēma – …" at bounding box center [533, 257] width 1067 height 515
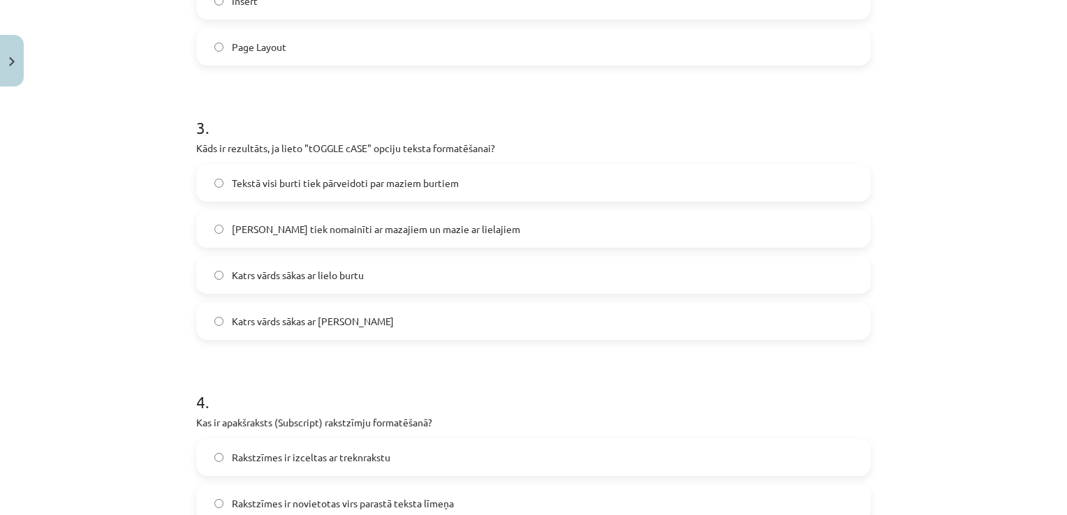
click at [235, 226] on span "[PERSON_NAME] tiek nomainīti ar mazajiem un mazie ar lielajiem" at bounding box center [376, 229] width 288 height 15
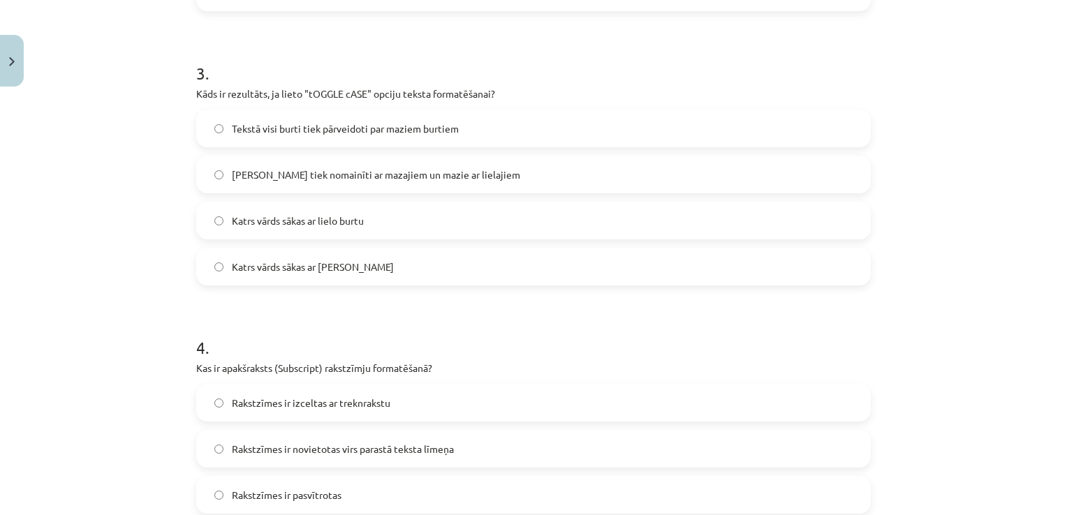
scroll to position [1012, 0]
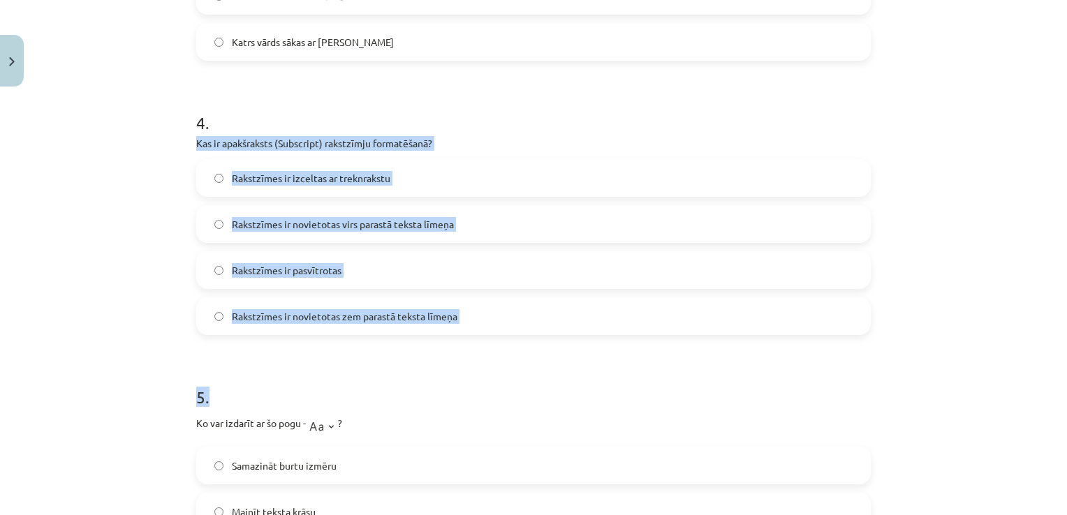
drag, startPoint x: 187, startPoint y: 138, endPoint x: 512, endPoint y: 341, distance: 383.0
click at [127, 149] on div "Mācību tēma: Datorikas - 10. klases 1. ieskaites mācību materiāls #9 8. tēma – …" at bounding box center [533, 257] width 1067 height 515
click at [62, 264] on div "Mācību tēma: Datorikas - 10. klases 1. ieskaites mācību materiāls #9 8. tēma – …" at bounding box center [533, 257] width 1067 height 515
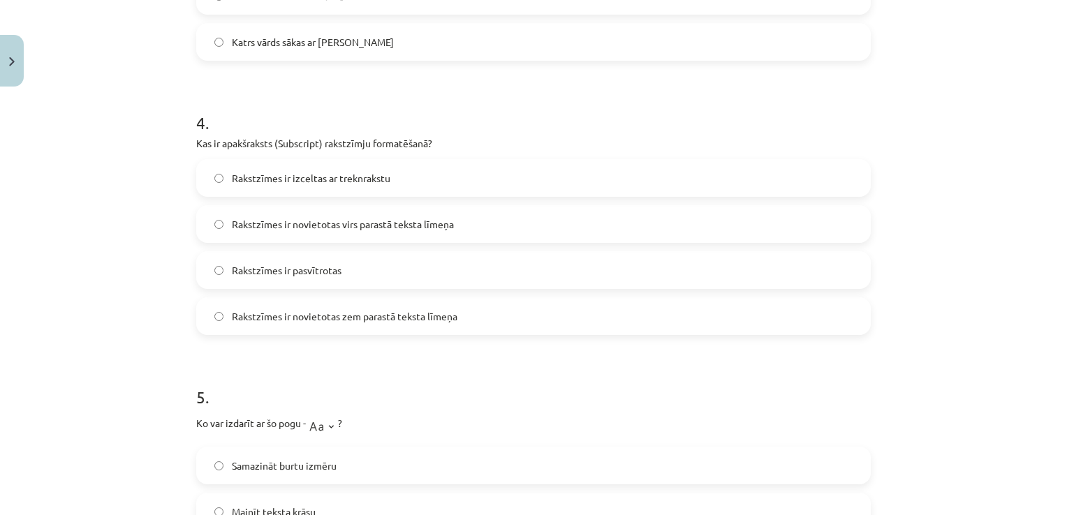
click at [243, 313] on span "Rakstzīmes ir novietotas zem parastā teksta līmeņa" at bounding box center [345, 316] width 226 height 15
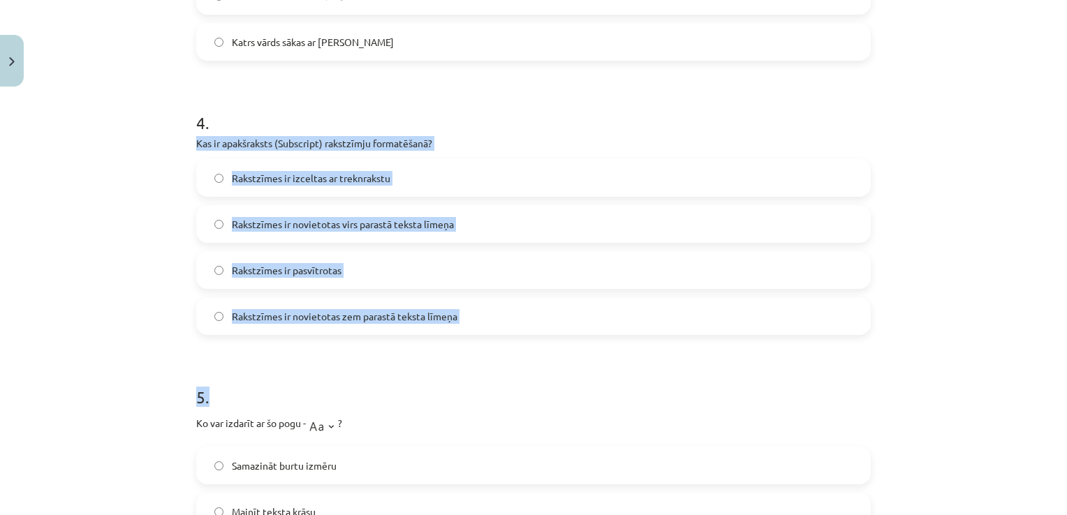
drag, startPoint x: 176, startPoint y: 140, endPoint x: 476, endPoint y: 339, distance: 360.2
click at [476, 339] on div "Mācību tēma: Datorikas - 10. klases 1. ieskaites mācību materiāls #9 8. tēma – …" at bounding box center [533, 257] width 1067 height 515
click at [520, 396] on h1 "5 ." at bounding box center [533, 384] width 674 height 43
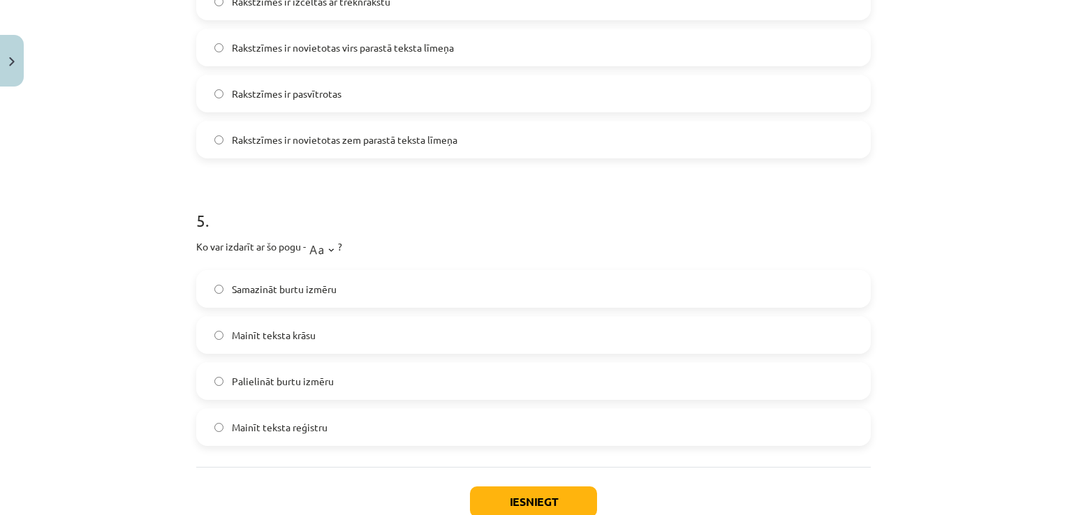
scroll to position [1222, 0]
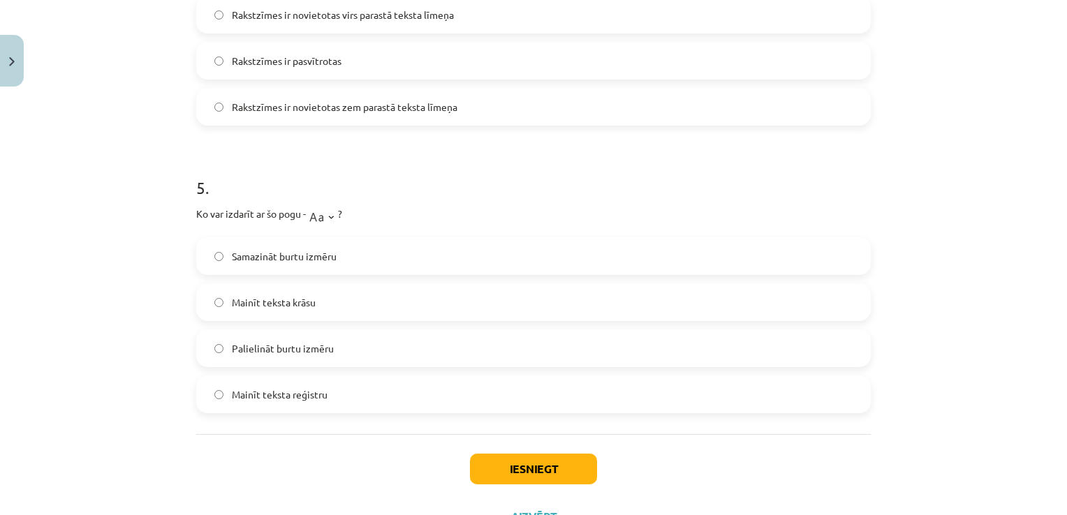
drag, startPoint x: 184, startPoint y: 235, endPoint x: 226, endPoint y: 244, distance: 43.4
drag, startPoint x: 226, startPoint y: 244, endPoint x: 188, endPoint y: 208, distance: 52.4
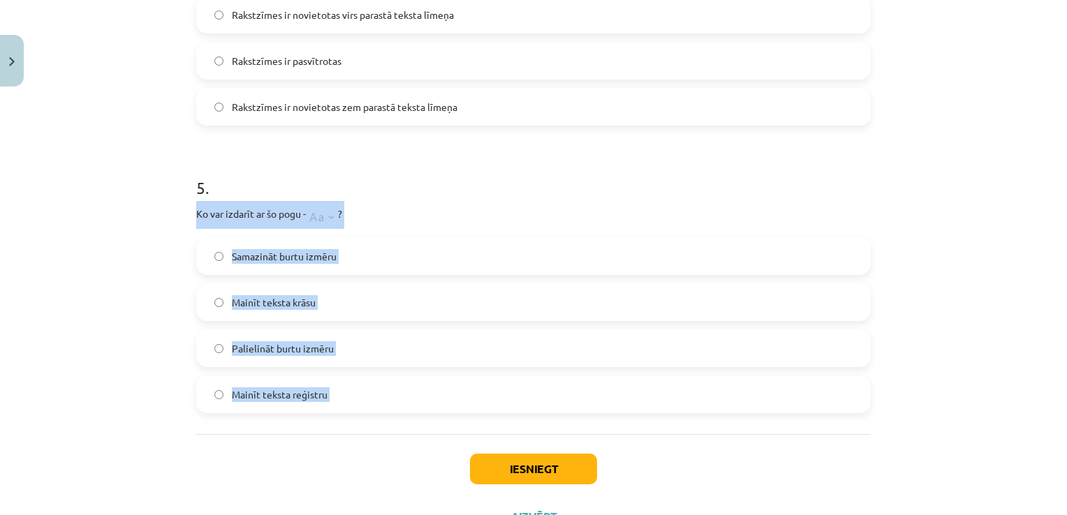
drag, startPoint x: 188, startPoint y: 208, endPoint x: 432, endPoint y: 429, distance: 329.2
click at [222, 345] on label "Palielināt burtu izmēru" at bounding box center [534, 348] width 672 height 35
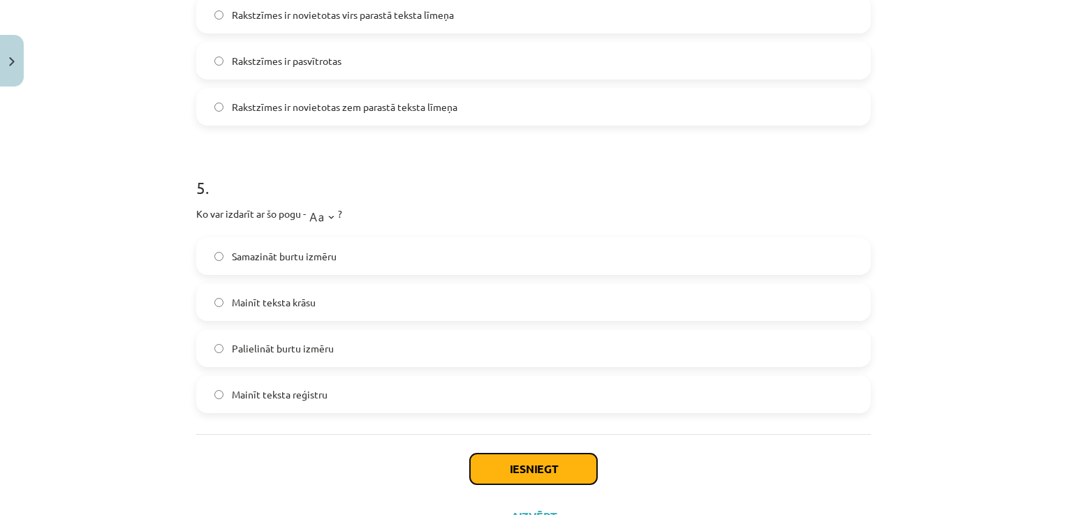
click at [492, 462] on button "Iesniegt" at bounding box center [533, 469] width 127 height 31
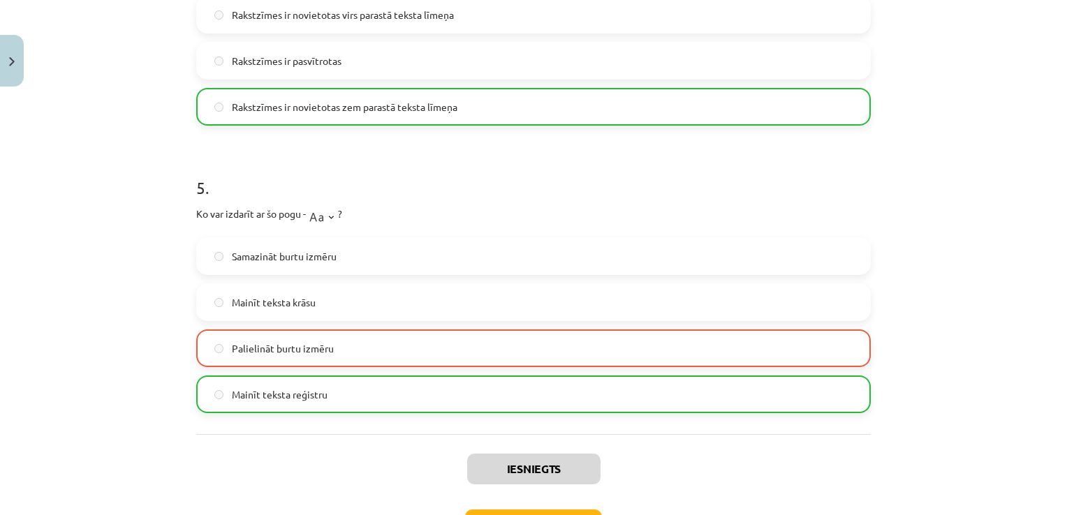
click at [163, 429] on div "Mācību tēma: Datorikas - 10. klases 1. ieskaites mācību materiāls #9 8. tēma – …" at bounding box center [533, 257] width 1067 height 515
click at [237, 401] on label "Mainīt teksta reģistru" at bounding box center [534, 394] width 672 height 35
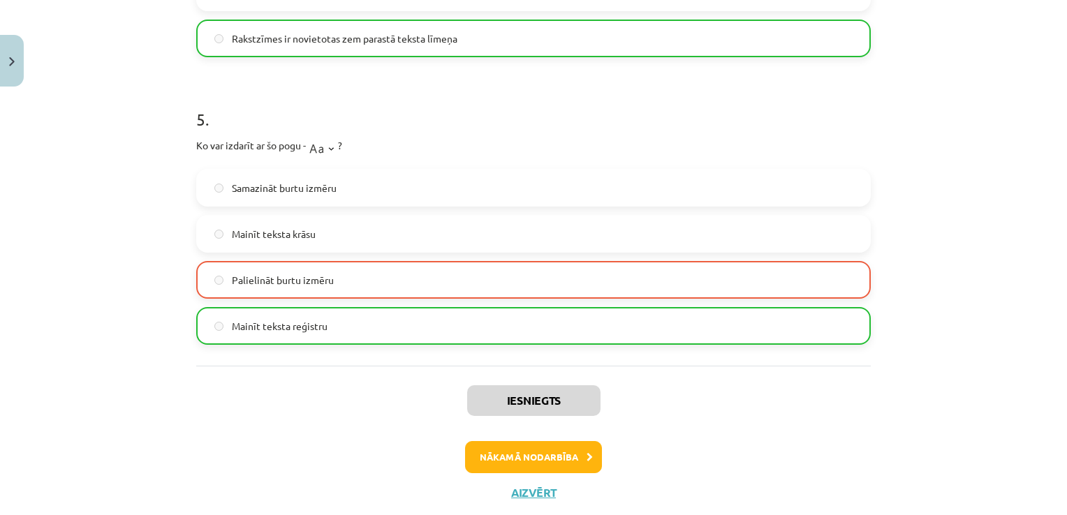
scroll to position [1325, 0]
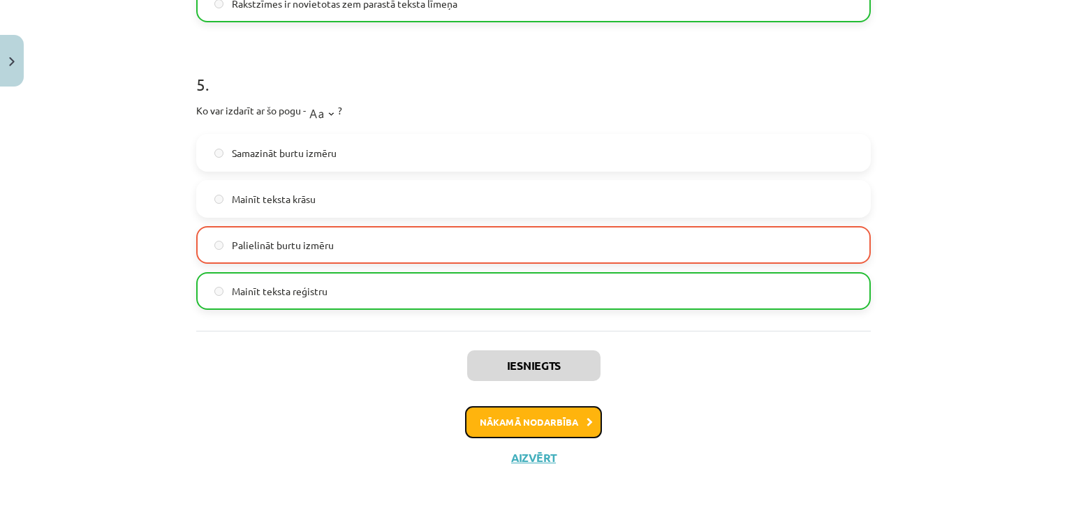
click at [542, 417] on button "Nākamā nodarbība" at bounding box center [533, 422] width 137 height 32
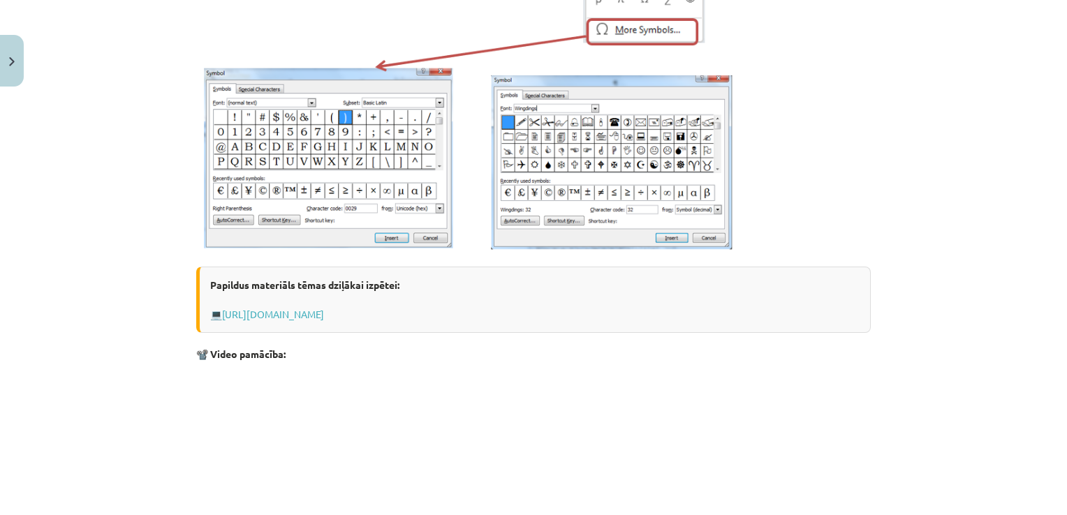
scroll to position [593, 0]
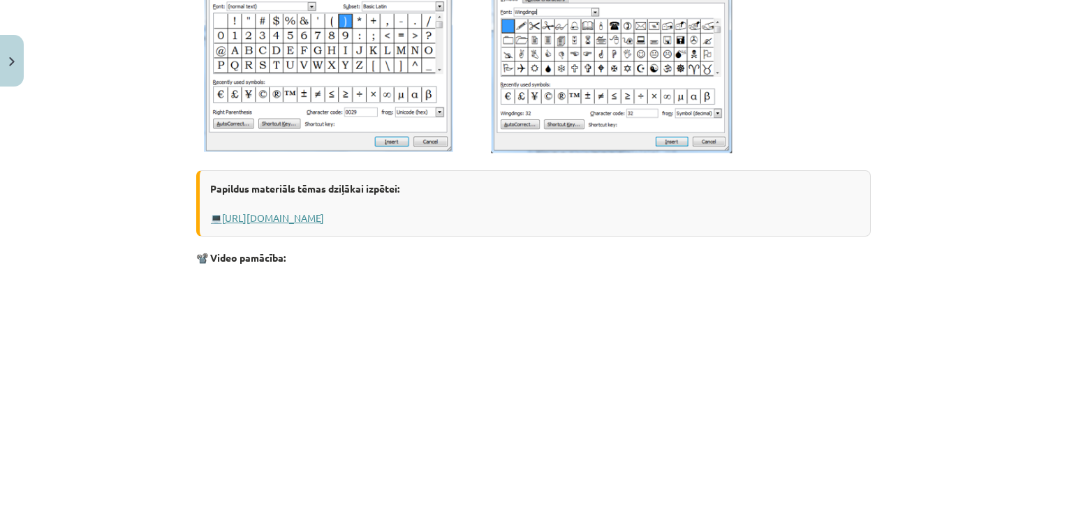
click at [324, 221] on link "[URL][DOMAIN_NAME]" at bounding box center [273, 218] width 102 height 13
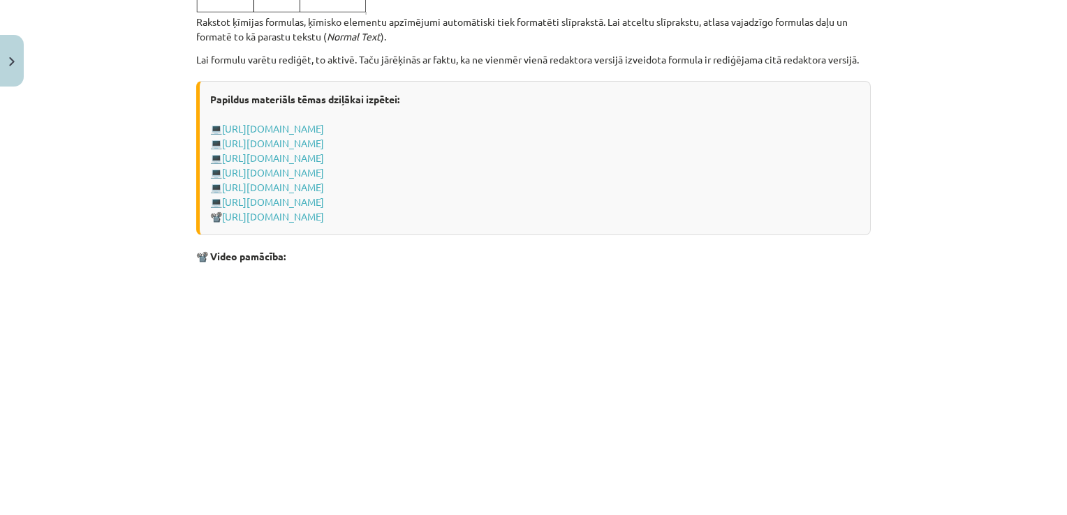
scroll to position [2934, 0]
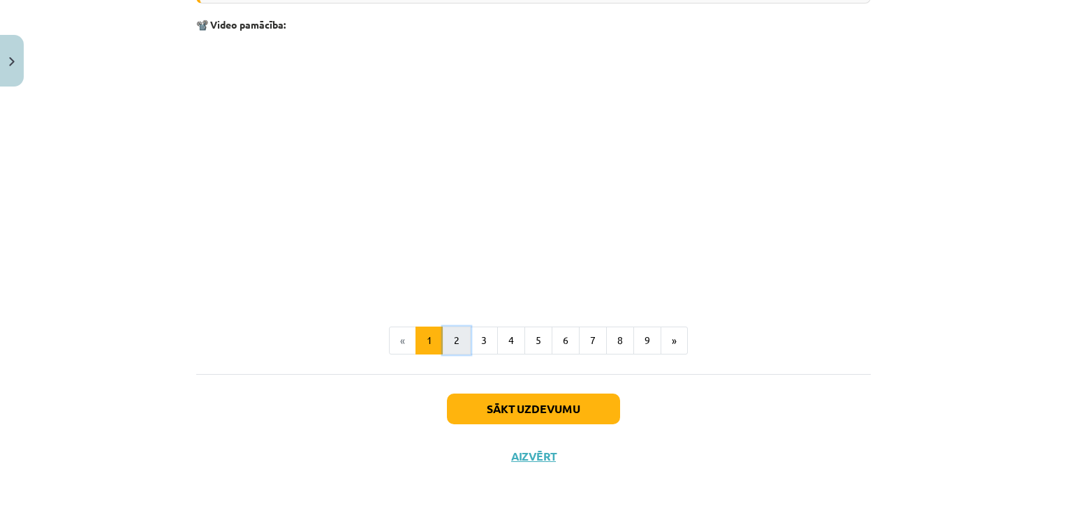
click at [456, 339] on button "2" at bounding box center [457, 341] width 28 height 28
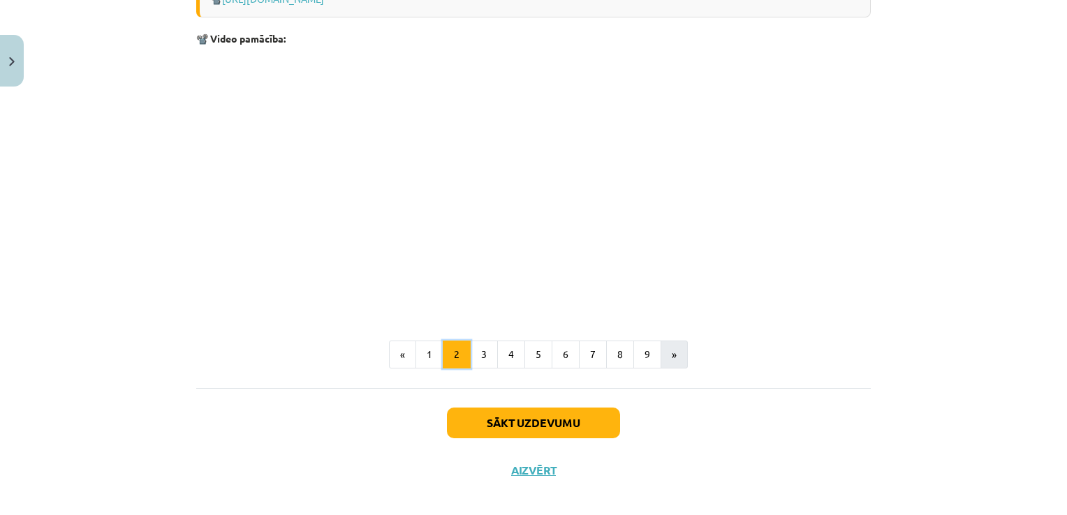
scroll to position [1697, 0]
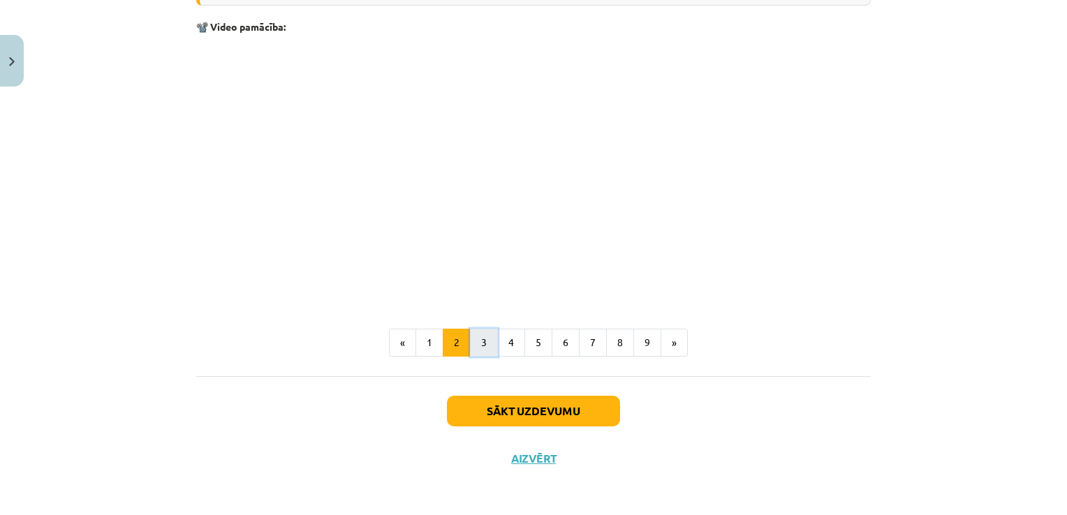
click at [480, 331] on button "3" at bounding box center [484, 343] width 28 height 28
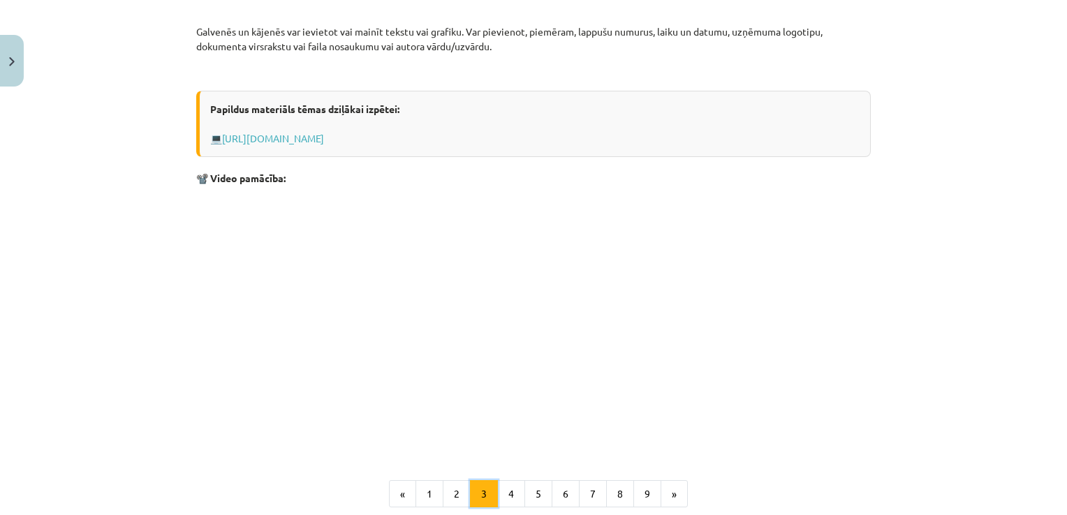
scroll to position [489, 0]
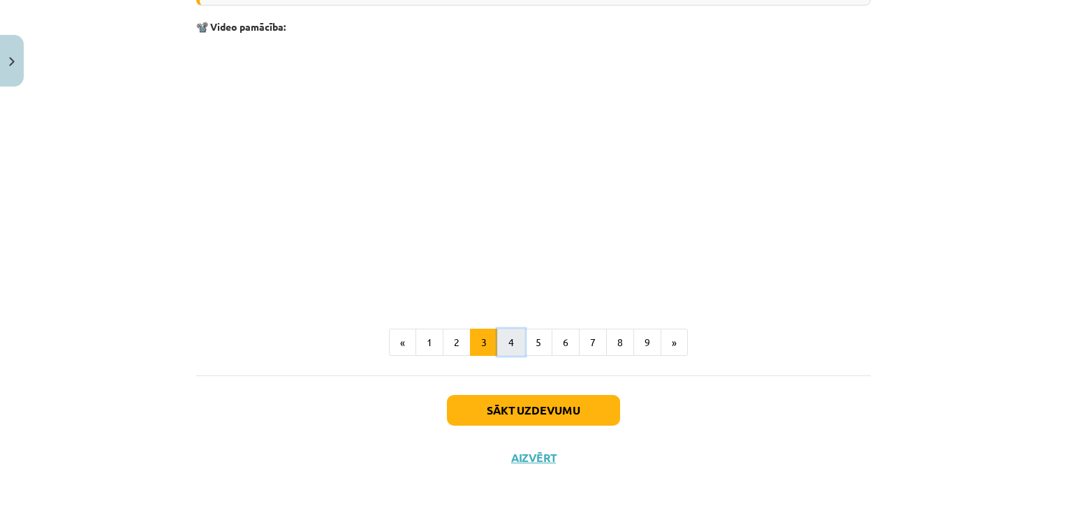
click at [508, 338] on button "4" at bounding box center [511, 343] width 28 height 28
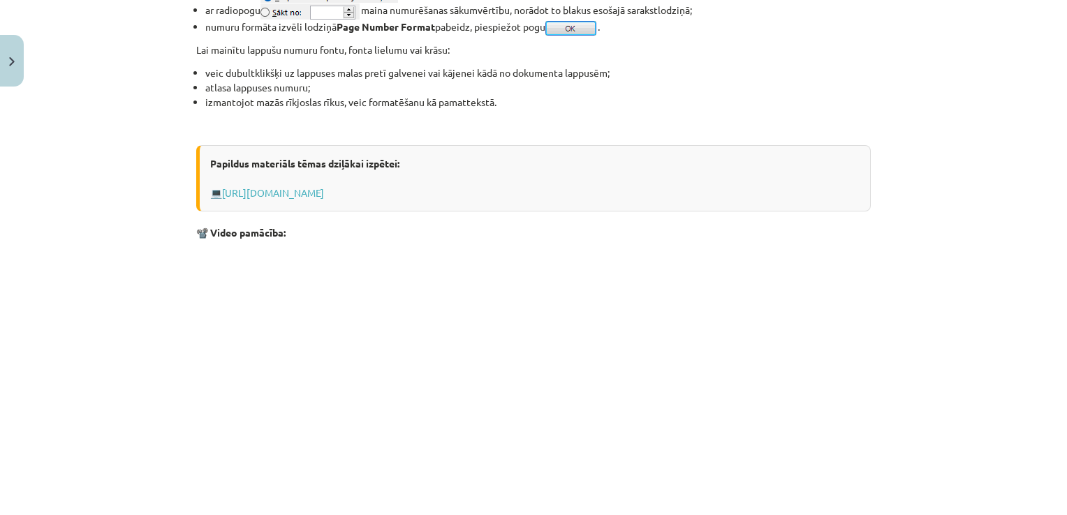
scroll to position [1305, 0]
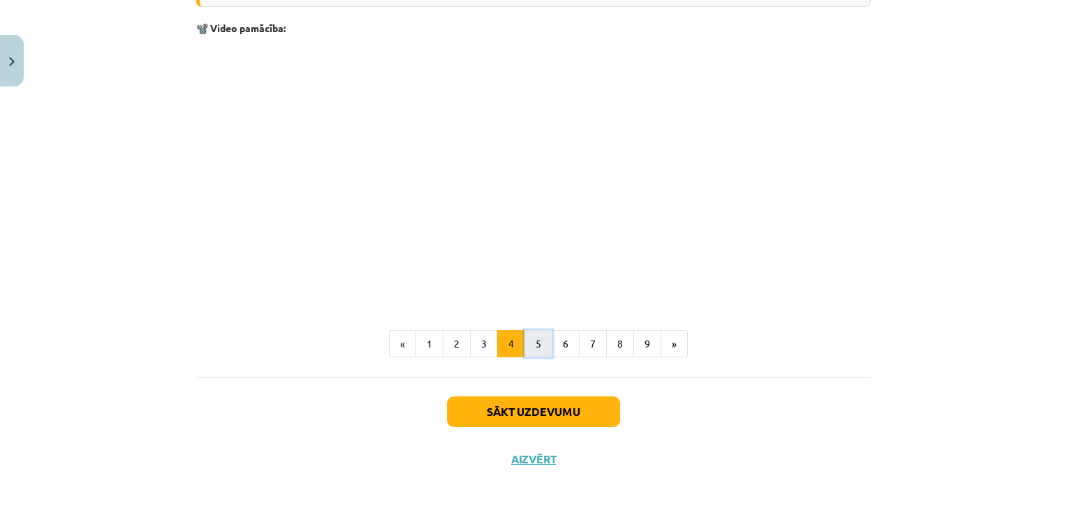
click at [537, 330] on button "5" at bounding box center [538, 344] width 28 height 28
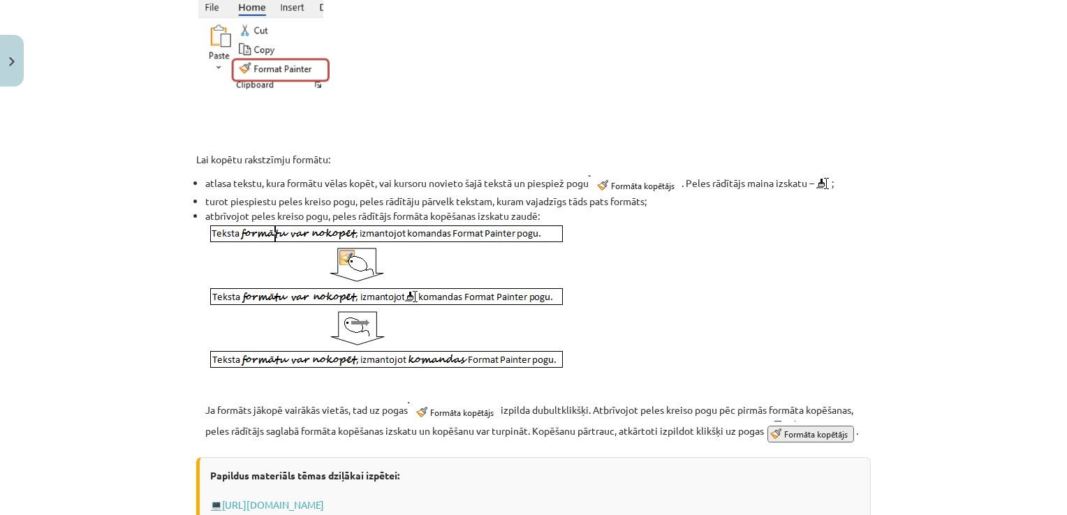
scroll to position [867, 0]
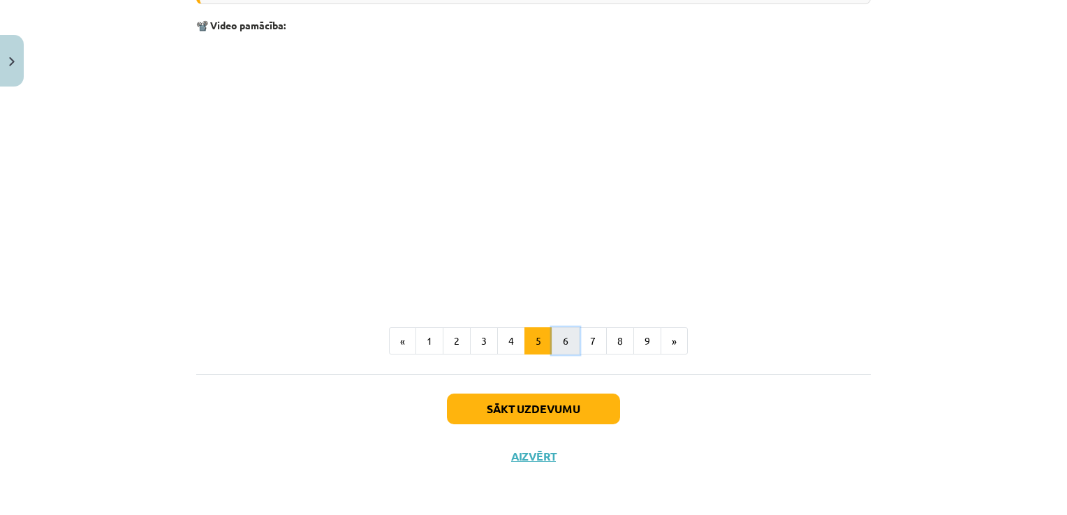
click at [558, 336] on button "6" at bounding box center [566, 341] width 28 height 28
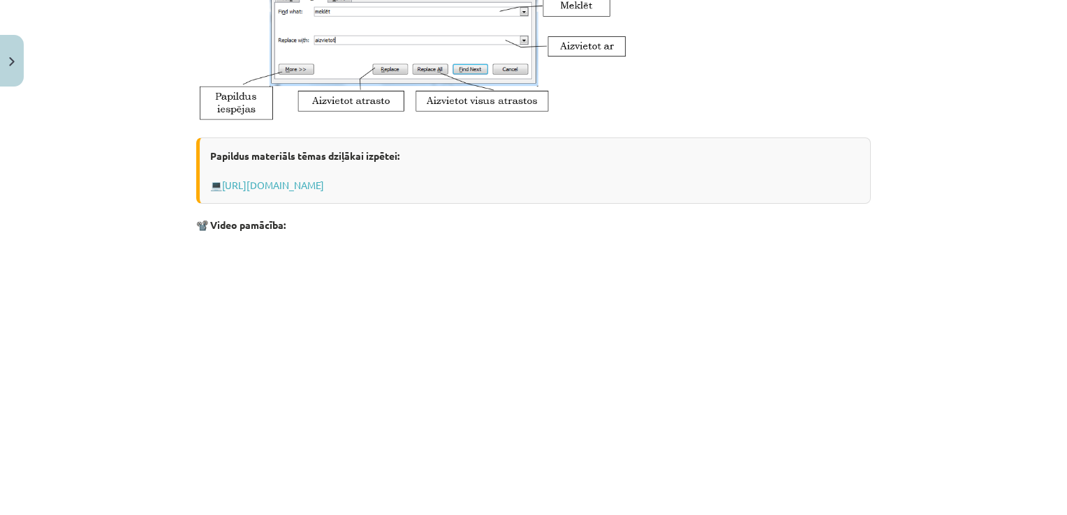
scroll to position [738, 0]
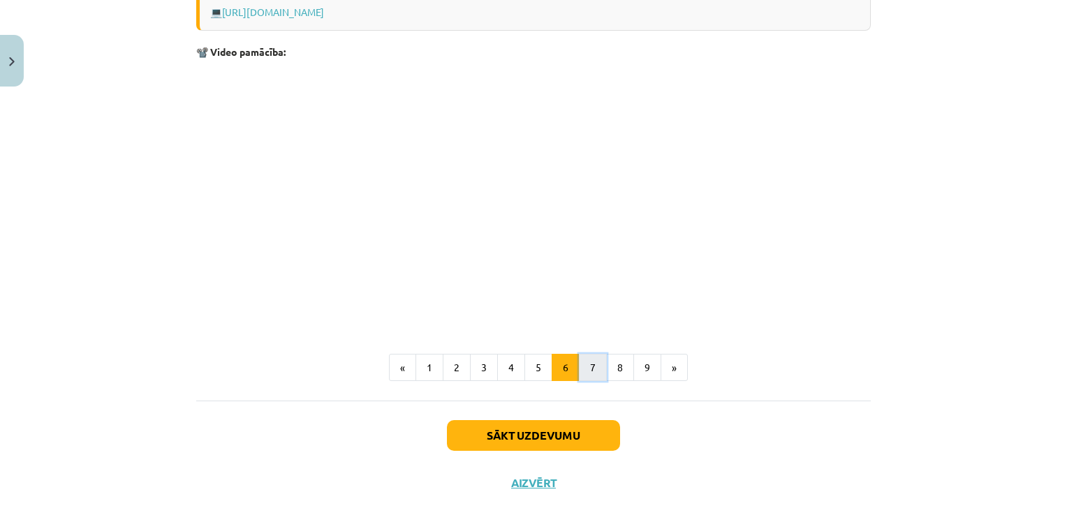
click at [584, 363] on button "7" at bounding box center [593, 368] width 28 height 28
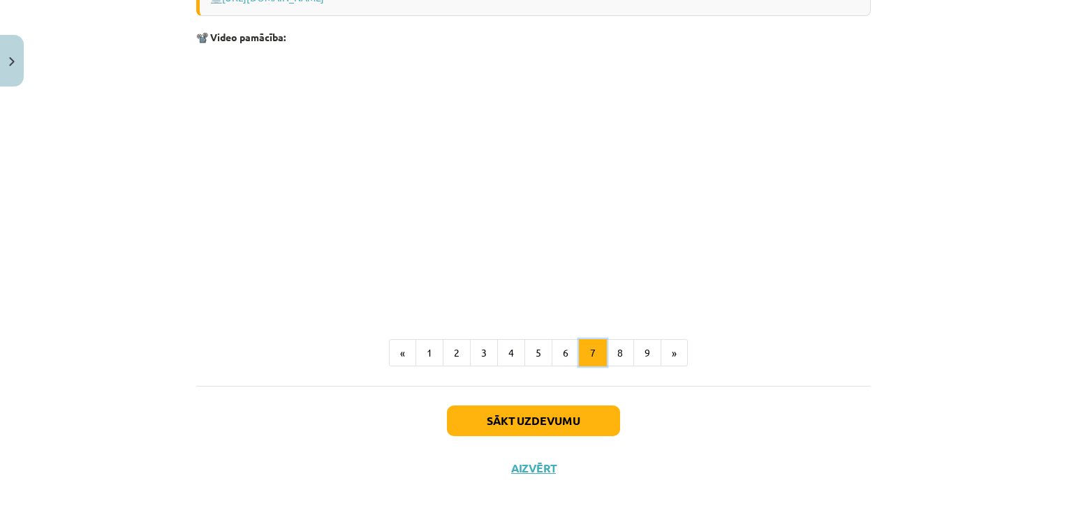
scroll to position [1198, 0]
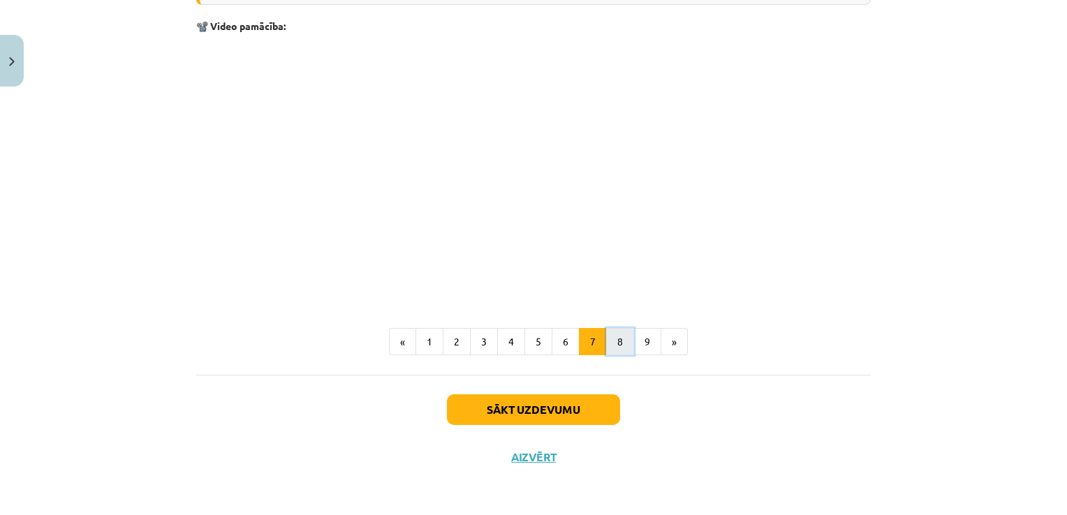
click at [614, 345] on button "8" at bounding box center [620, 342] width 28 height 28
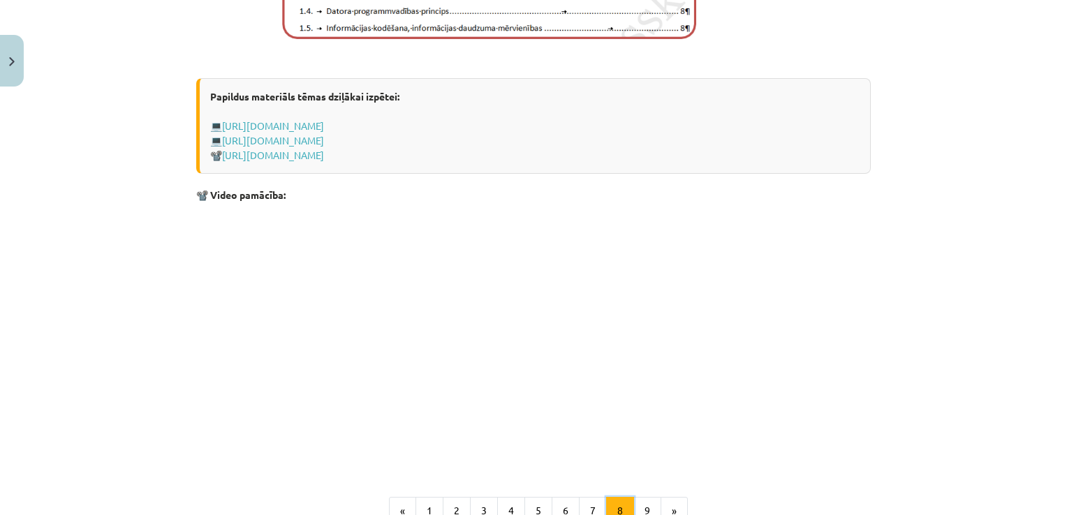
scroll to position [1061, 0]
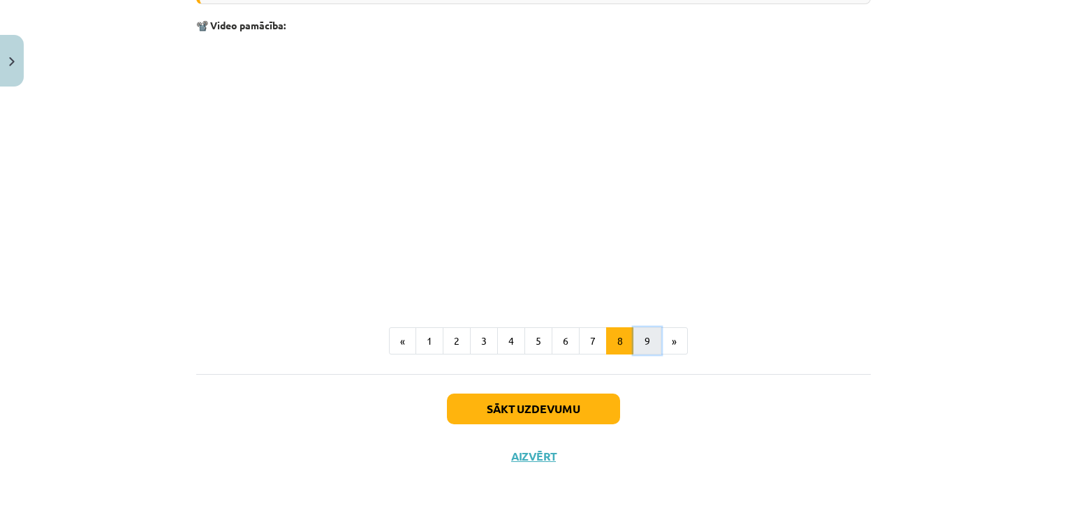
click at [633, 345] on button "9" at bounding box center [647, 341] width 28 height 28
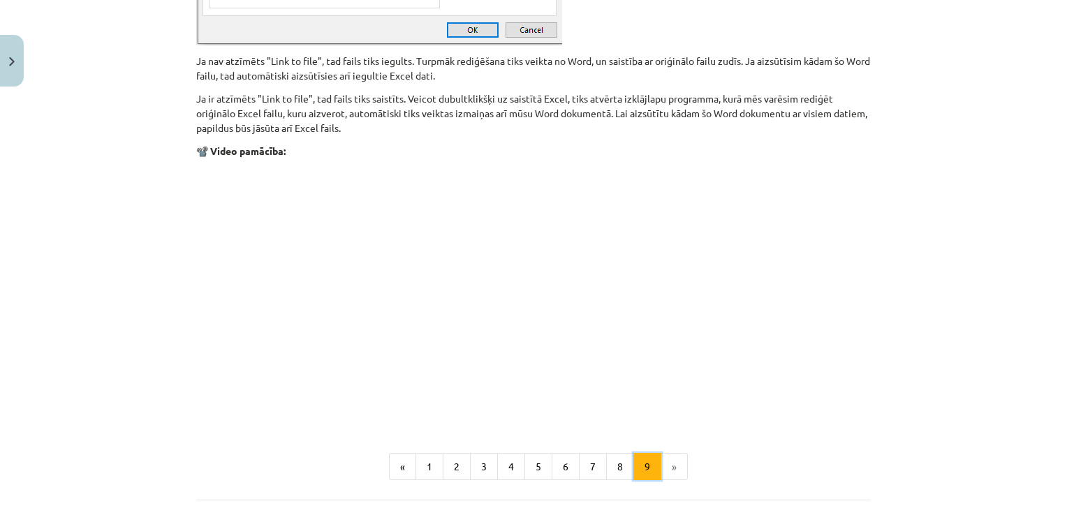
scroll to position [1734, 0]
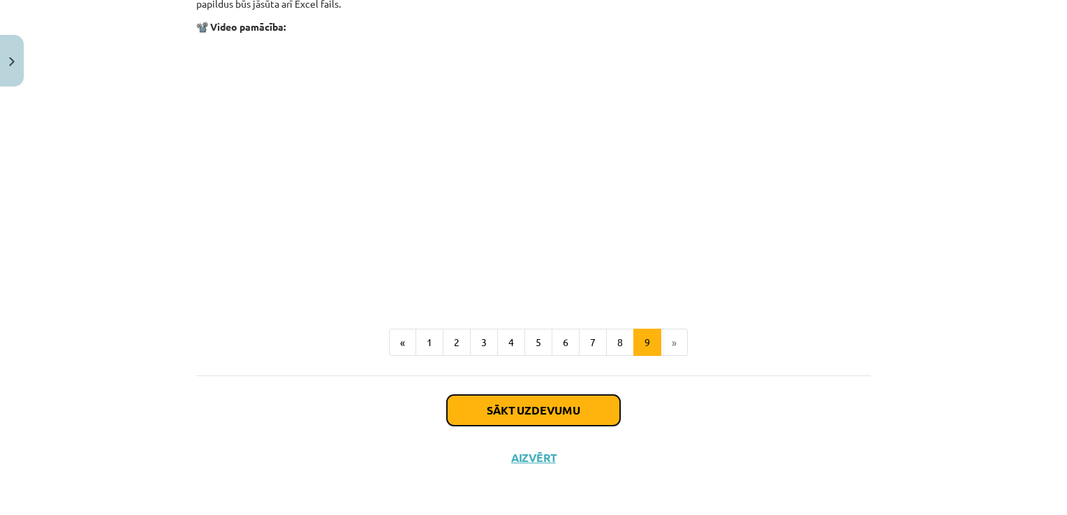
click at [550, 400] on button "Sākt uzdevumu" at bounding box center [533, 410] width 173 height 31
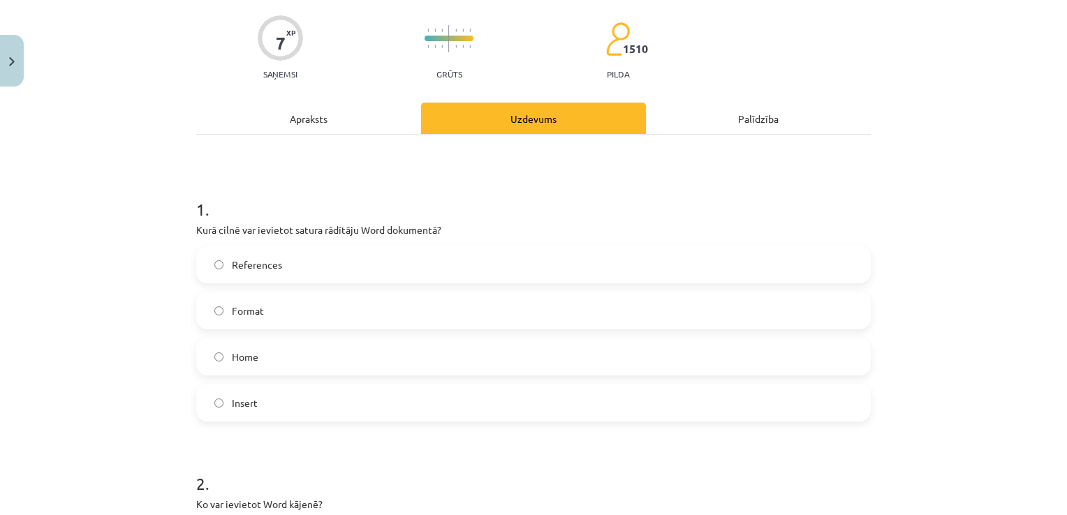
scroll to position [105, 0]
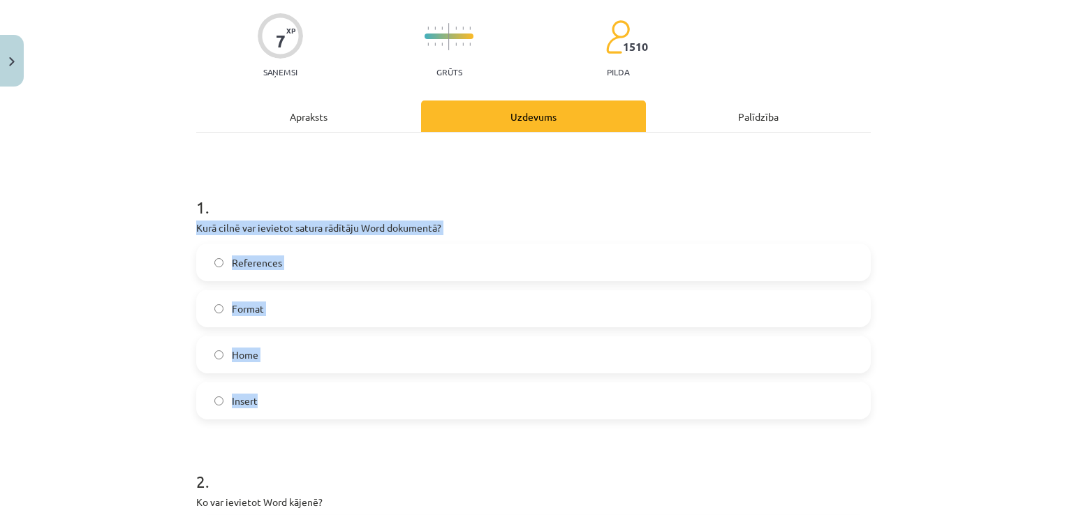
drag, startPoint x: 191, startPoint y: 223, endPoint x: 408, endPoint y: 409, distance: 286.2
click at [408, 409] on div "Mācību tēma: Datorikas - 10. klases 1. ieskaites mācību materiāls #10 9. tēma –…" at bounding box center [533, 257] width 1067 height 515
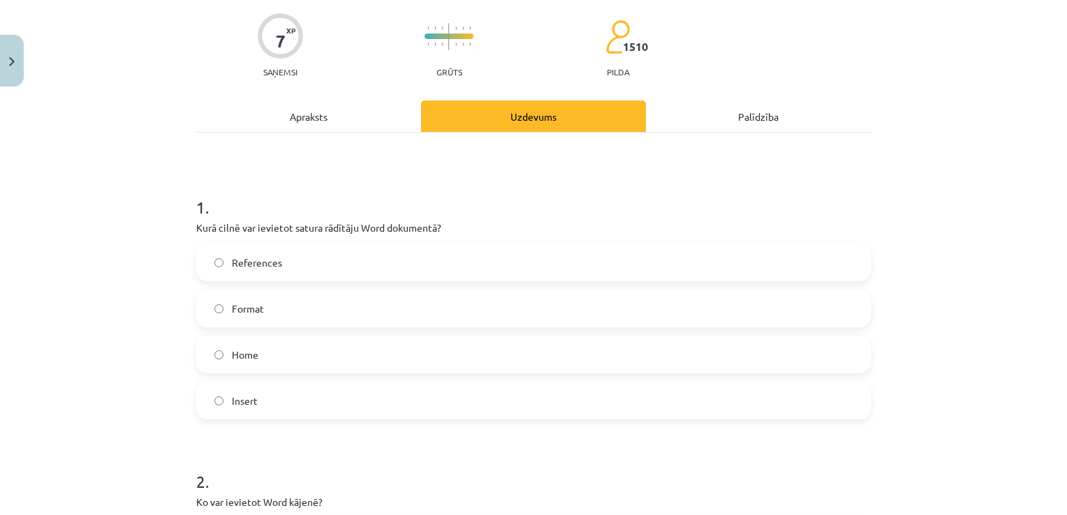
click at [364, 451] on h1 "2 ." at bounding box center [533, 469] width 674 height 43
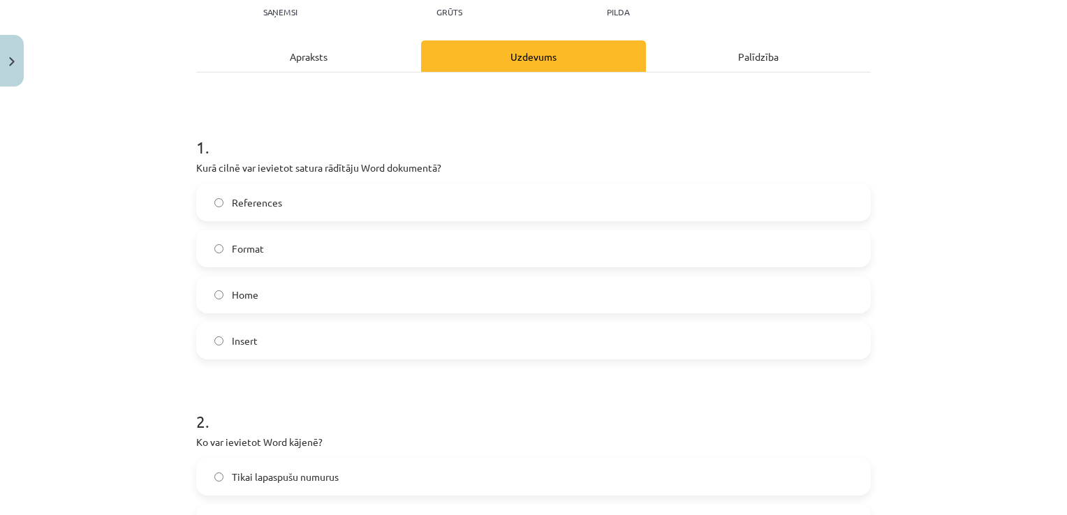
scroll to position [384, 0]
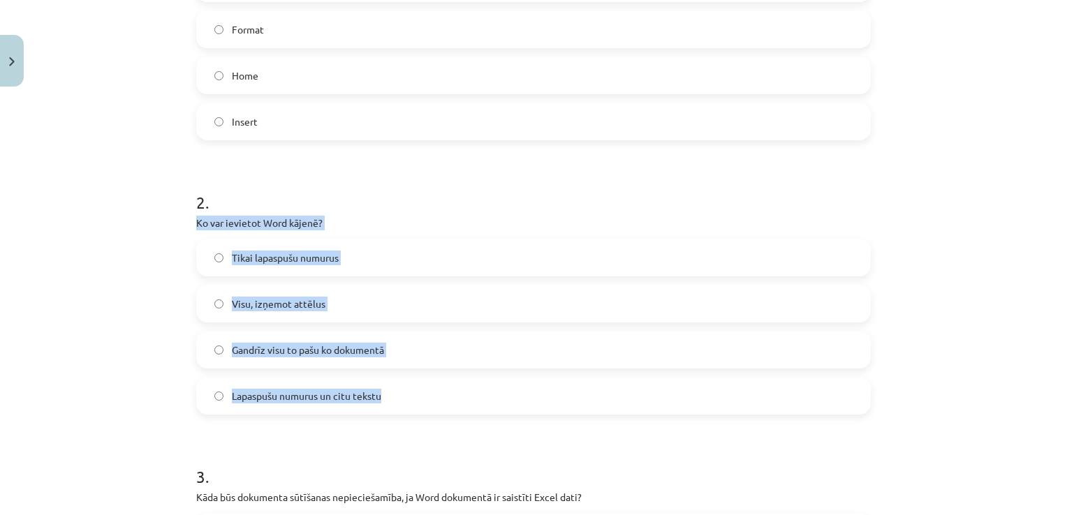
drag, startPoint x: 193, startPoint y: 220, endPoint x: 397, endPoint y: 397, distance: 269.7
click at [397, 397] on div "2 . Ko var ievietot Word kājenē? Tikai lapaspušu numurus Visu, izņemot attēlus …" at bounding box center [533, 291] width 674 height 246
click at [145, 334] on div "Mācību tēma: Datorikas - 10. klases 1. ieskaites mācību materiāls #10 9. tēma –…" at bounding box center [533, 257] width 1067 height 515
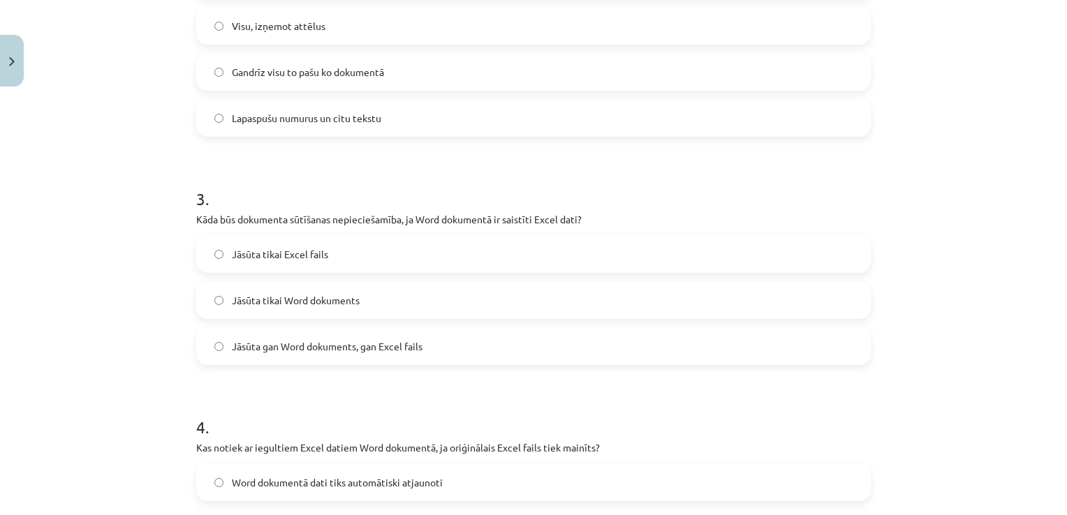
scroll to position [663, 0]
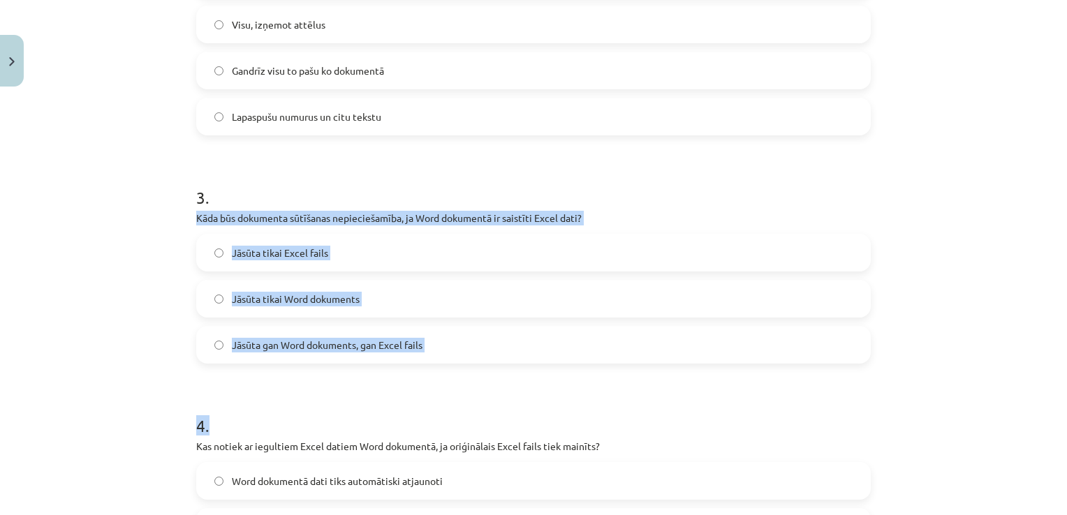
drag, startPoint x: 190, startPoint y: 211, endPoint x: 600, endPoint y: 375, distance: 442.1
click at [600, 375] on form "1 . Kurā cilnē var ievietot satura rādītāju Word dokumentā? References Format H…" at bounding box center [533, 515] width 674 height 1801
click at [89, 323] on div "Mācību tēma: Datorikas - 10. klases 1. ieskaites mācību materiāls #10 9. tēma –…" at bounding box center [533, 257] width 1067 height 515
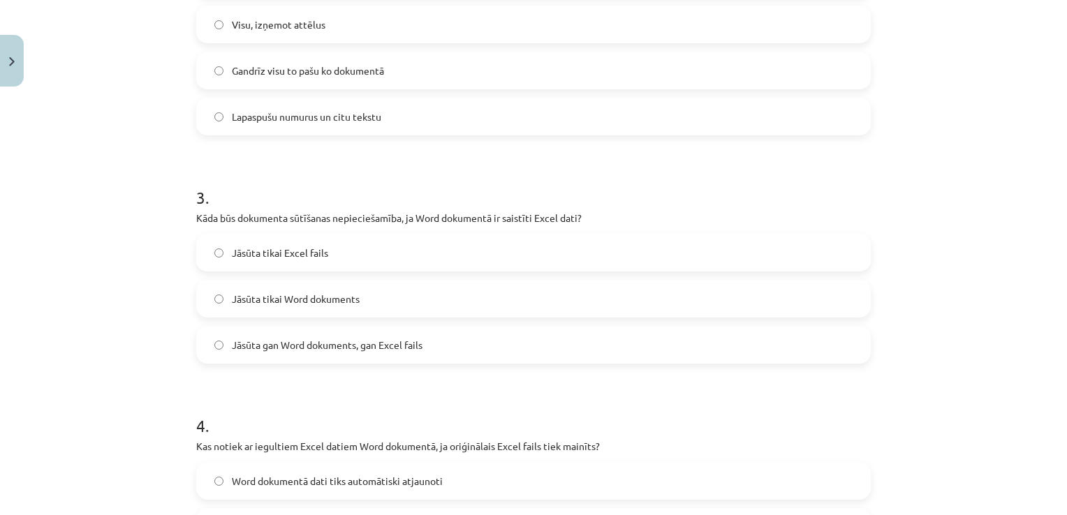
click at [223, 344] on label "Jāsūta gan Word dokuments, gan Excel fails" at bounding box center [534, 344] width 672 height 35
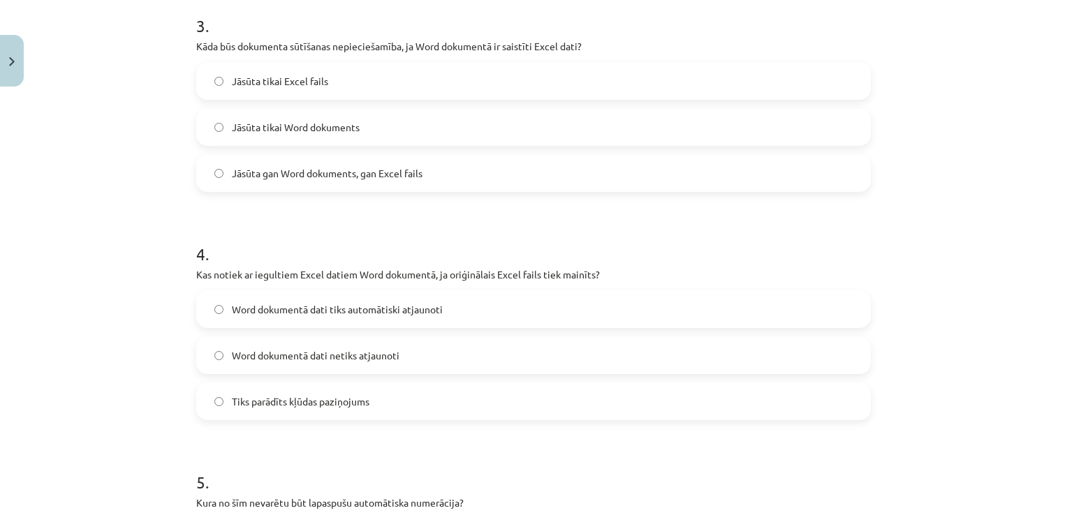
scroll to position [943, 0]
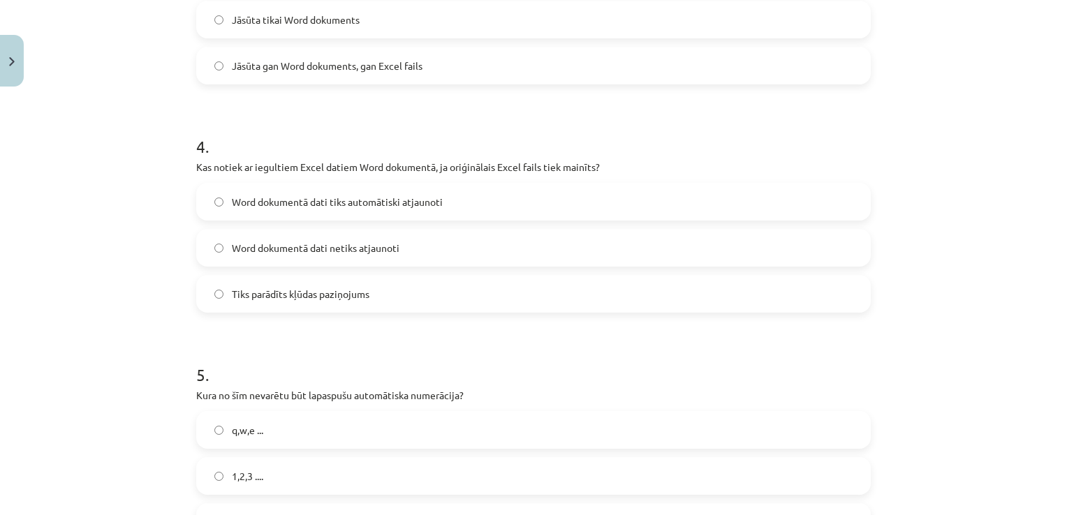
click at [254, 249] on span "Word dokumentā dati netiks atjaunoti" at bounding box center [316, 248] width 168 height 15
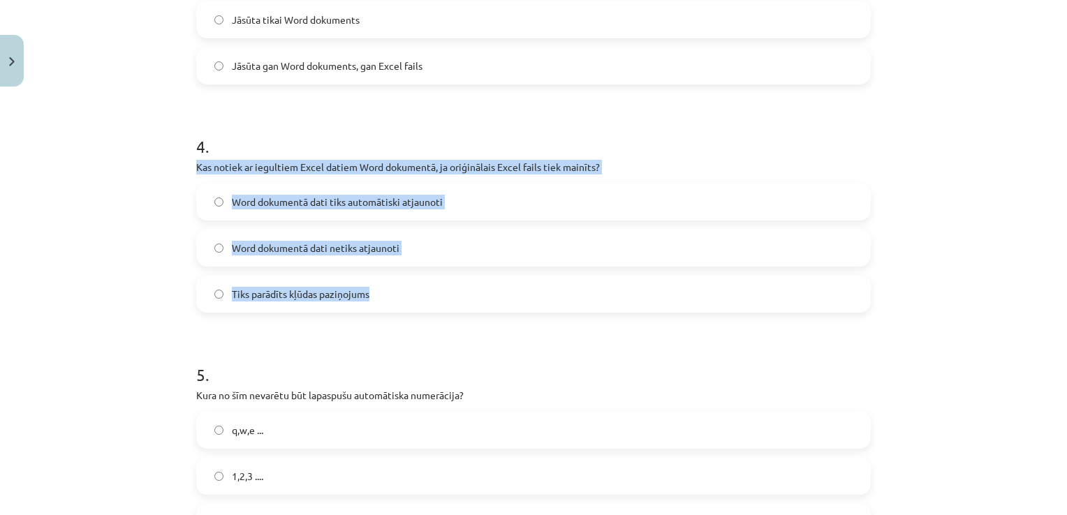
drag, startPoint x: 212, startPoint y: 168, endPoint x: 519, endPoint y: 301, distance: 335.3
click at [519, 301] on div "7 XP Saņemsi Grūts 1510 pilda Apraksts Uzdevums Palīdzība 1 . Kurā cilnē var ie…" at bounding box center [533, 206] width 691 height 2113
click at [120, 275] on div "Mācību tēma: Datorikas - 10. klases 1. ieskaites mācību materiāls #10 9. tēma –…" at bounding box center [533, 257] width 1067 height 515
drag, startPoint x: 226, startPoint y: 165, endPoint x: 439, endPoint y: 303, distance: 253.5
click at [439, 303] on div "Mācību tēma: Datorikas - 10. klases 1. ieskaites mācību materiāls #10 9. tēma –…" at bounding box center [533, 257] width 1067 height 515
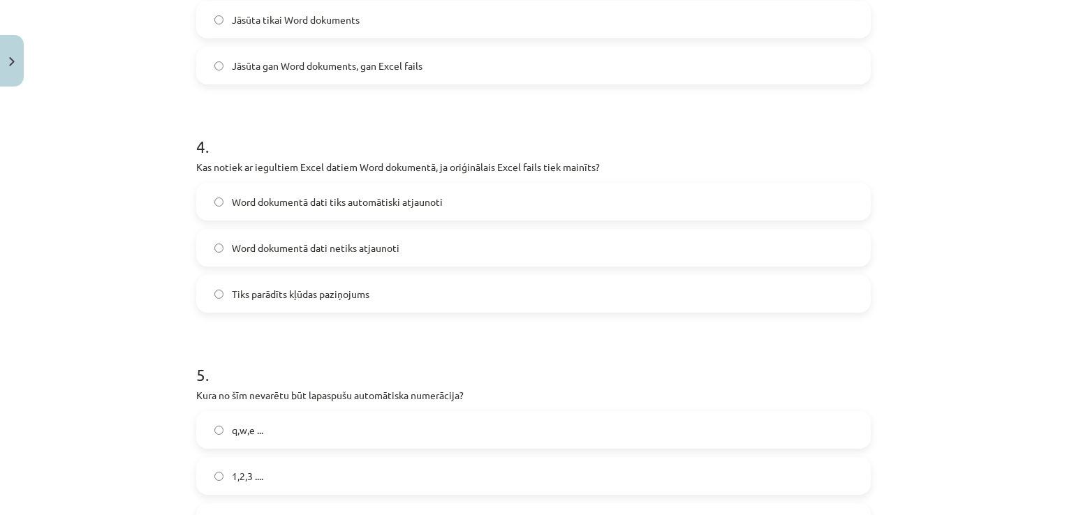
click at [151, 314] on div "Mācību tēma: Datorikas - 10. klases 1. ieskaites mācību materiāls #10 9. tēma –…" at bounding box center [533, 257] width 1067 height 515
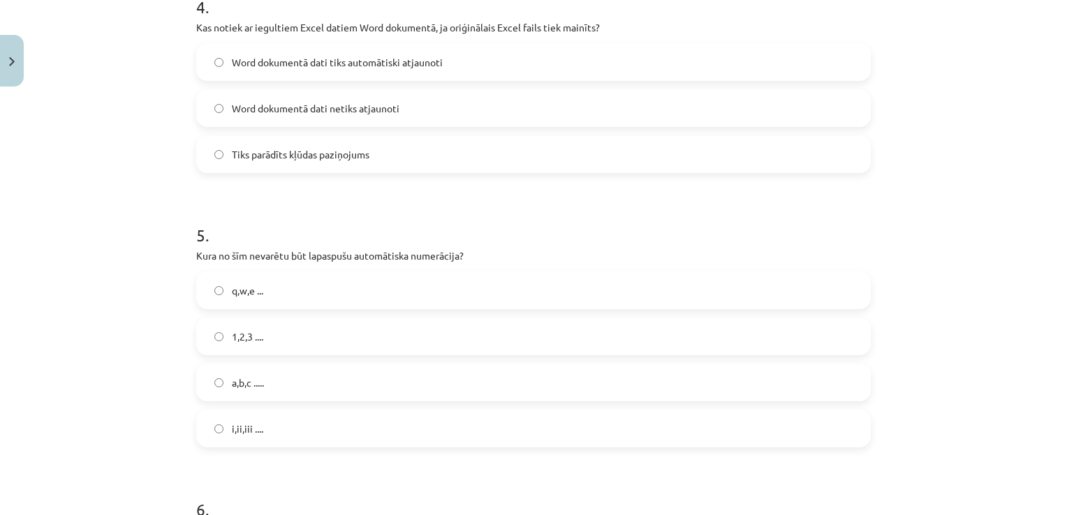
scroll to position [1152, 0]
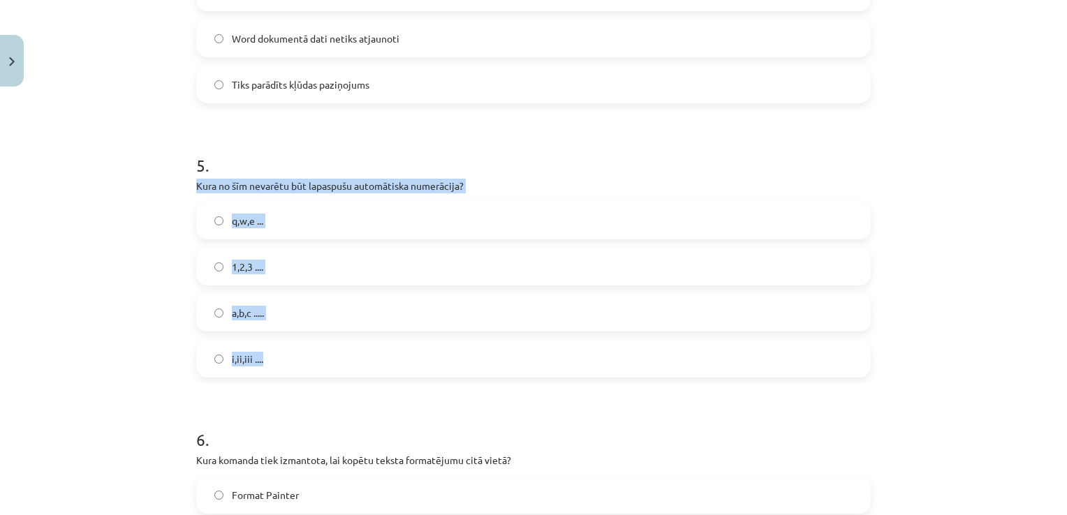
drag, startPoint x: 184, startPoint y: 179, endPoint x: 402, endPoint y: 376, distance: 294.1
click at [119, 315] on div "Mācību tēma: Datorikas - 10. klases 1. ieskaites mācību materiāls #10 9. tēma –…" at bounding box center [533, 257] width 1067 height 515
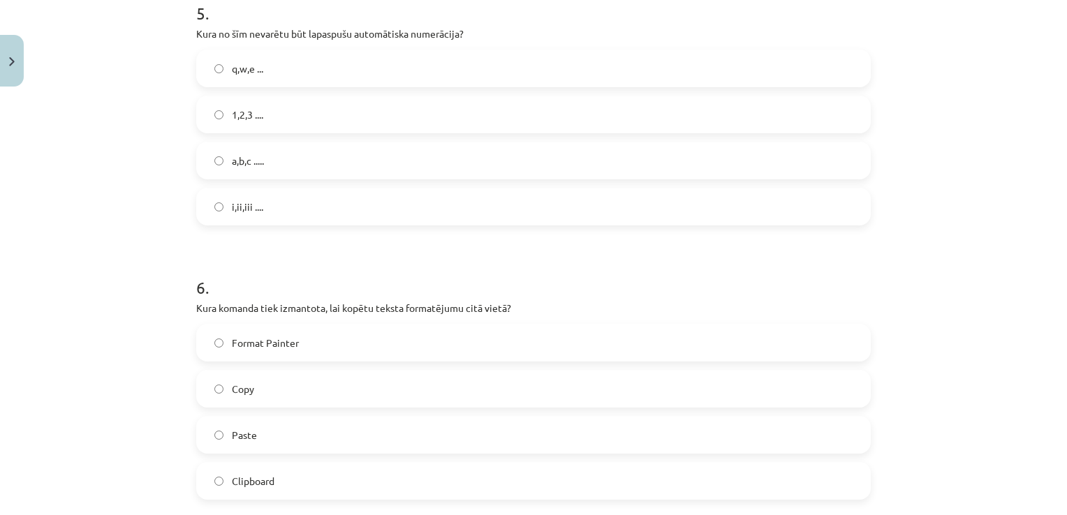
scroll to position [1361, 0]
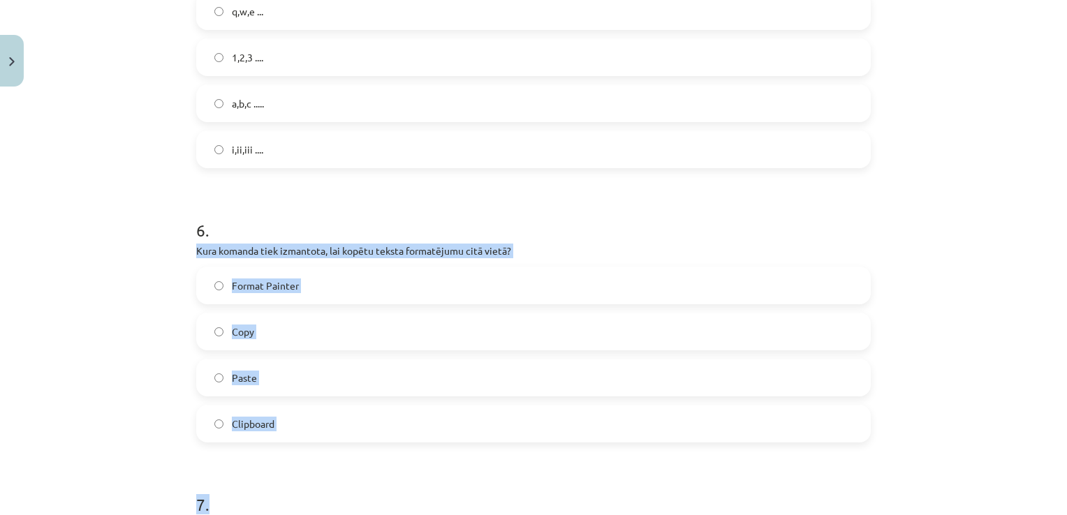
drag, startPoint x: 186, startPoint y: 251, endPoint x: 444, endPoint y: 445, distance: 322.6
click at [154, 395] on div "Mācību tēma: Datorikas - 10. klases 1. ieskaites mācību materiāls #10 9. tēma –…" at bounding box center [533, 257] width 1067 height 515
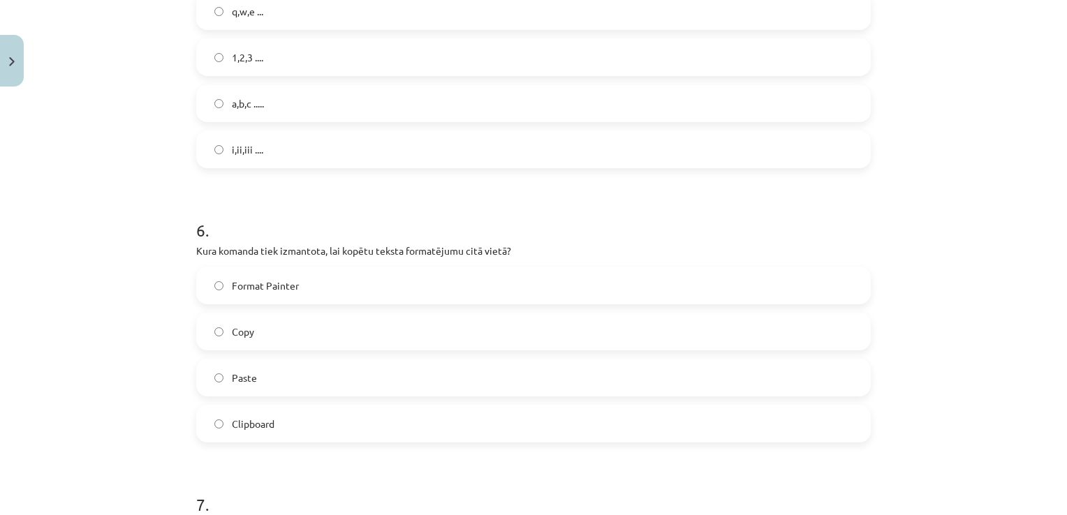
click at [244, 283] on span "Format Painter" at bounding box center [265, 286] width 67 height 15
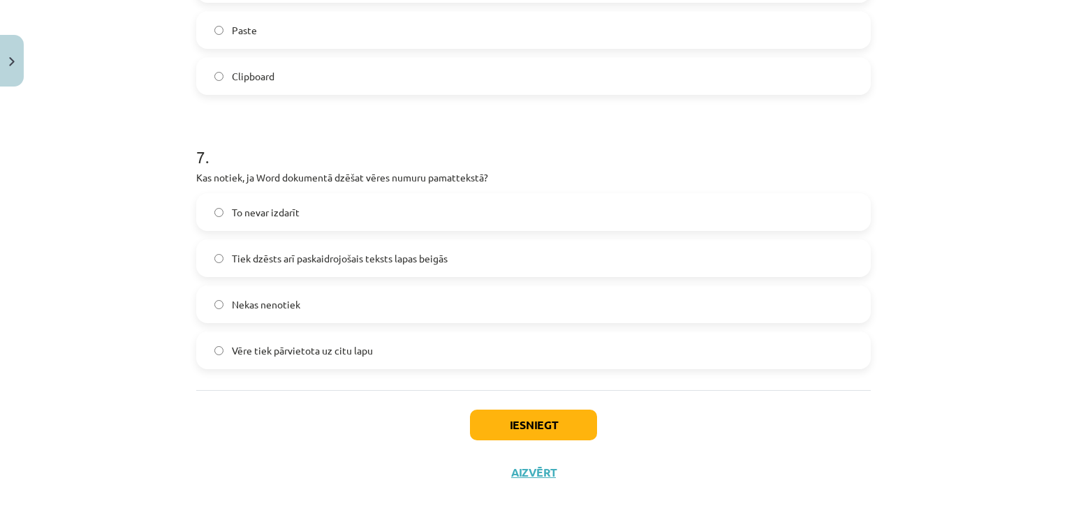
scroll to position [1711, 0]
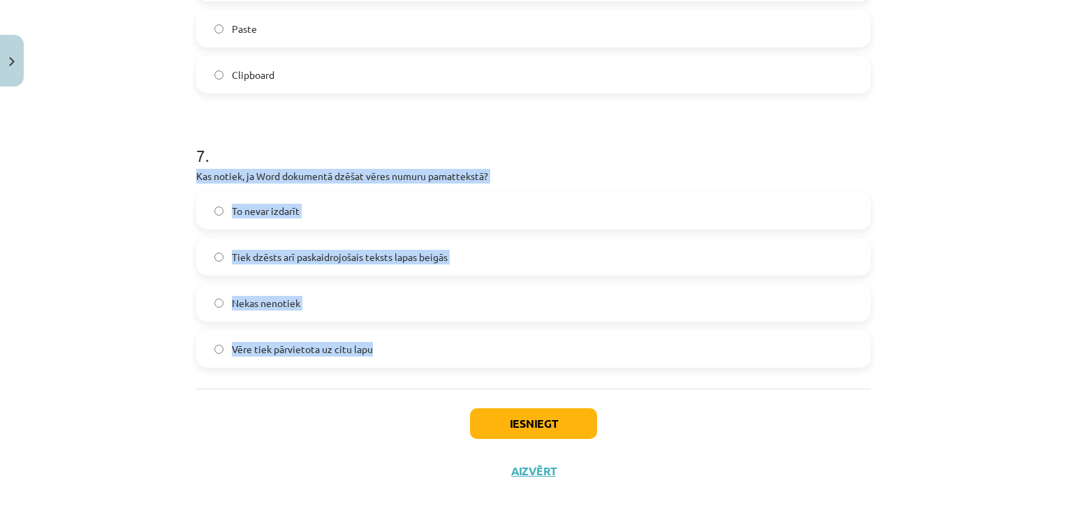
drag, startPoint x: 193, startPoint y: 163, endPoint x: 414, endPoint y: 343, distance: 284.9
click at [414, 343] on div "7 . Kas notiek, ja Word dokumentā dzēšat vēres numuru pamattekstā? To nevar izd…" at bounding box center [533, 244] width 674 height 246
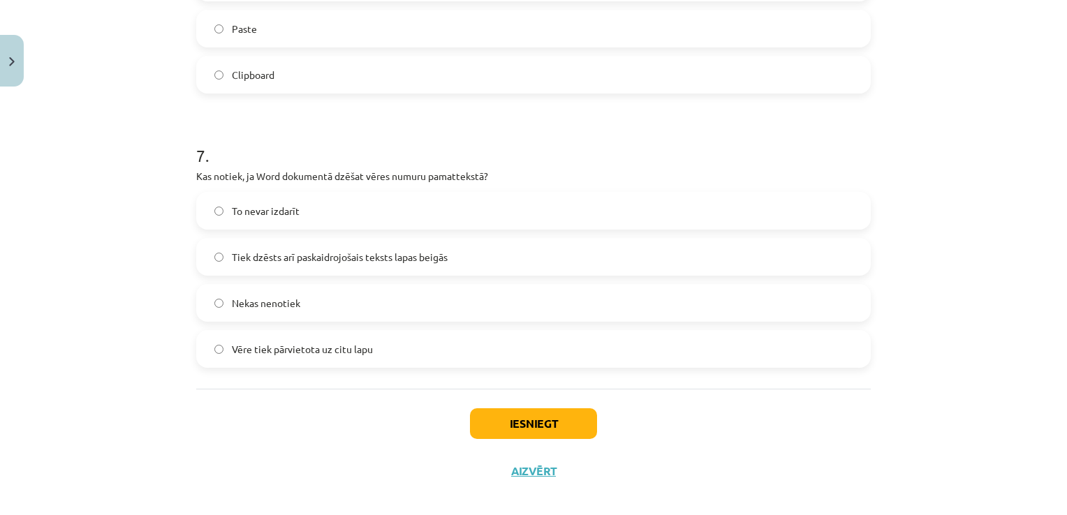
click at [260, 406] on div "Iesniegt Aizvērt" at bounding box center [533, 438] width 674 height 98
click at [494, 412] on button "Iesniegt" at bounding box center [533, 423] width 127 height 31
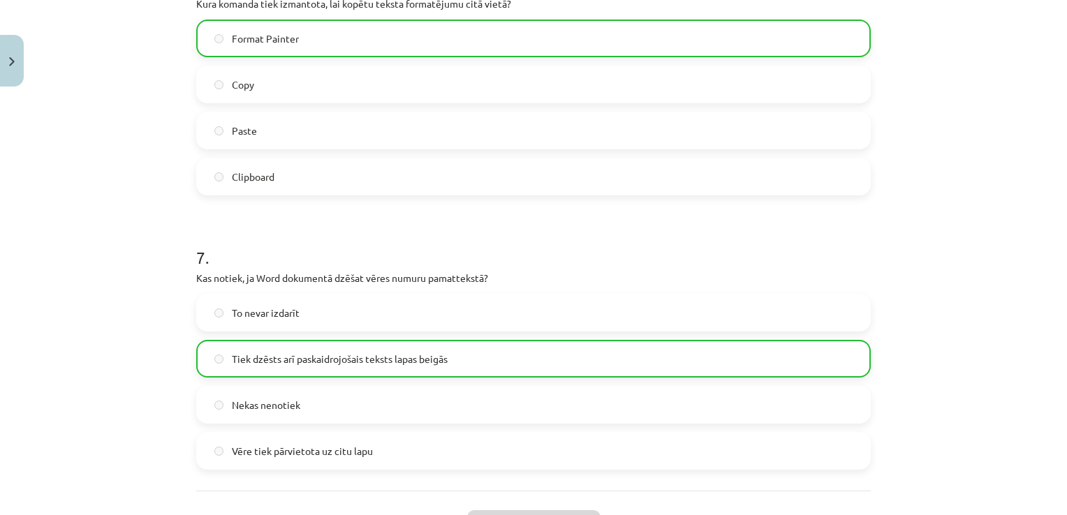
scroll to position [1768, 0]
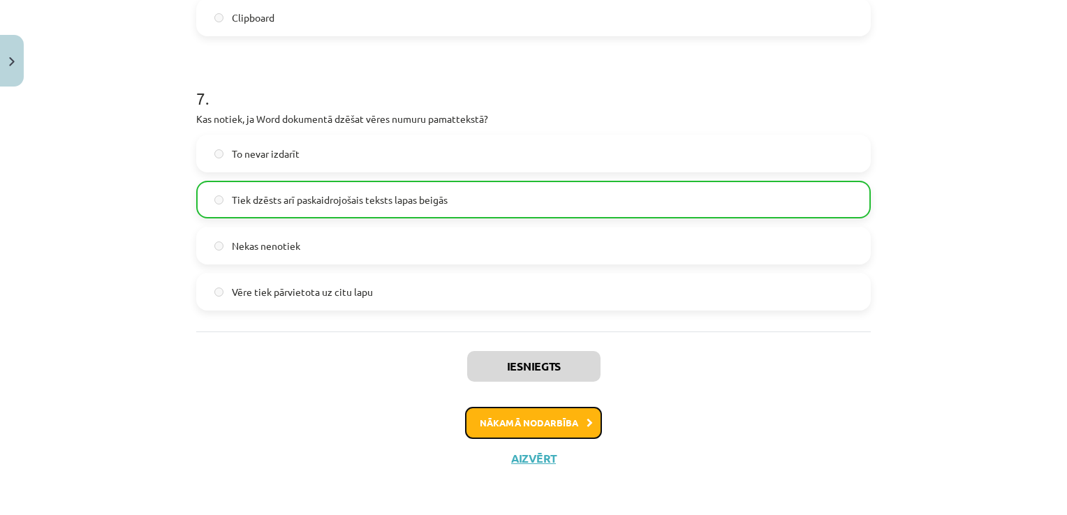
click at [496, 415] on button "Nākamā nodarbība" at bounding box center [533, 423] width 137 height 32
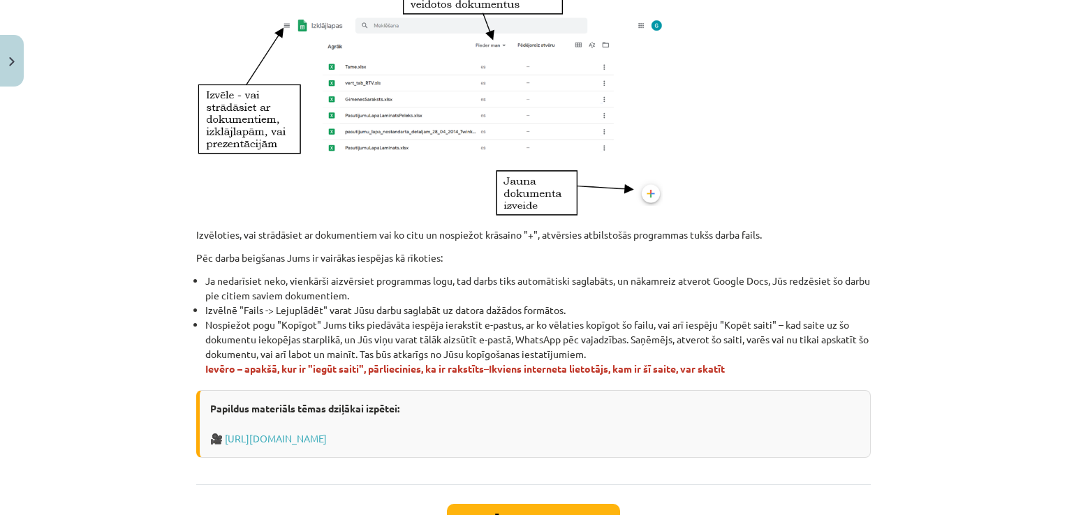
scroll to position [768, 0]
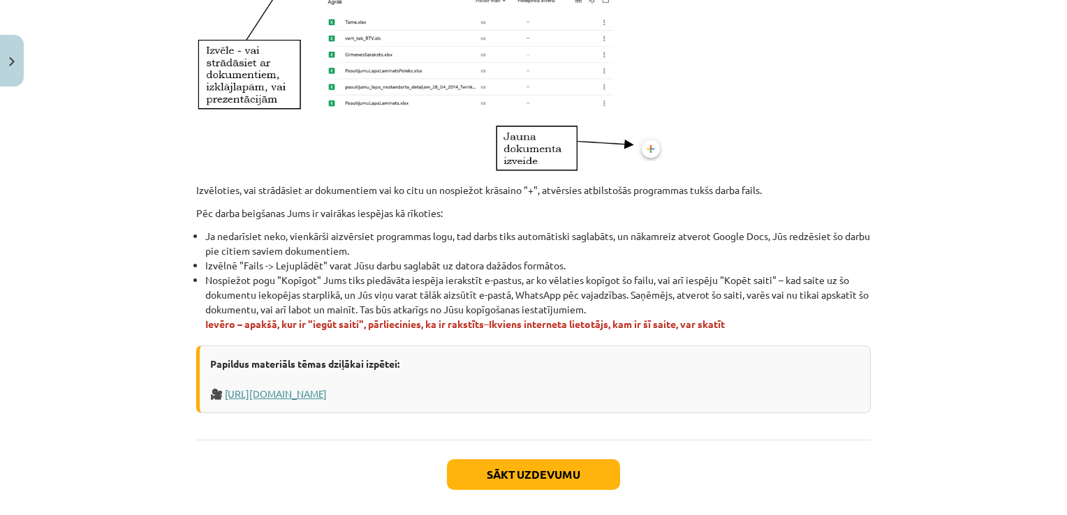
click at [327, 395] on link "[URL][DOMAIN_NAME]" at bounding box center [276, 393] width 102 height 13
click at [504, 471] on button "Sākt uzdevumu" at bounding box center [533, 474] width 173 height 31
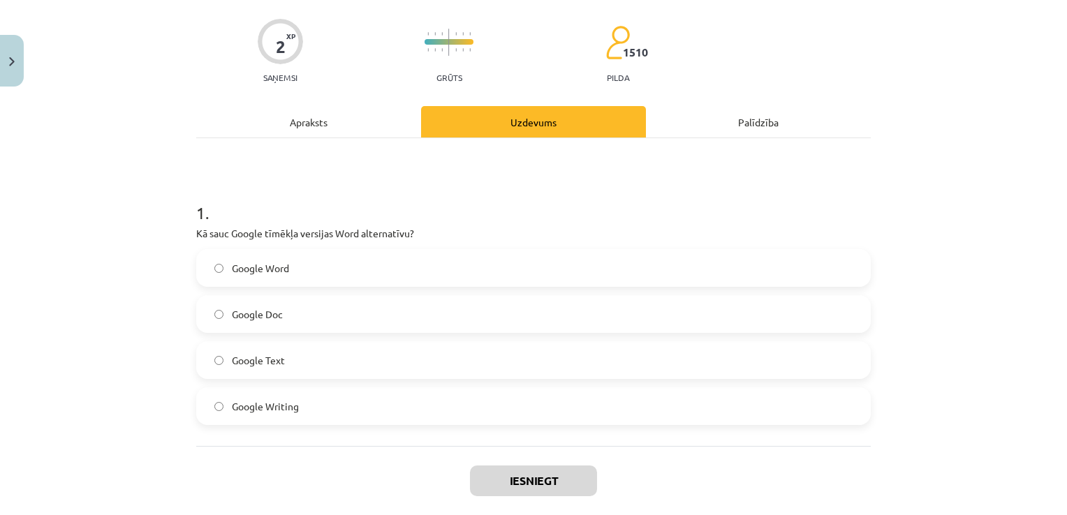
scroll to position [101, 0]
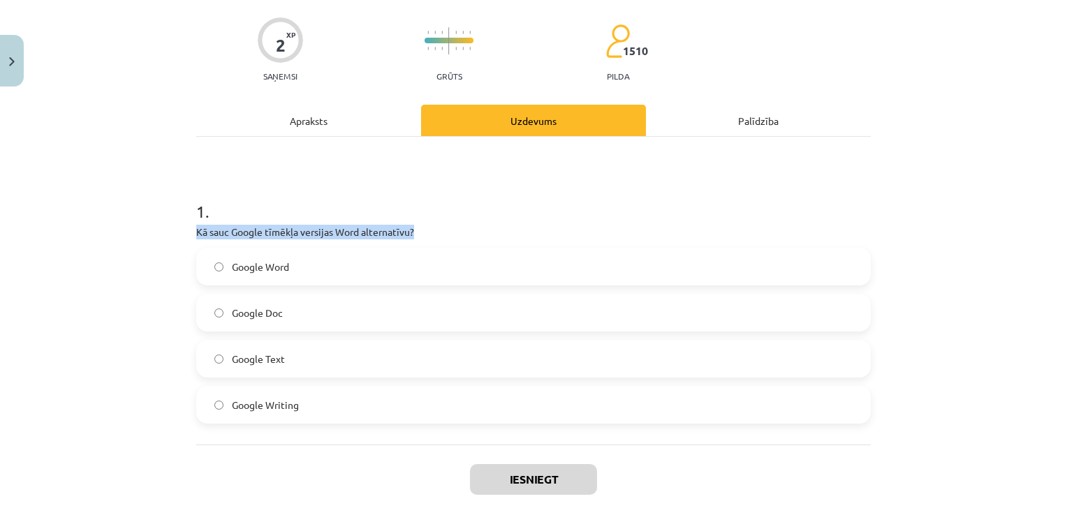
drag, startPoint x: 192, startPoint y: 225, endPoint x: 418, endPoint y: 237, distance: 226.5
click at [418, 237] on p "Kā sauc Google tīmēkļa versijas Word alternatīvu?" at bounding box center [533, 232] width 674 height 15
click at [263, 317] on span "Google Doc" at bounding box center [257, 313] width 51 height 15
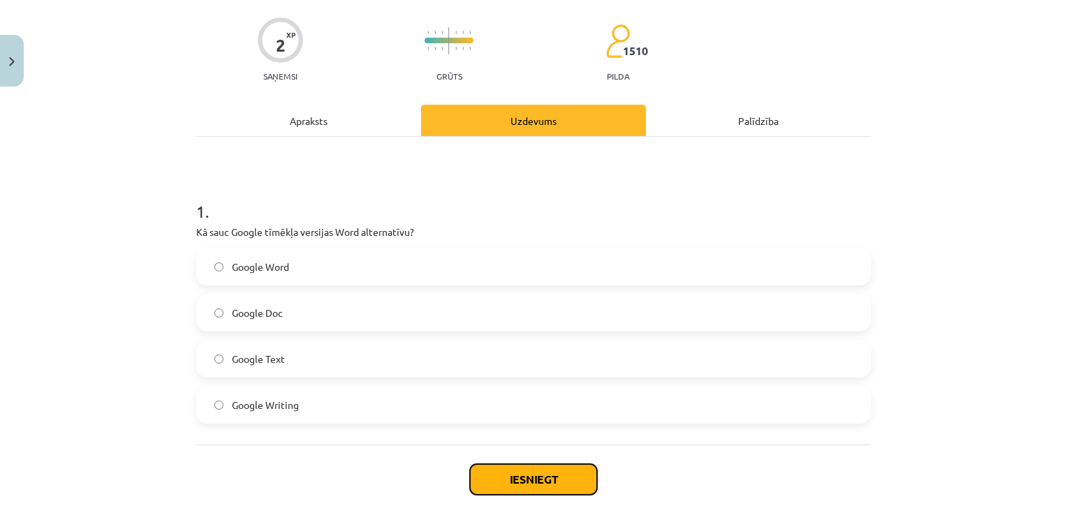
click at [556, 475] on button "Iesniegt" at bounding box center [533, 479] width 127 height 31
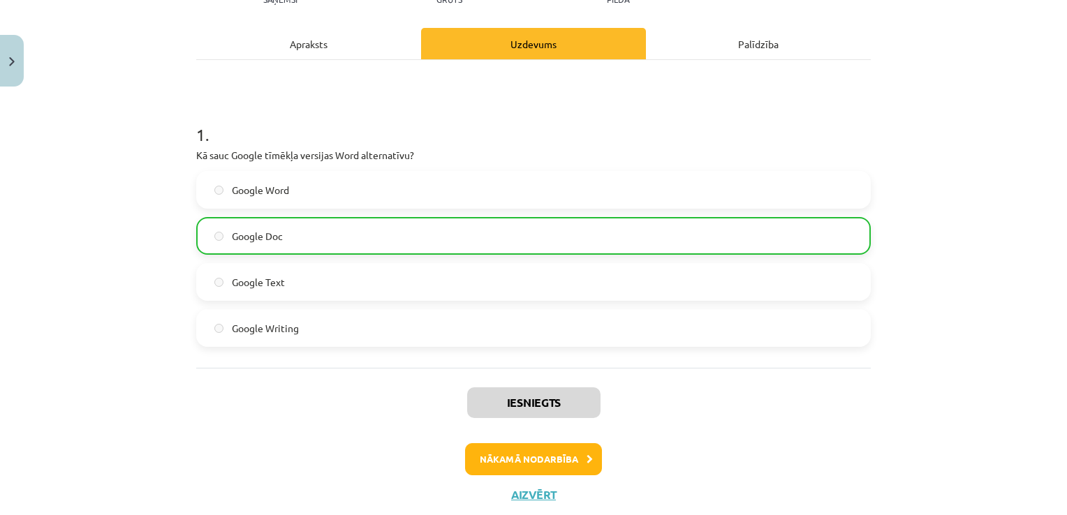
scroll to position [214, 0]
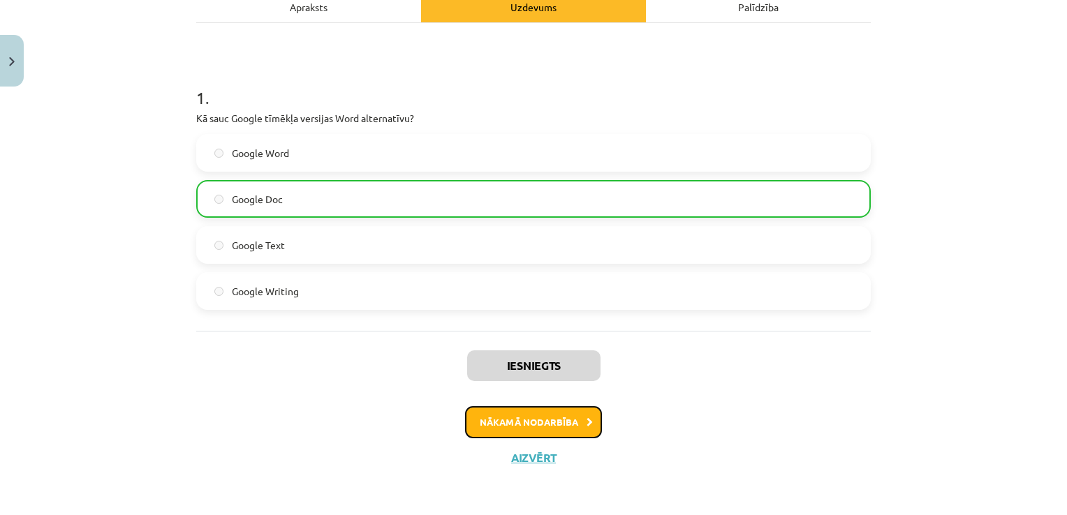
click at [540, 418] on button "Nākamā nodarbība" at bounding box center [533, 422] width 137 height 32
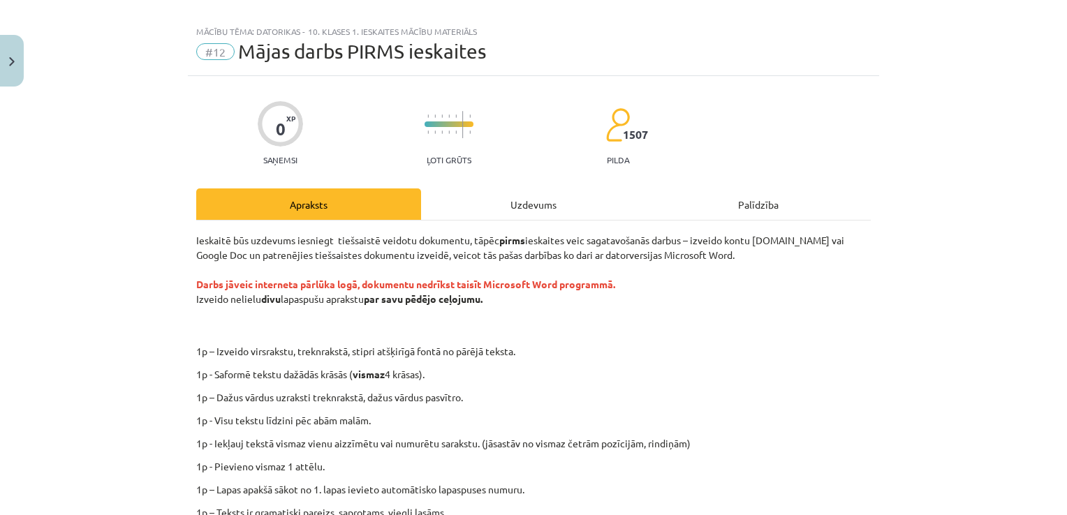
scroll to position [0, 0]
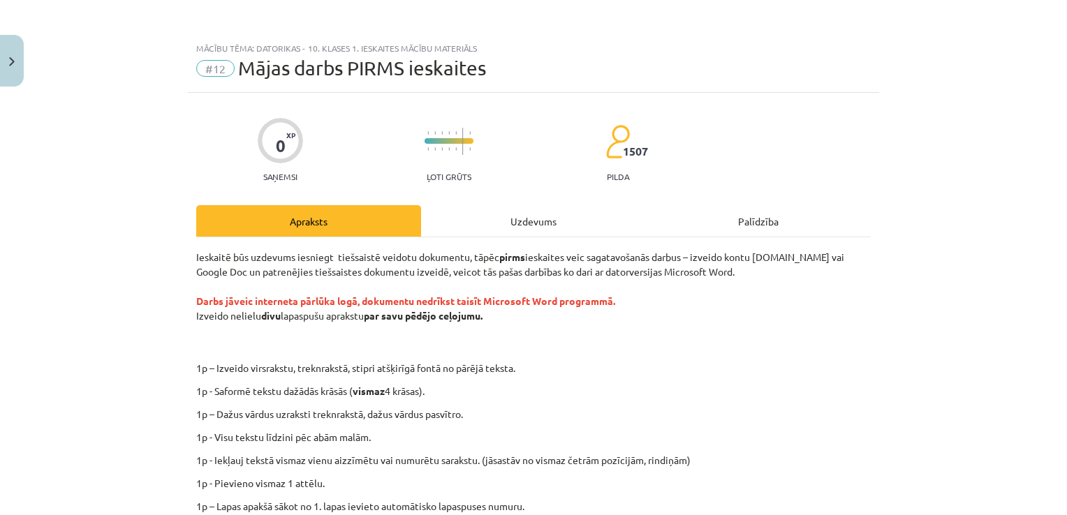
click at [899, 353] on div "Mācību tēma: Datorikas - 10. klases 1. ieskaites mācību materiāls #12 Mājas dar…" at bounding box center [533, 257] width 1067 height 515
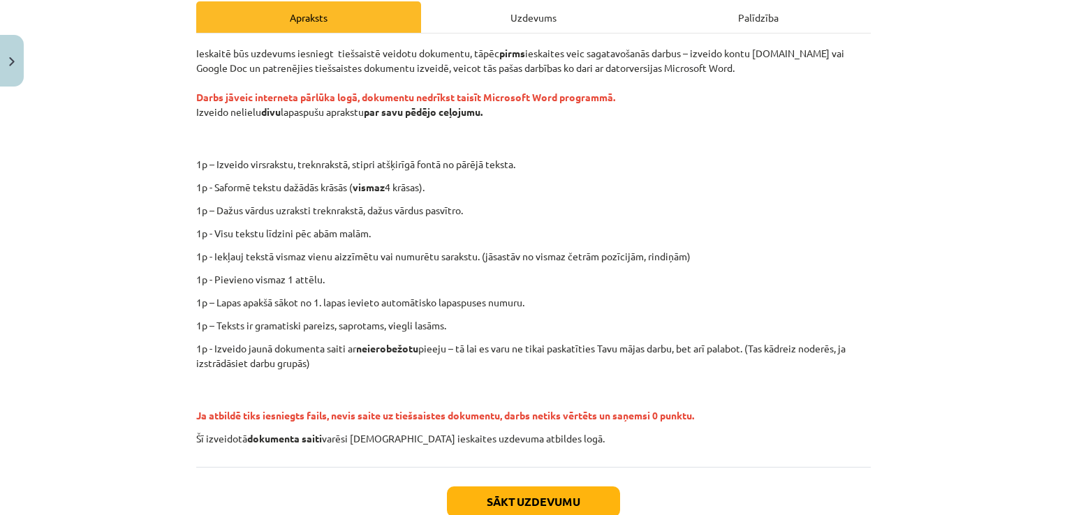
scroll to position [209, 0]
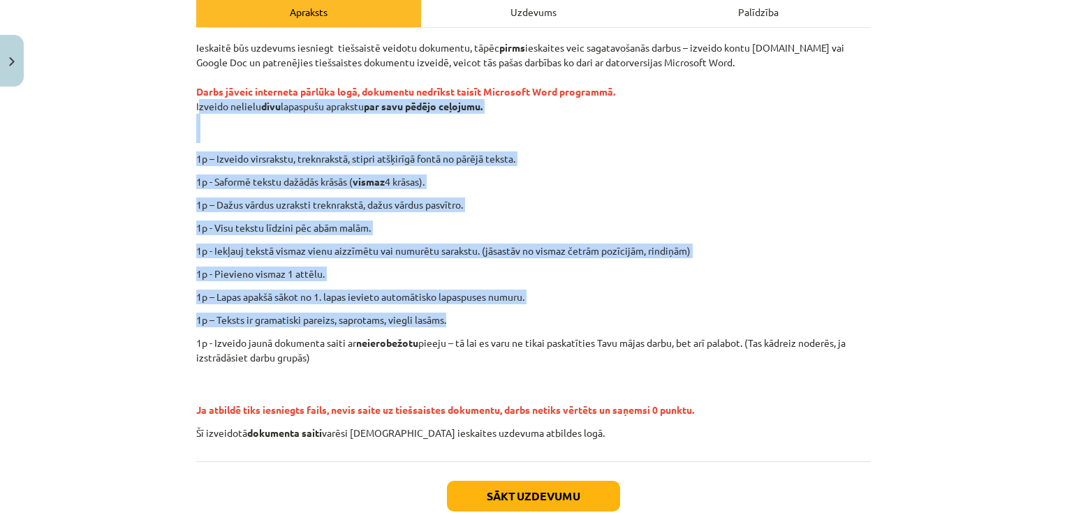
drag, startPoint x: 179, startPoint y: 102, endPoint x: 455, endPoint y: 323, distance: 353.2
click at [455, 323] on div "Mācību tēma: Datorikas - 10. klases 1. ieskaites mācību materiāls #12 Mājas dar…" at bounding box center [533, 257] width 1067 height 515
